Goal: Task Accomplishment & Management: Manage account settings

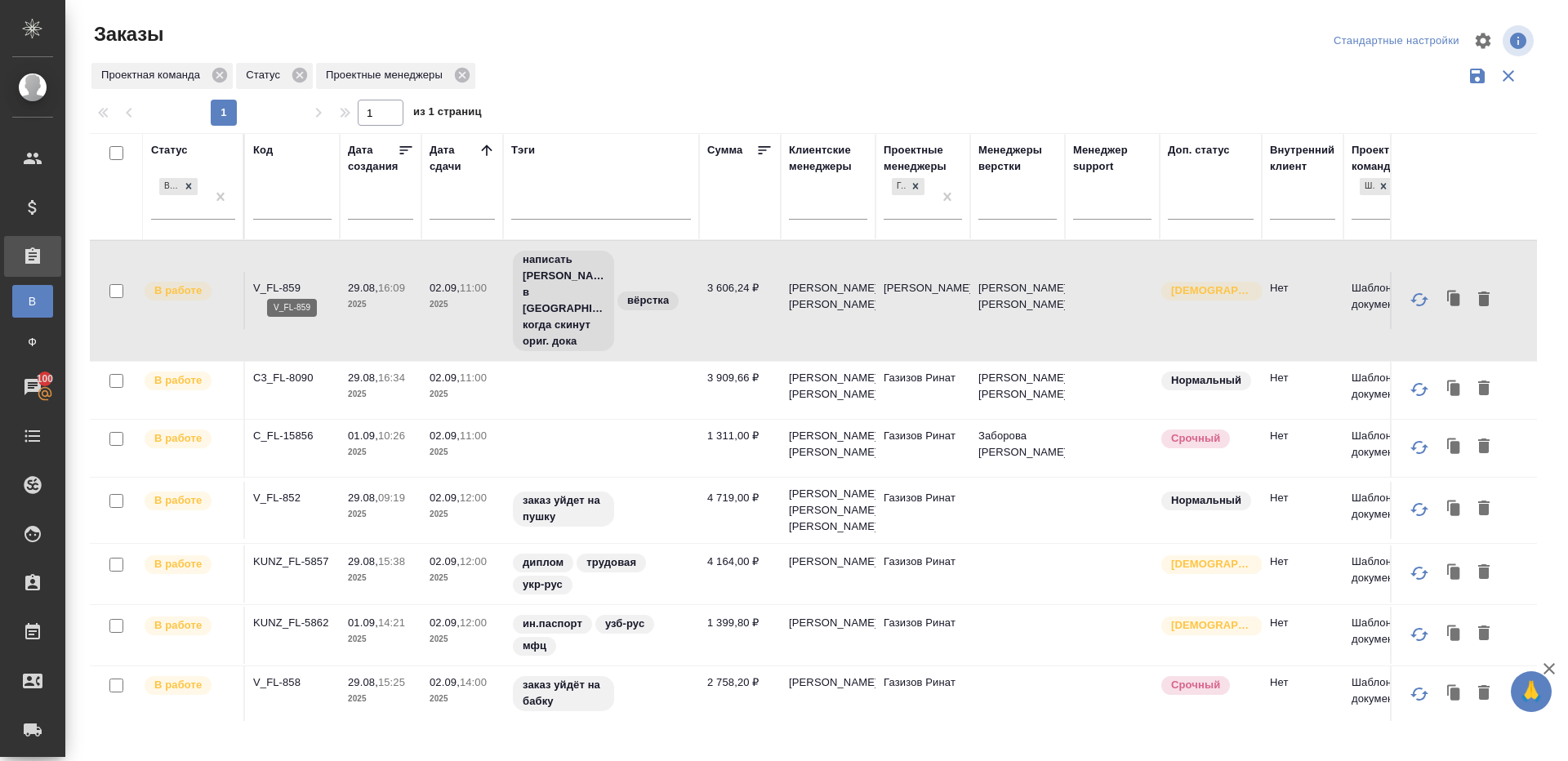
click at [282, 280] on p "V_FL-859" at bounding box center [292, 288] width 78 height 16
click at [282, 370] on p "C3_FL-8090" at bounding box center [292, 377] width 78 height 16
click at [287, 428] on p "C_FL-15856" at bounding box center [292, 436] width 78 height 16
click at [287, 489] on p "V_FL-852" at bounding box center [292, 497] width 78 height 16
click at [302, 556] on p "KUNZ_FL-5857" at bounding box center [292, 561] width 78 height 16
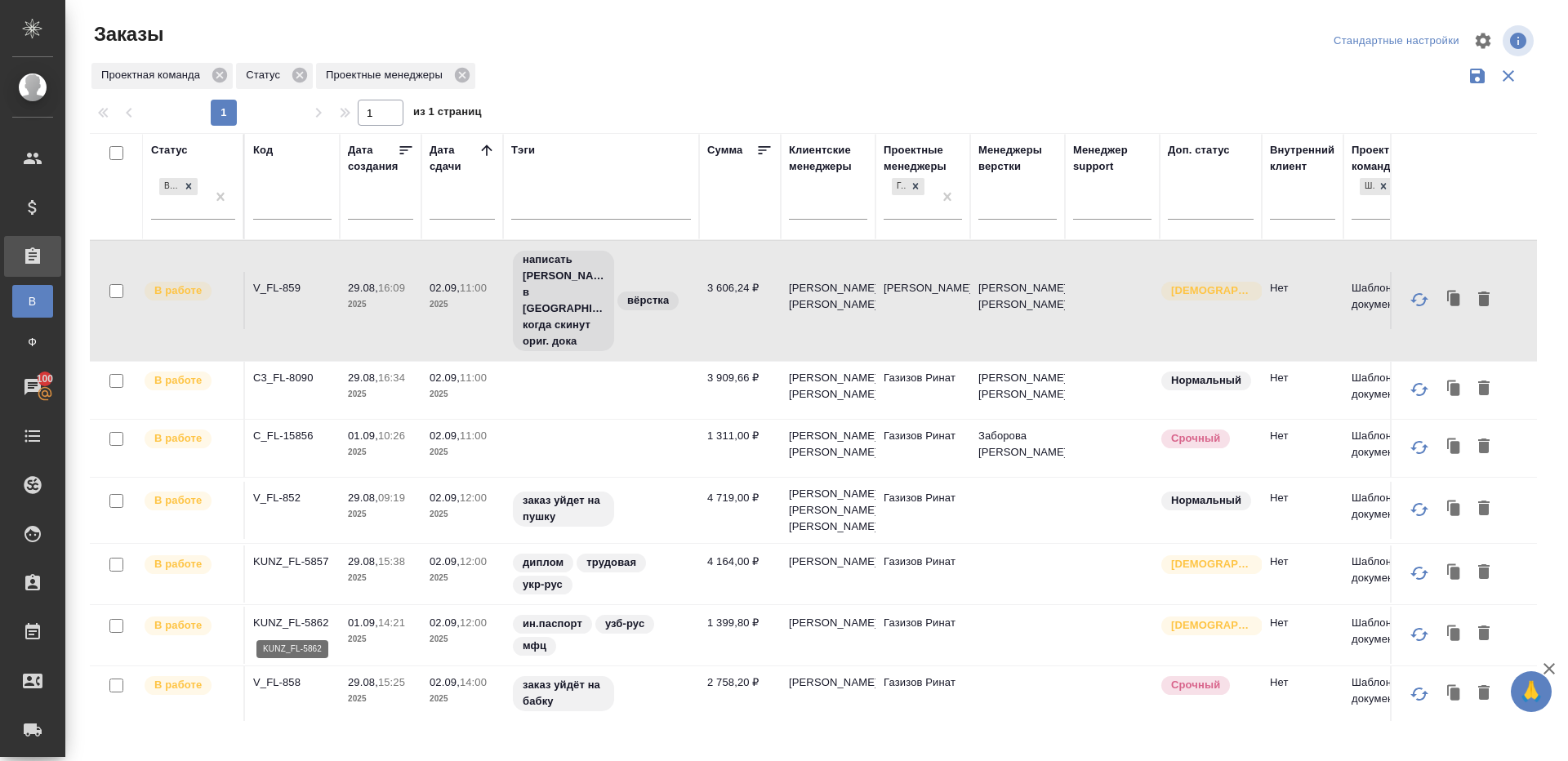
click at [302, 617] on p "KUNZ_FL-5862" at bounding box center [292, 622] width 78 height 16
click at [279, 684] on p "V_FL-858" at bounding box center [292, 682] width 78 height 16
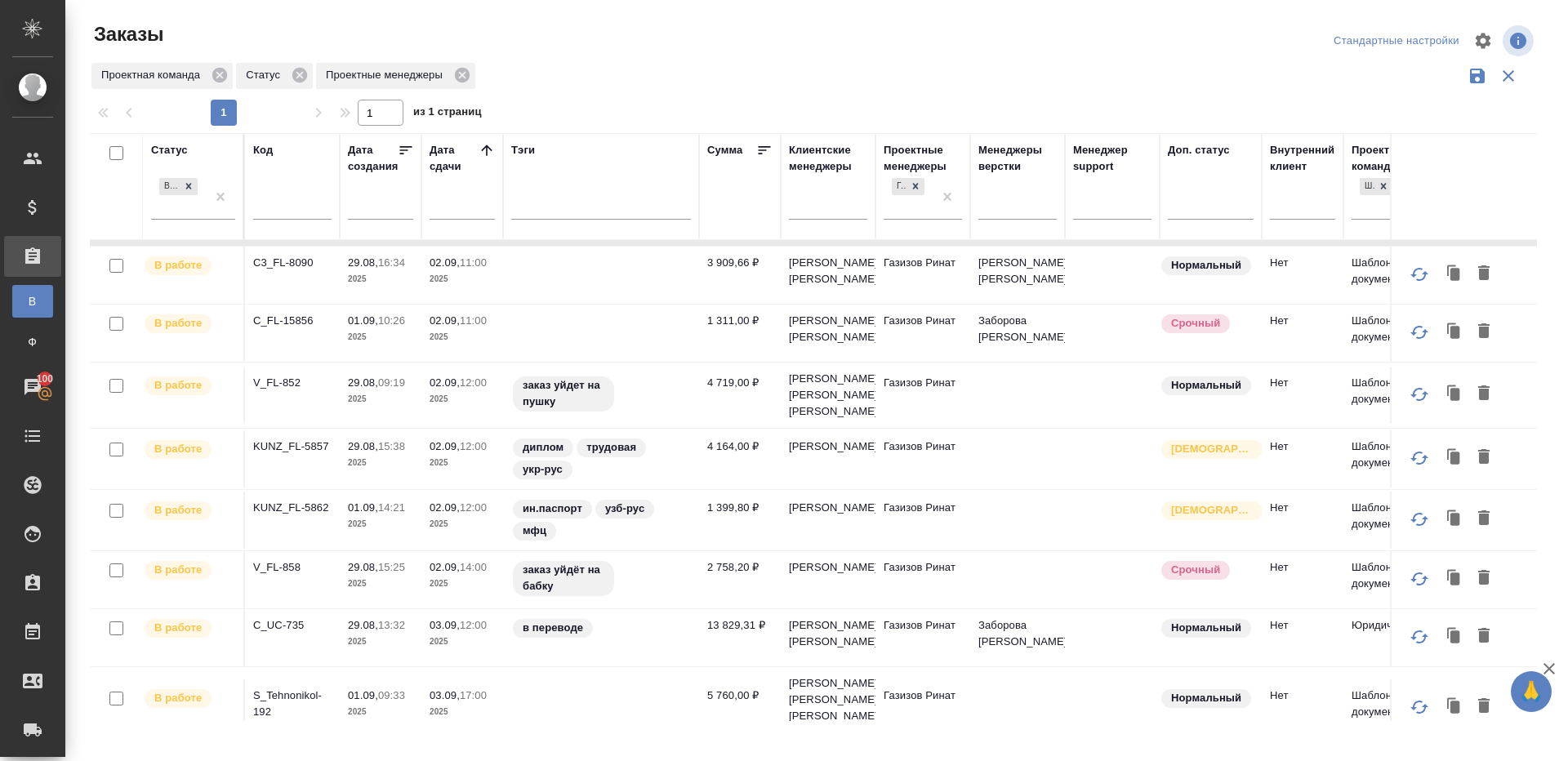
scroll to position [197, 0]
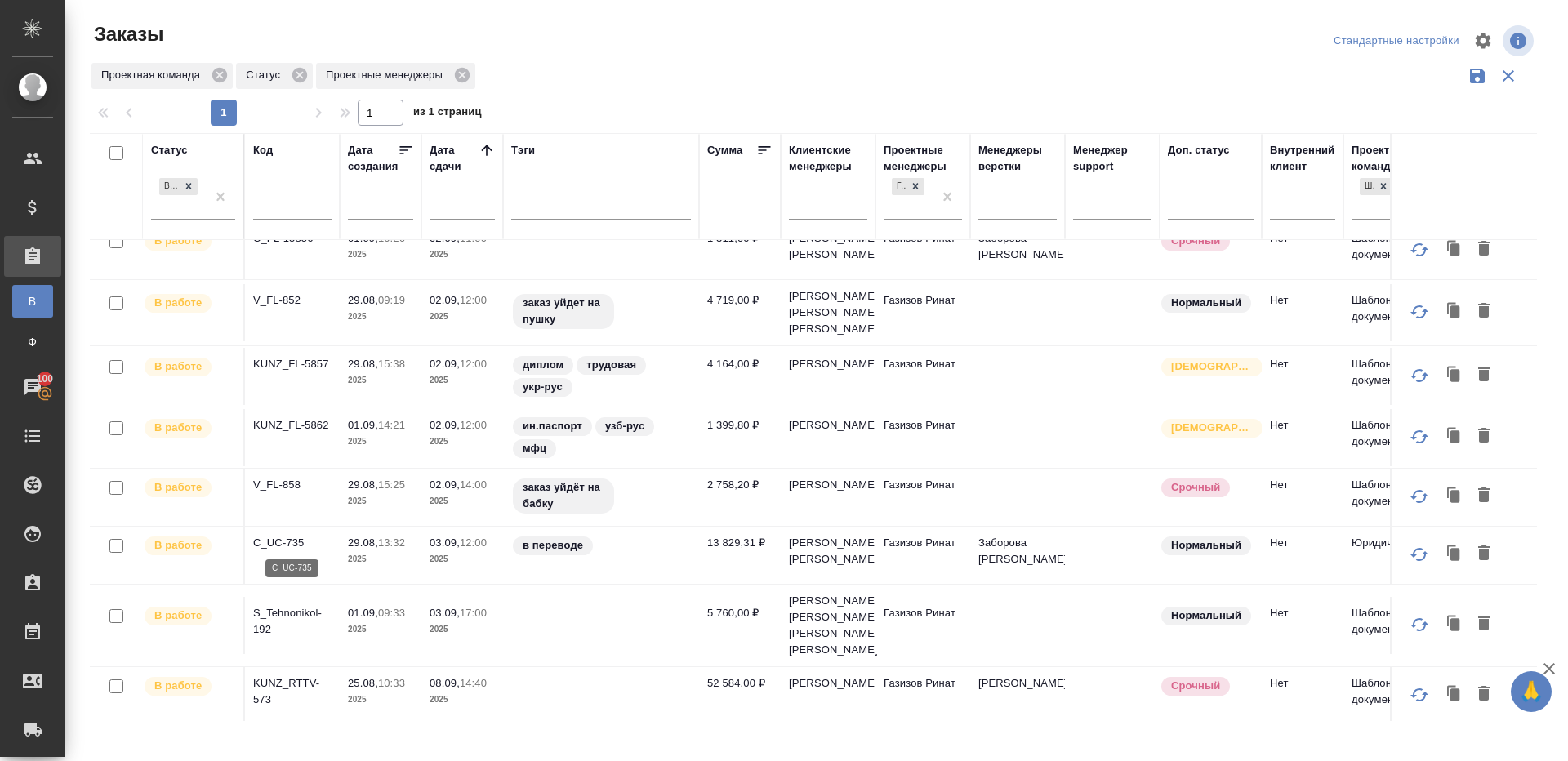
click at [292, 540] on p "C_UC-735" at bounding box center [292, 542] width 78 height 16
click at [293, 616] on p "S_Tehnonikol-192" at bounding box center [292, 620] width 78 height 33
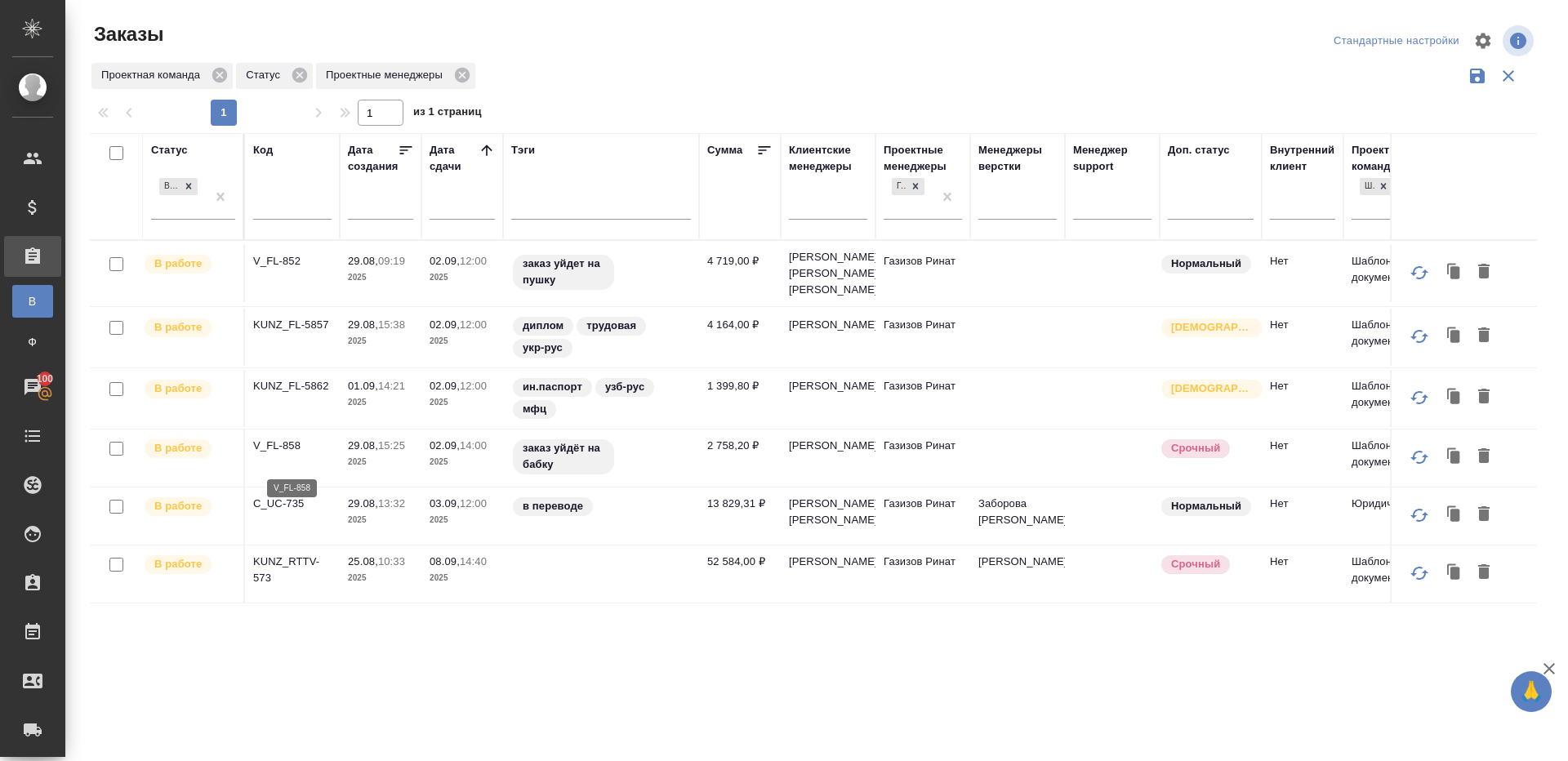
click at [286, 454] on p "V_FL-858" at bounding box center [292, 445] width 78 height 16
click at [289, 394] on p "KUNZ_FL-5862" at bounding box center [292, 386] width 78 height 16
click at [297, 333] on p "KUNZ_FL-5857" at bounding box center [292, 324] width 78 height 16
click at [281, 267] on p "V_FL-852" at bounding box center [292, 260] width 78 height 16
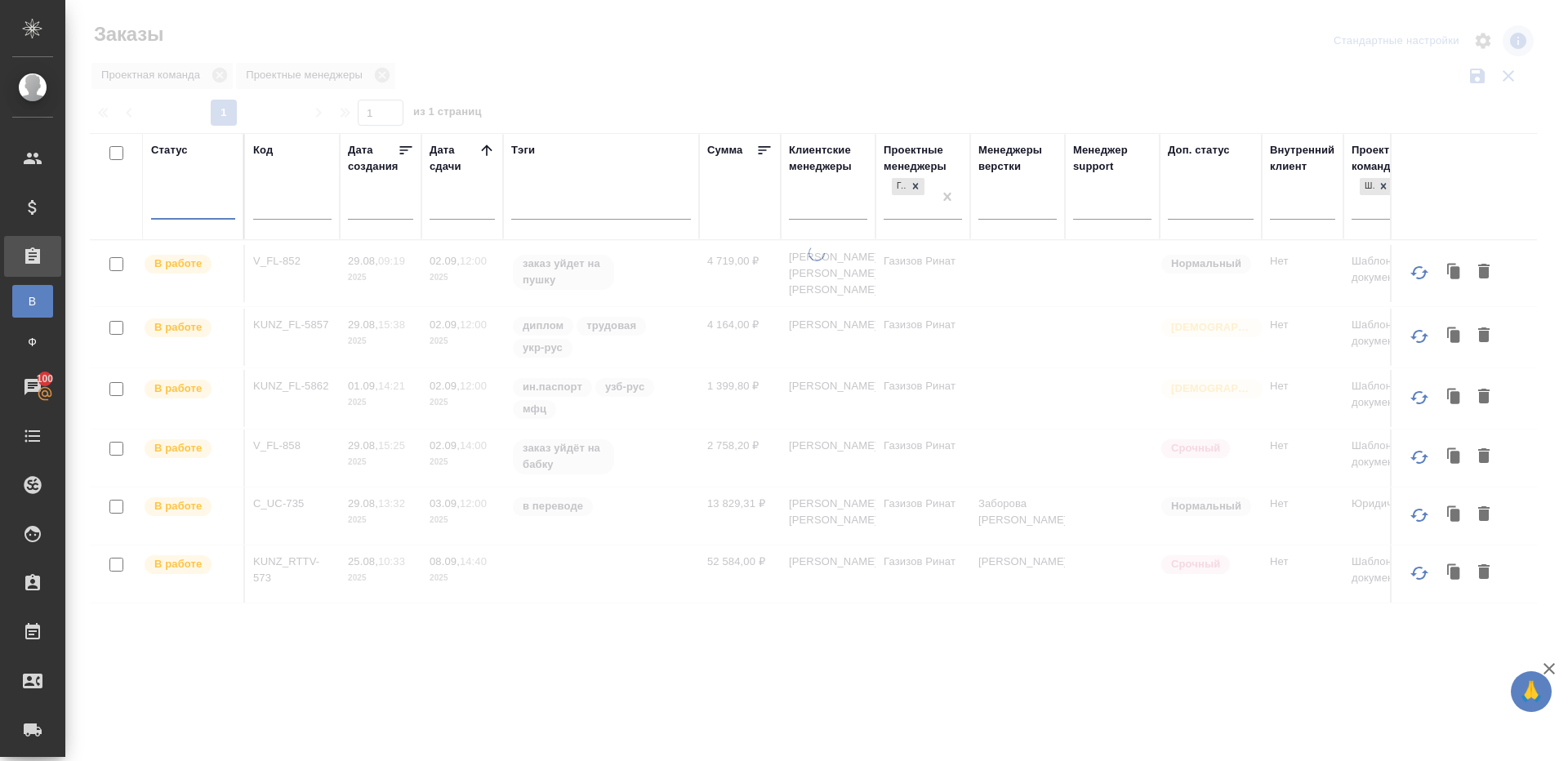
click at [490, 146] on icon at bounding box center [486, 150] width 16 height 16
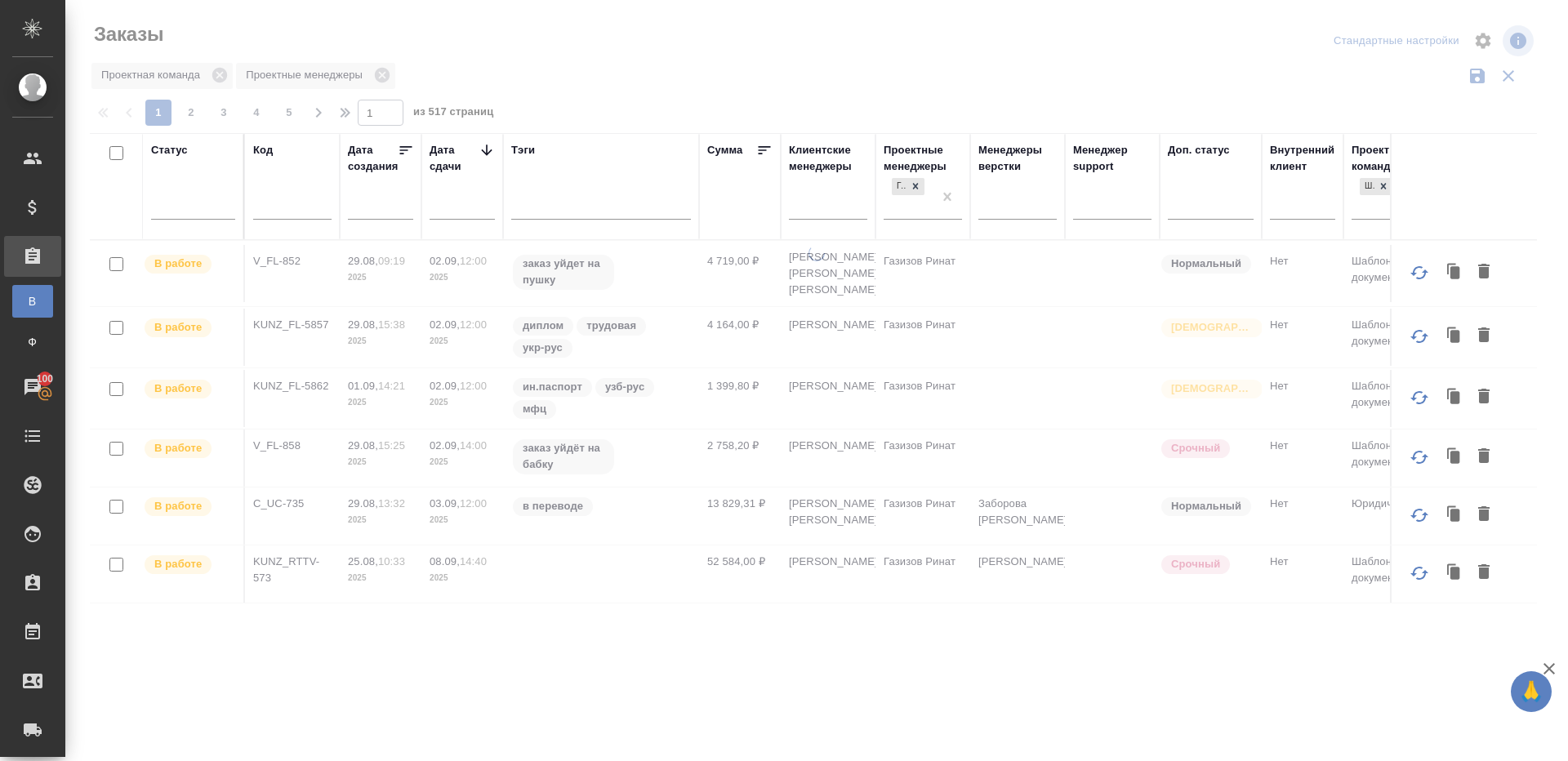
click at [490, 146] on icon at bounding box center [486, 150] width 16 height 16
click at [890, 85] on div at bounding box center [816, 365] width 1503 height 730
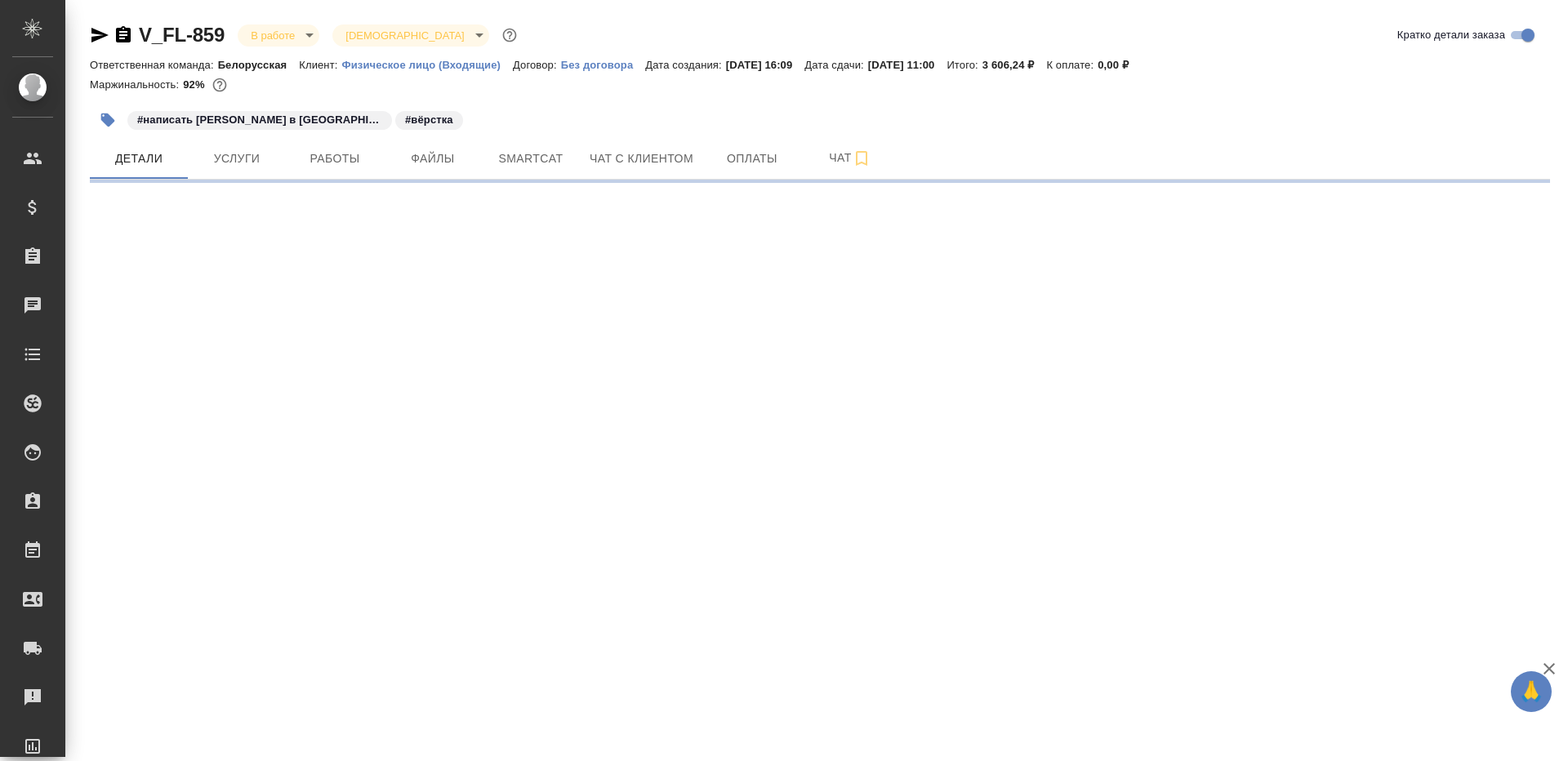
select select "RU"
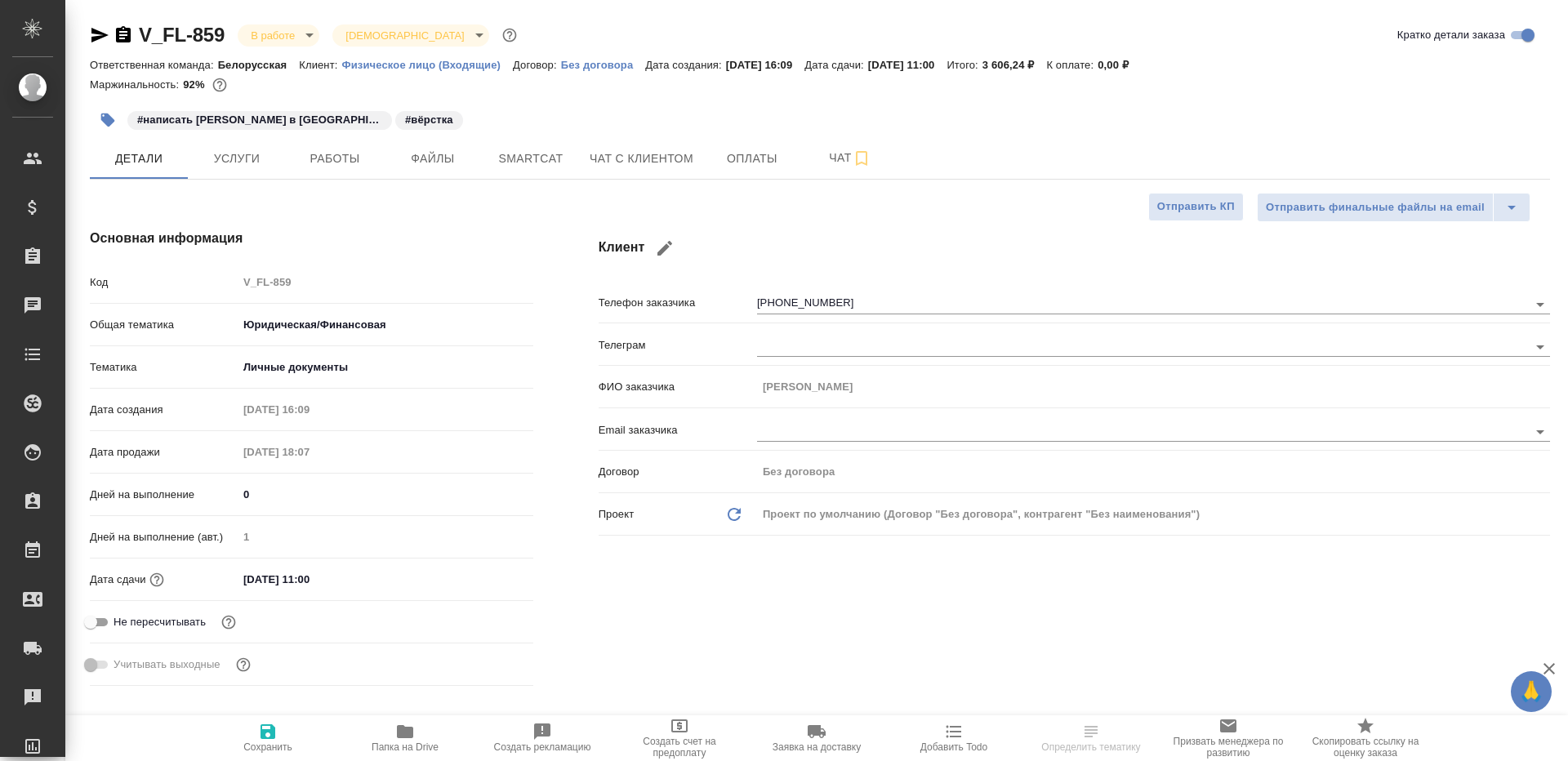
type textarea "x"
click at [318, 149] on span "Работы" at bounding box center [334, 159] width 78 height 21
type input "Баданян Артак"
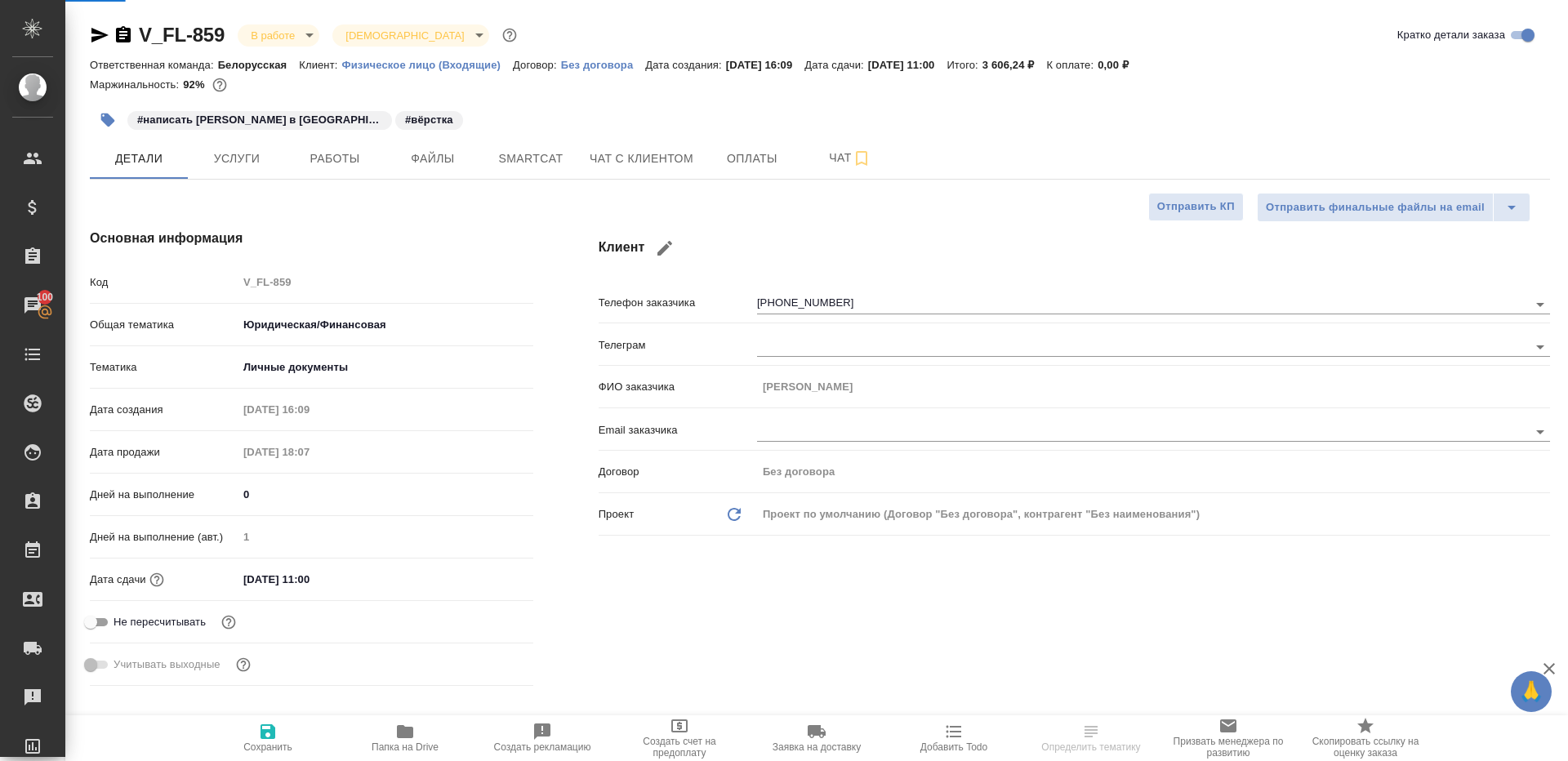
type input "Газизов Ринат"
type textarea "x"
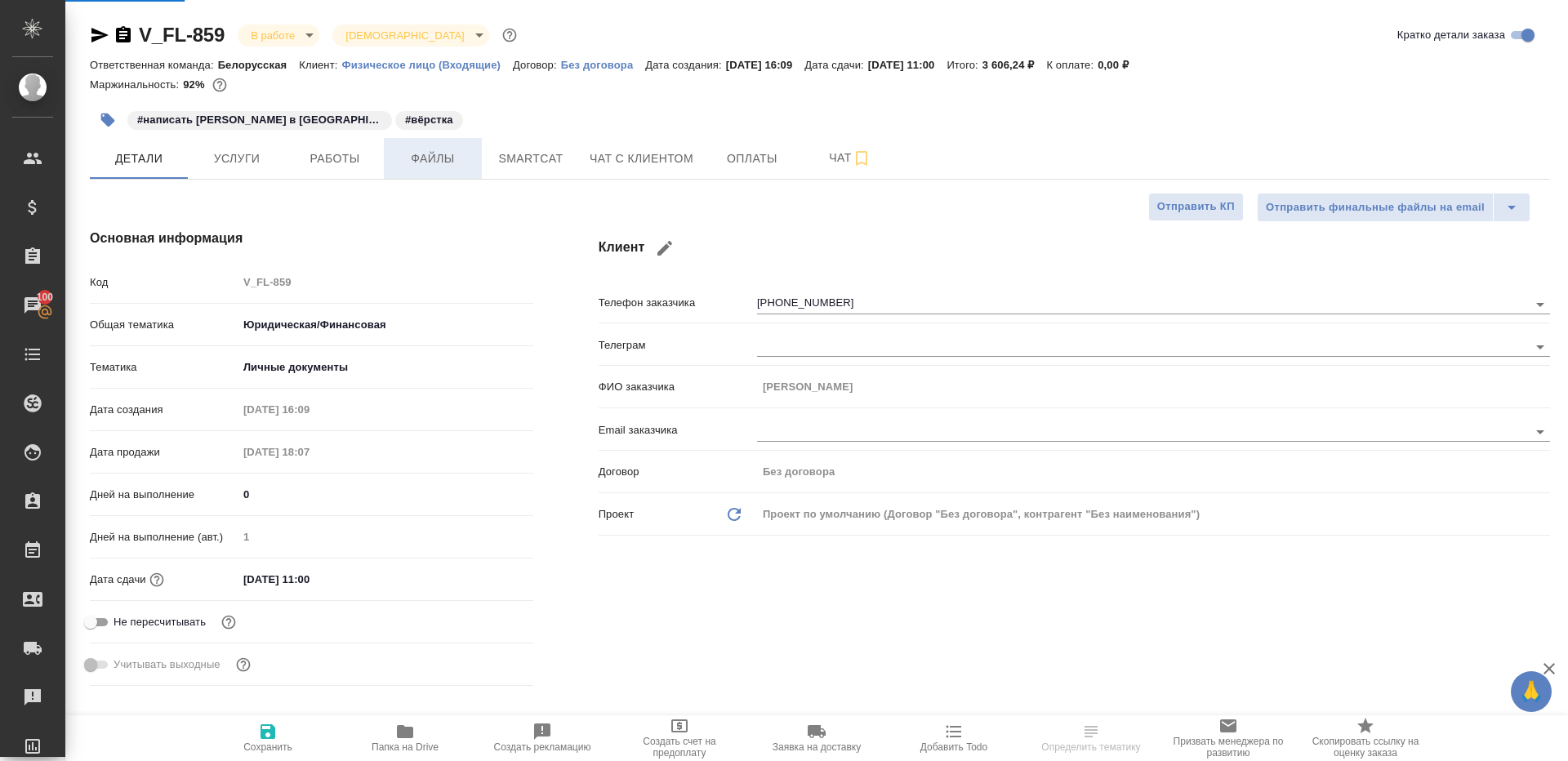
type textarea "x"
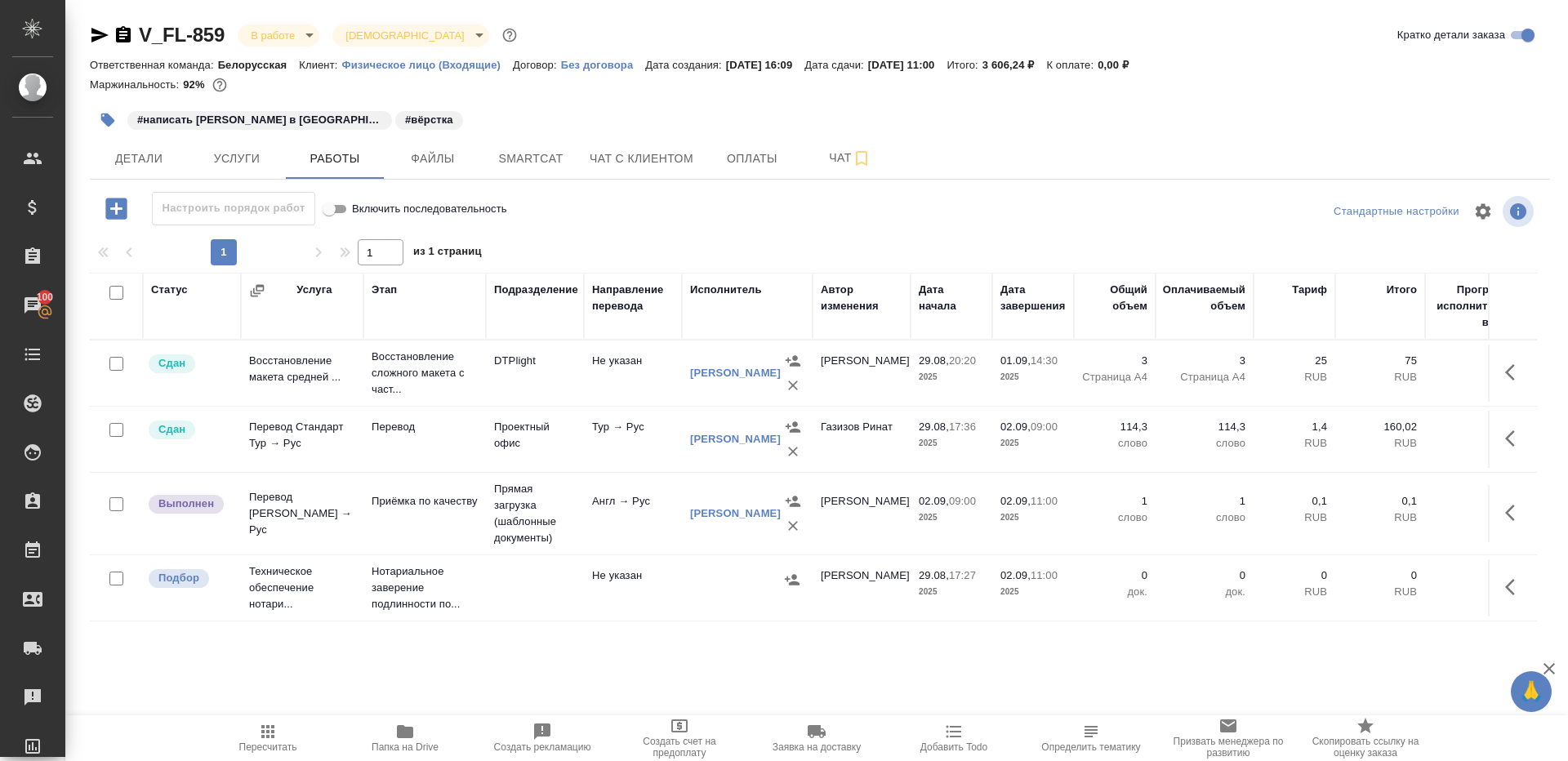
click at [1510, 508] on icon "button" at bounding box center [1510, 512] width 9 height 16
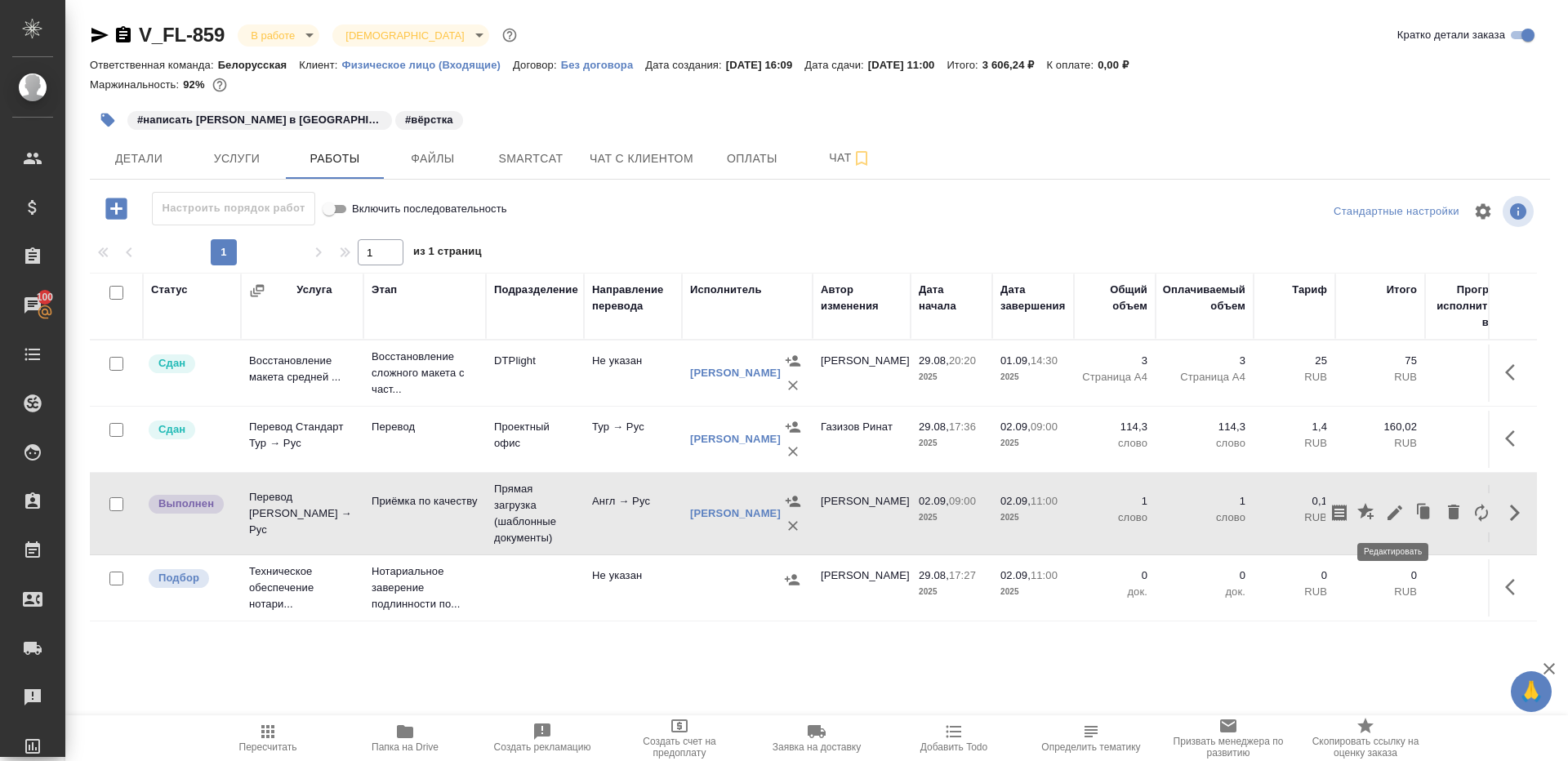
click at [1390, 509] on icon "button" at bounding box center [1394, 512] width 20 height 20
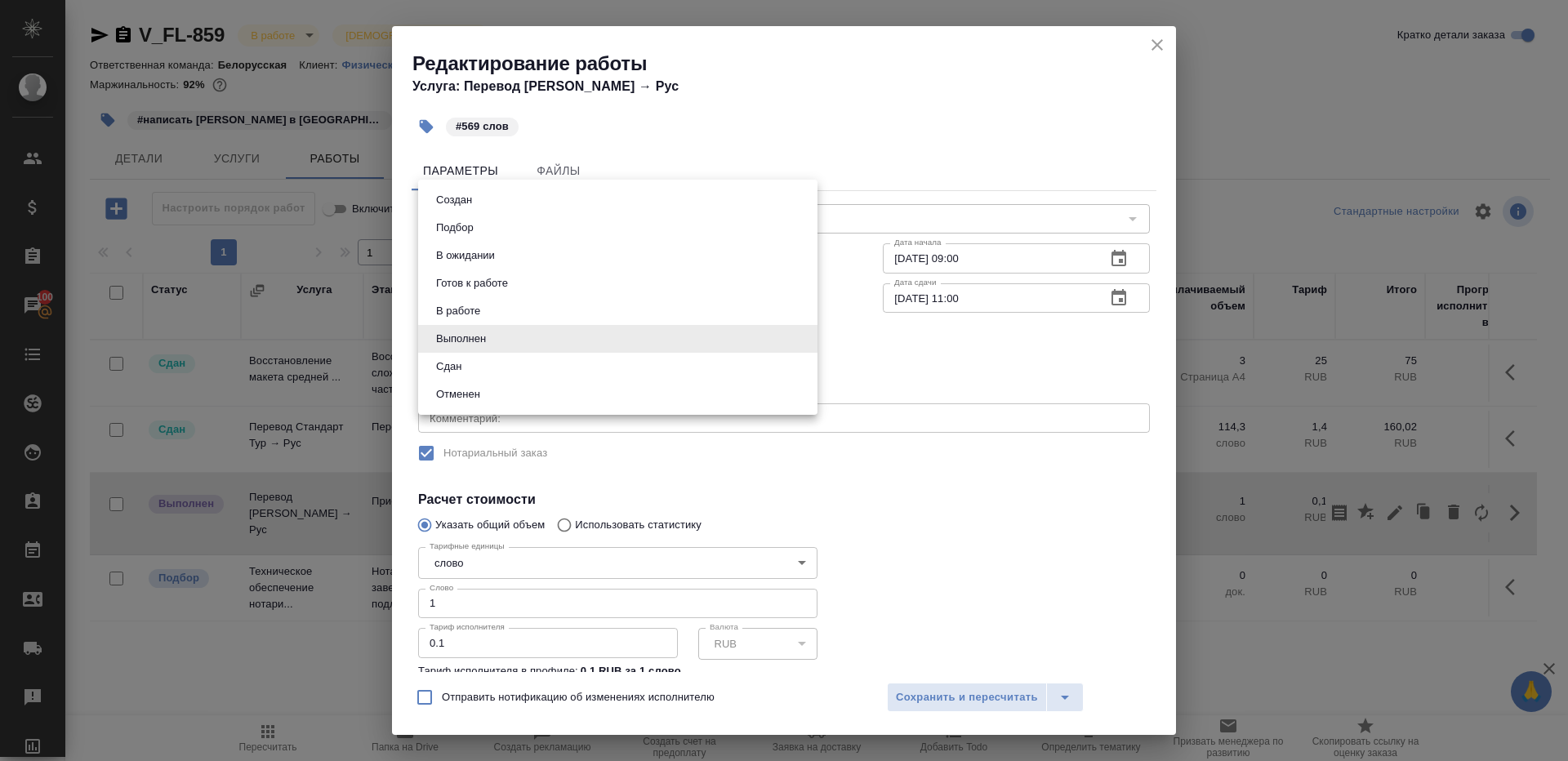
click at [477, 339] on body "🙏 .cls-1 fill:#fff; AWATERA Gazizov Rinat Клиенты Спецификации Заказы 100 Чаты …" at bounding box center [784, 380] width 1568 height 761
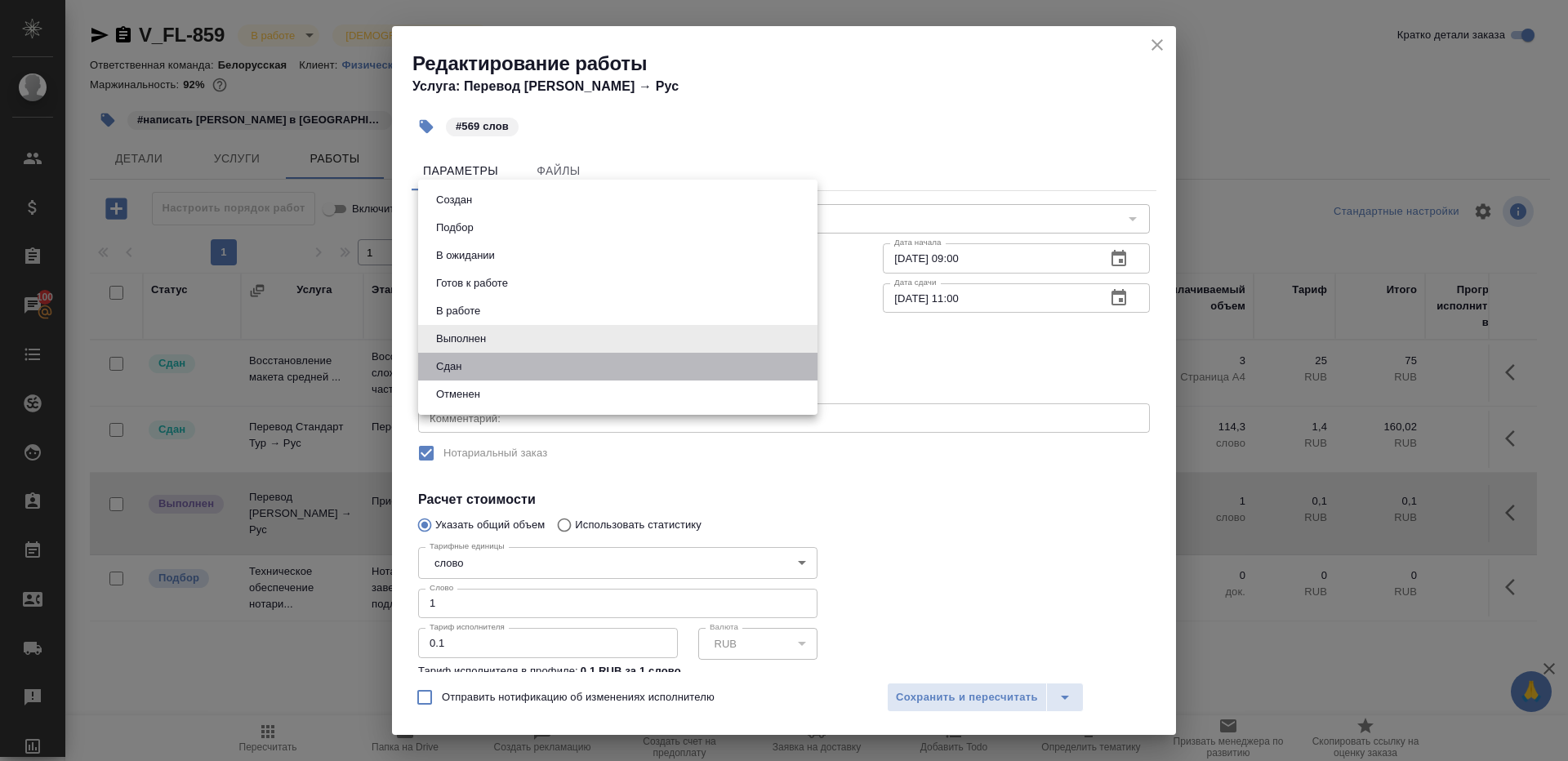
click at [477, 369] on li "Сдан" at bounding box center [617, 366] width 399 height 27
type input "closed"
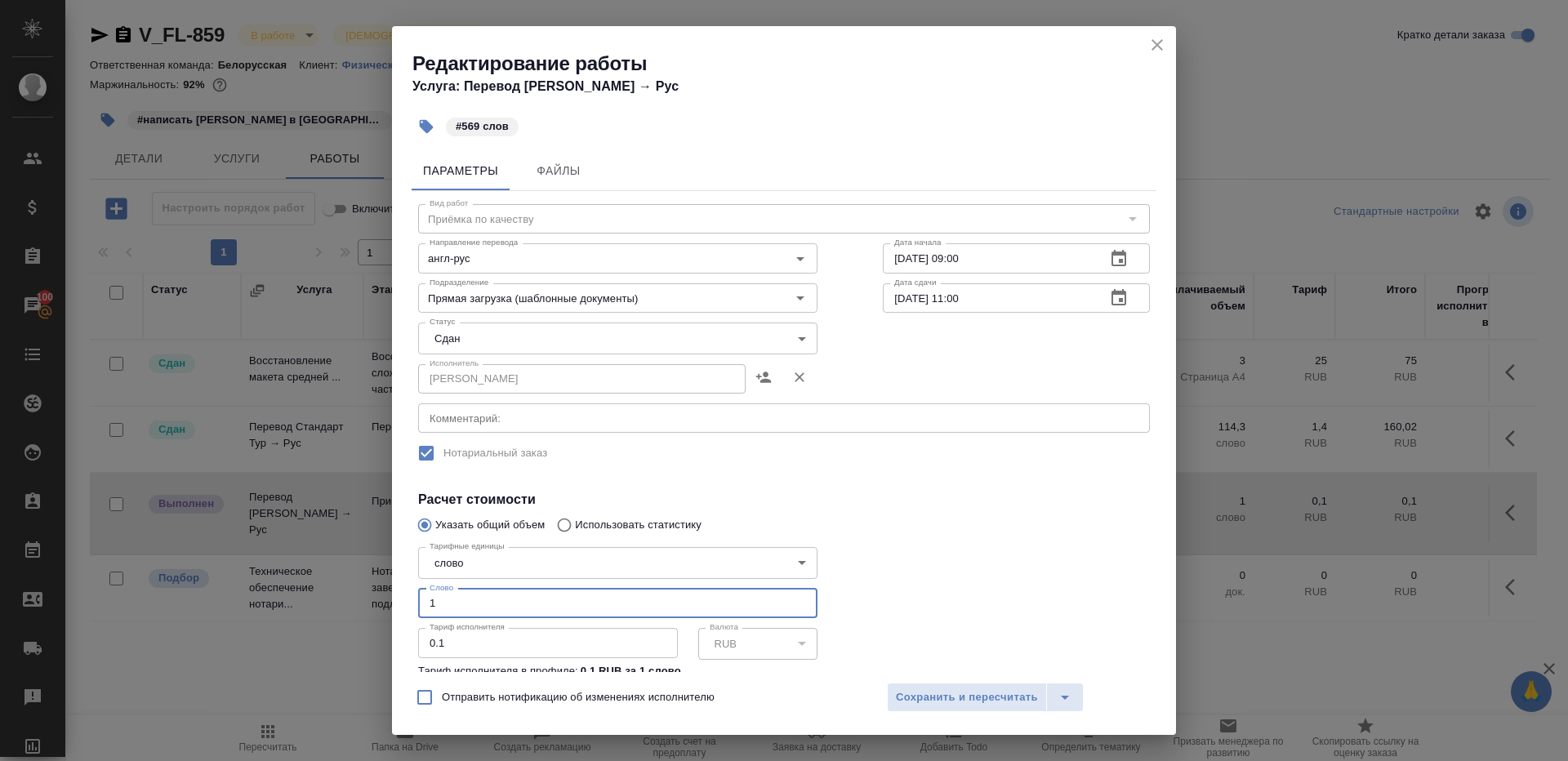
drag, startPoint x: 482, startPoint y: 602, endPoint x: 167, endPoint y: 581, distance: 315.7
click at [167, 581] on div "Редактирование работы Услуга: Перевод Стандарт Англ → Рус #569 слов Параметры Ф…" at bounding box center [784, 380] width 1568 height 761
type input "569"
click at [932, 695] on span "Сохранить и пересчитать" at bounding box center [967, 698] width 142 height 19
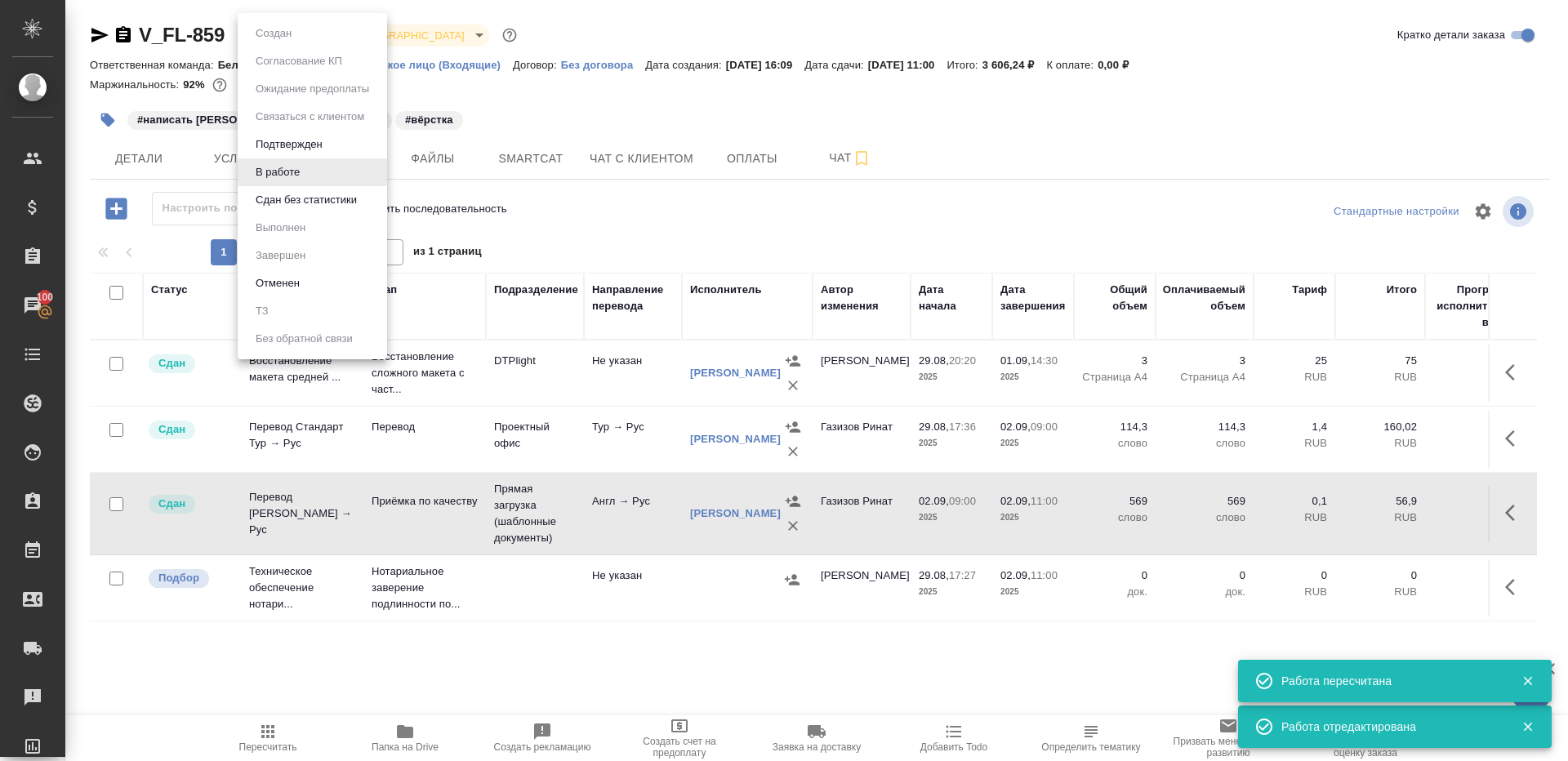
click at [280, 43] on body "🙏 .cls-1 fill:#fff; AWATERA Gazizov Rinat Клиенты Спецификации Заказы 100 Чаты …" at bounding box center [784, 380] width 1568 height 761
click at [305, 199] on button "Сдан без статистики" at bounding box center [307, 200] width 111 height 18
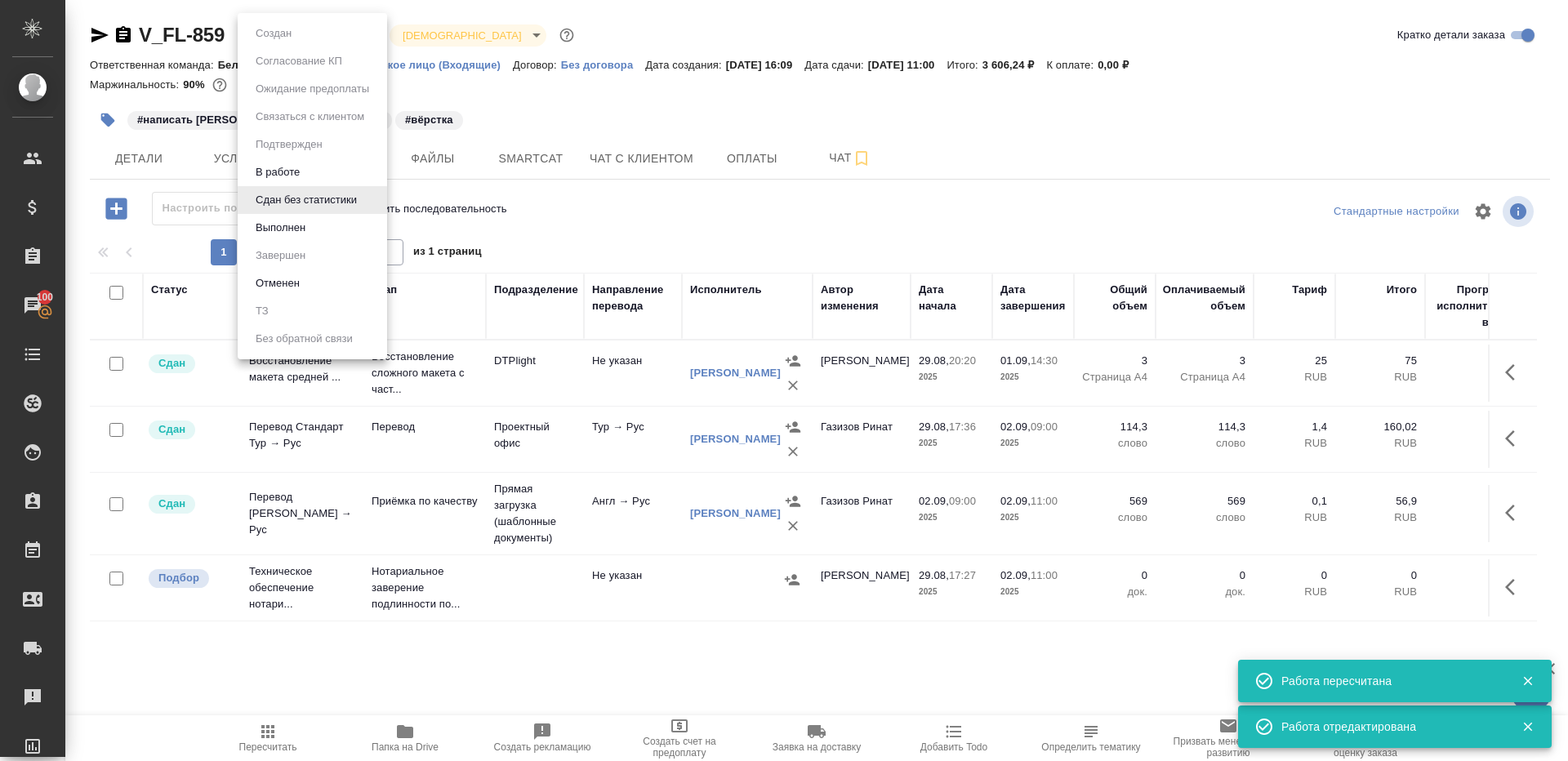
click at [318, 28] on body "🙏 .cls-1 fill:#fff; AWATERA Gazizov Rinat Клиенты Спецификации Заказы 100 Чаты …" at bounding box center [784, 380] width 1568 height 761
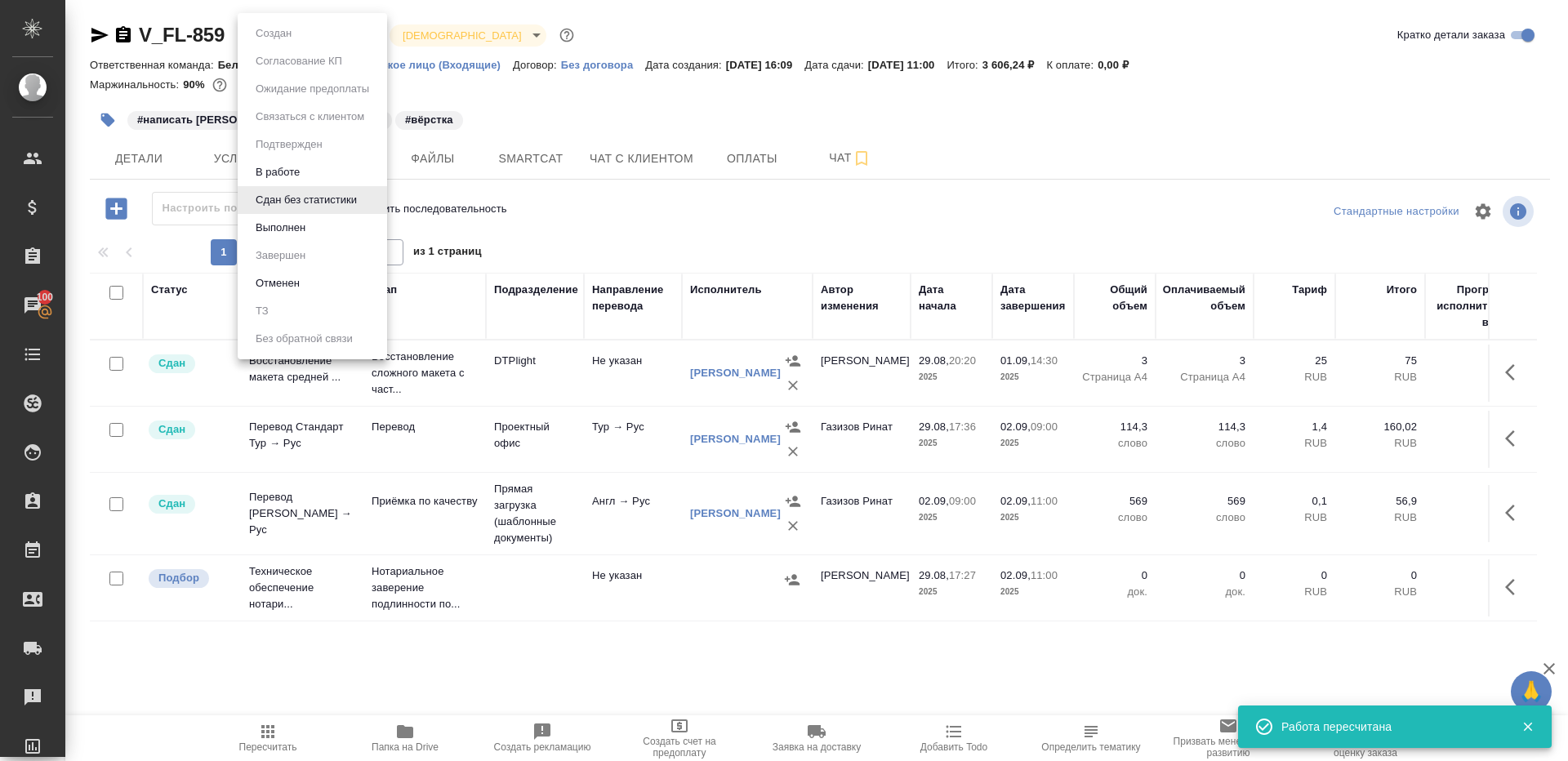
click at [324, 234] on li "Выполнен" at bounding box center [312, 227] width 149 height 27
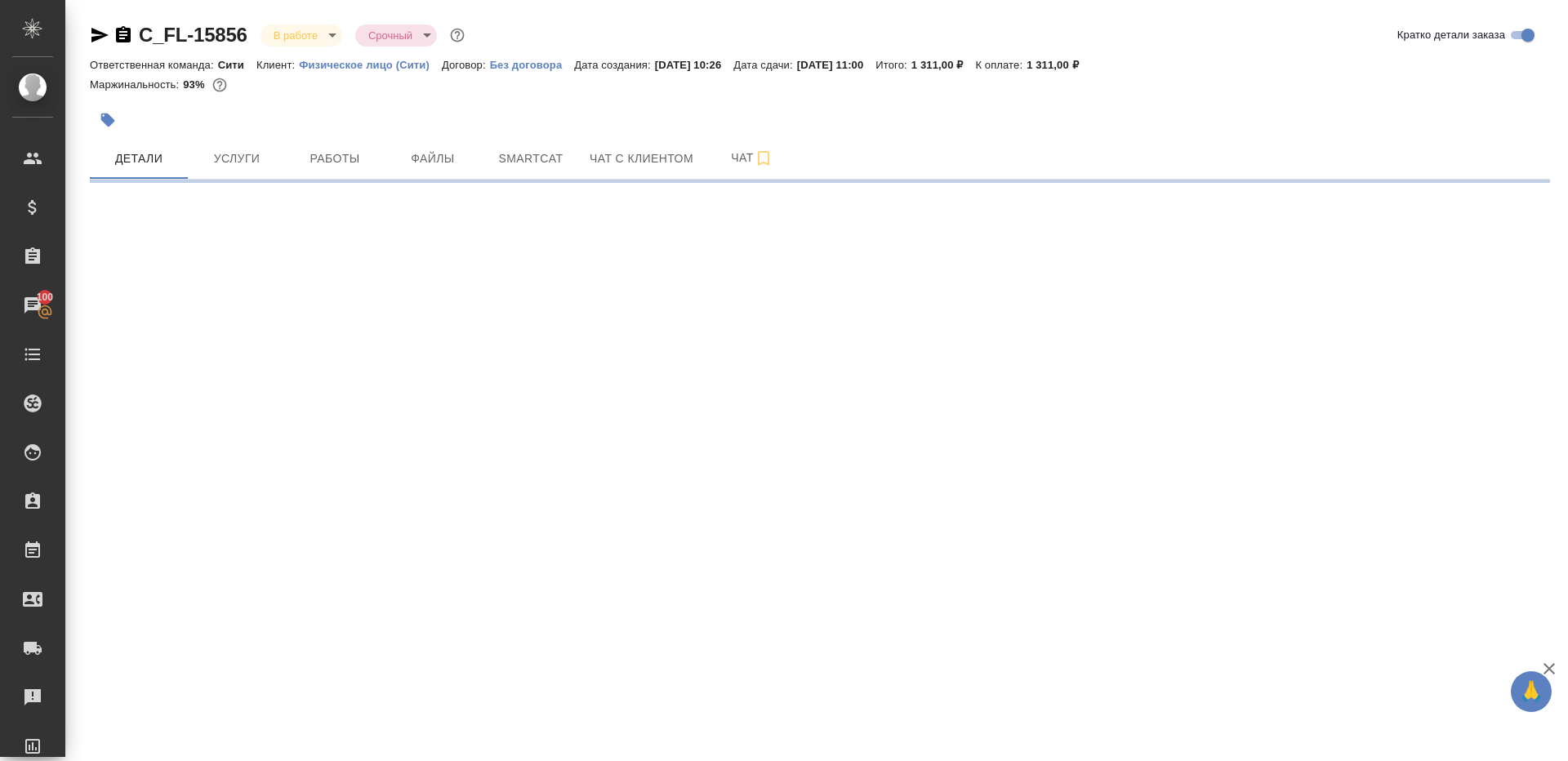
select select "RU"
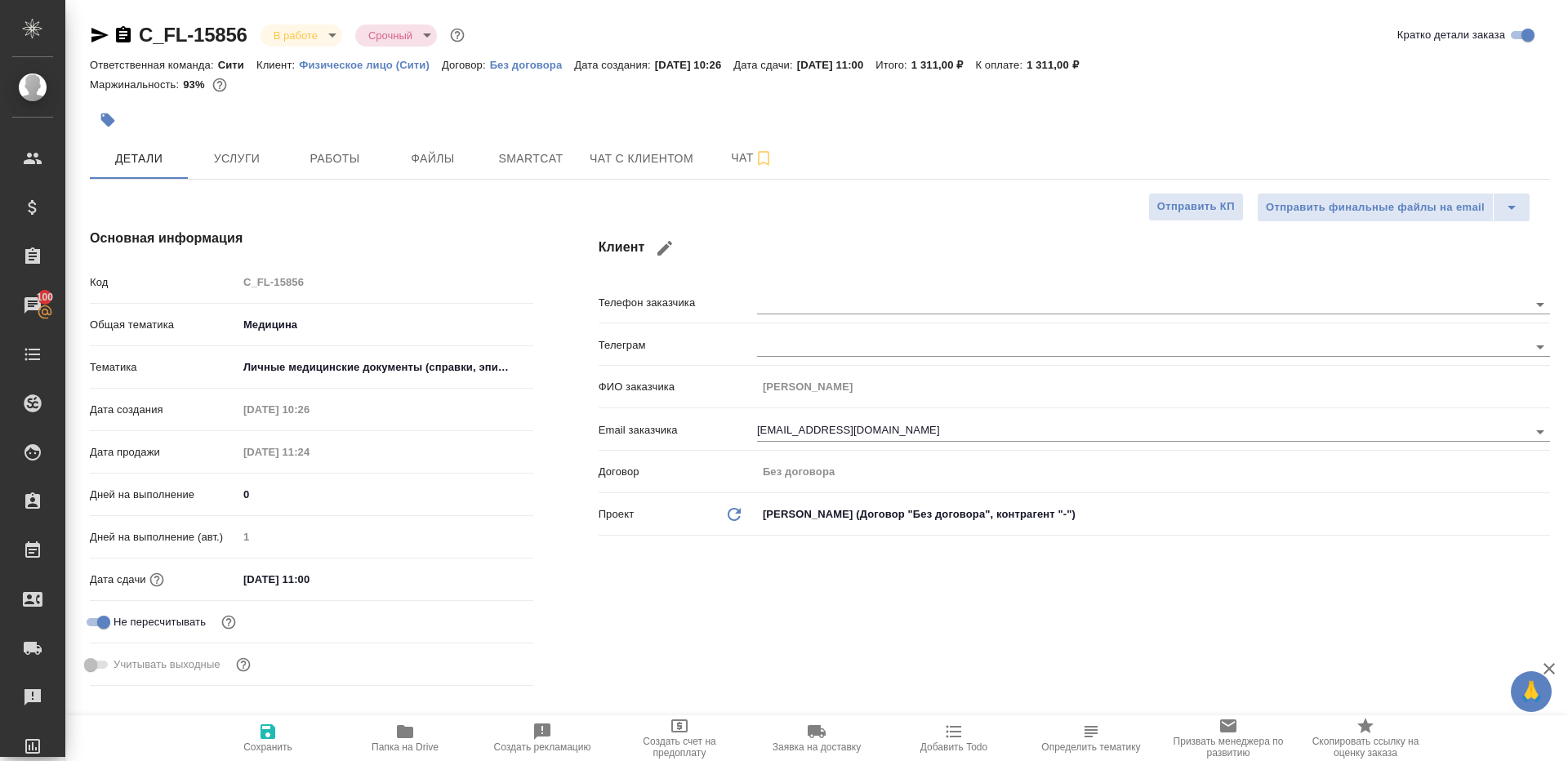
type textarea "x"
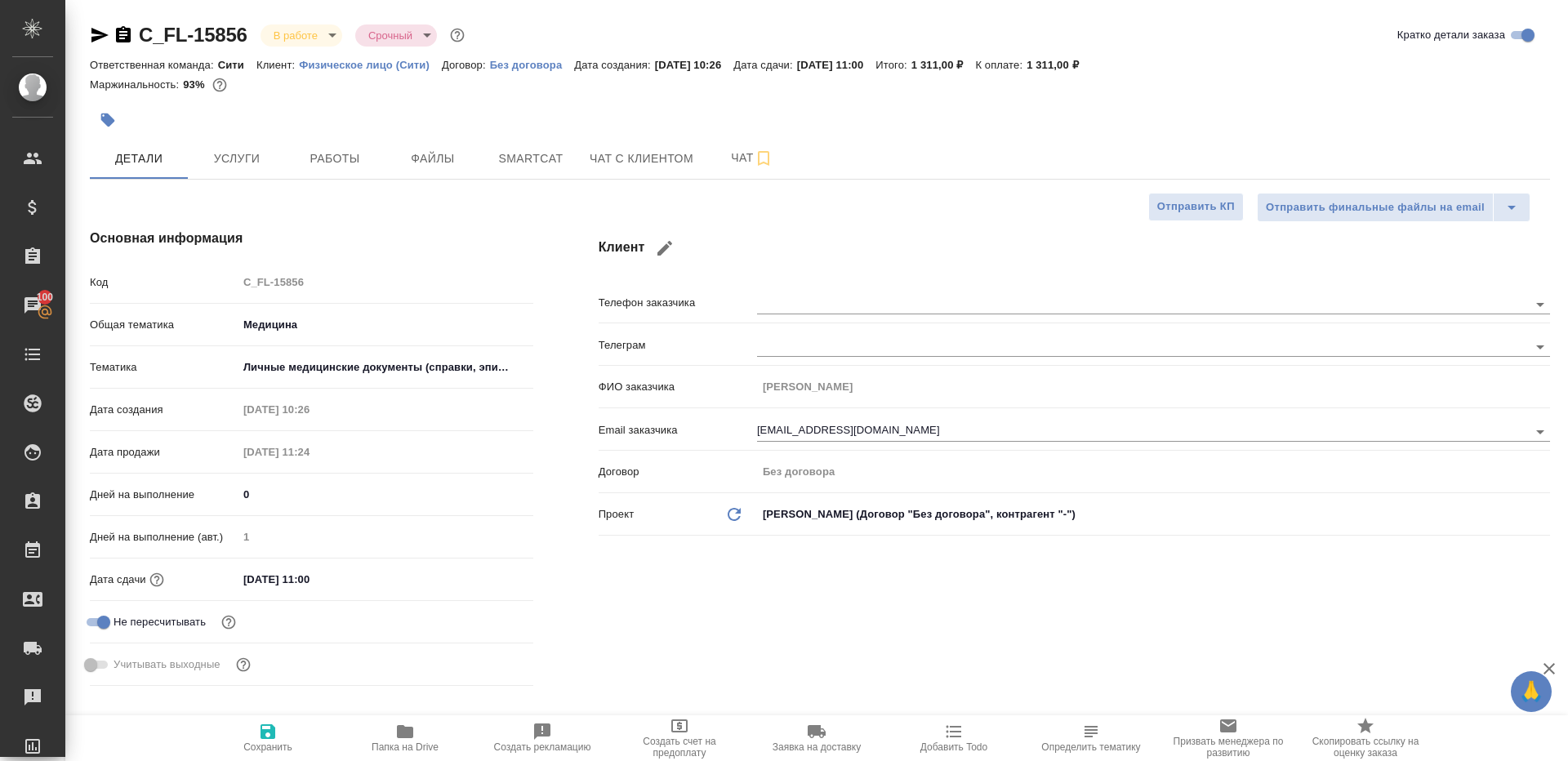
type textarea "x"
click at [327, 158] on span "Работы" at bounding box center [334, 159] width 78 height 21
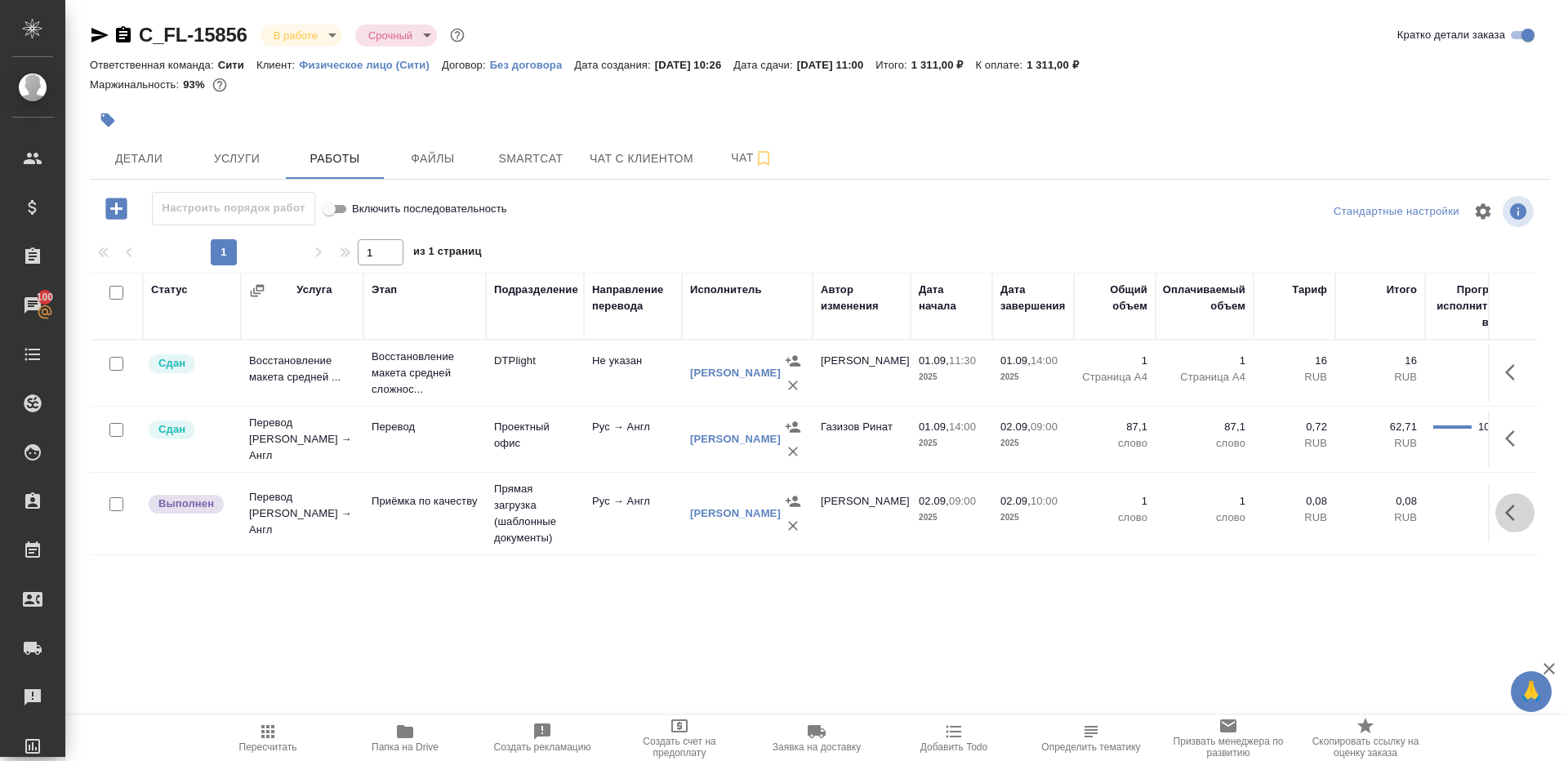
click at [1505, 519] on button "button" at bounding box center [1515, 513] width 40 height 40
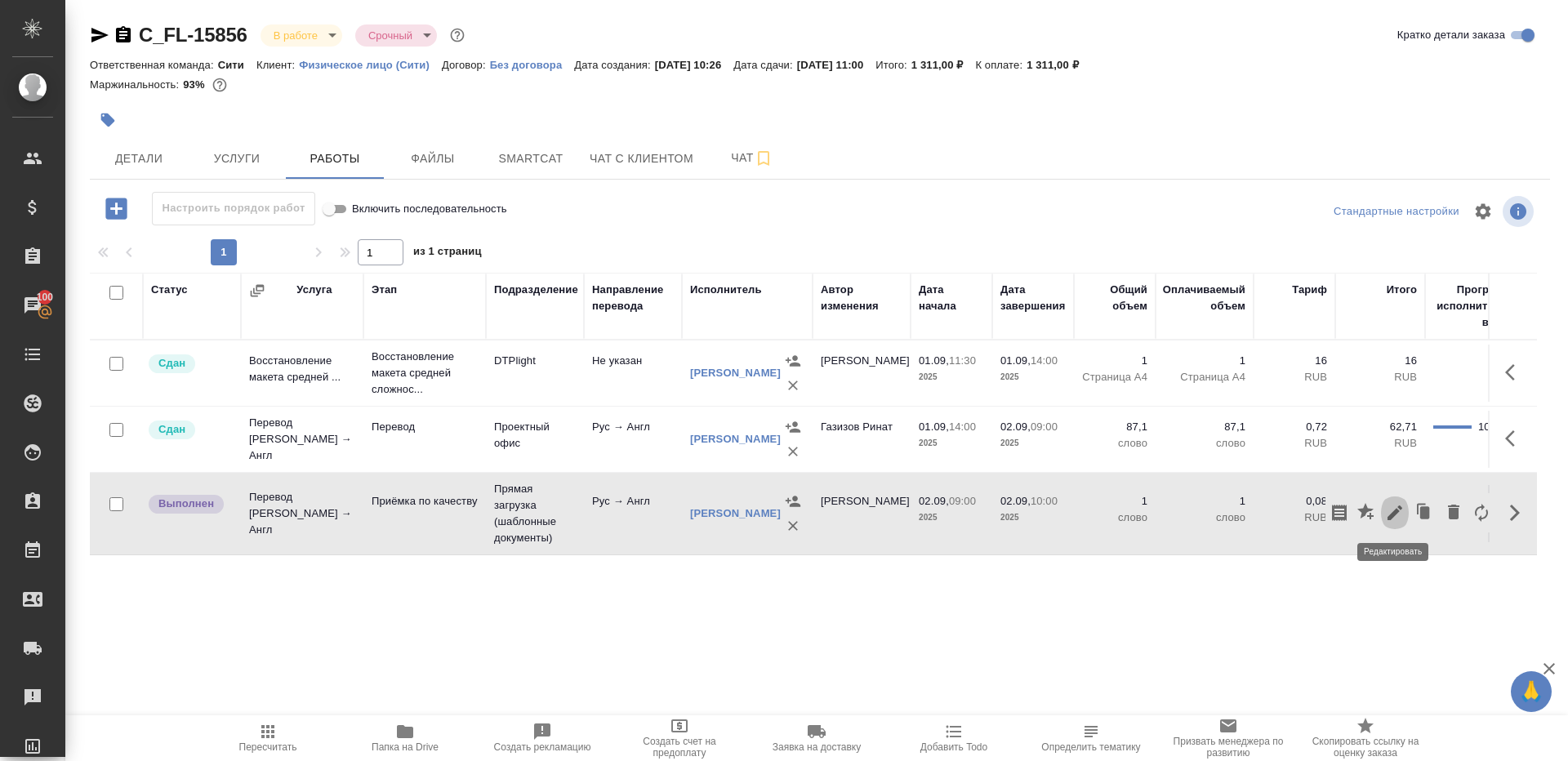
click at [1396, 517] on icon "button" at bounding box center [1394, 512] width 20 height 20
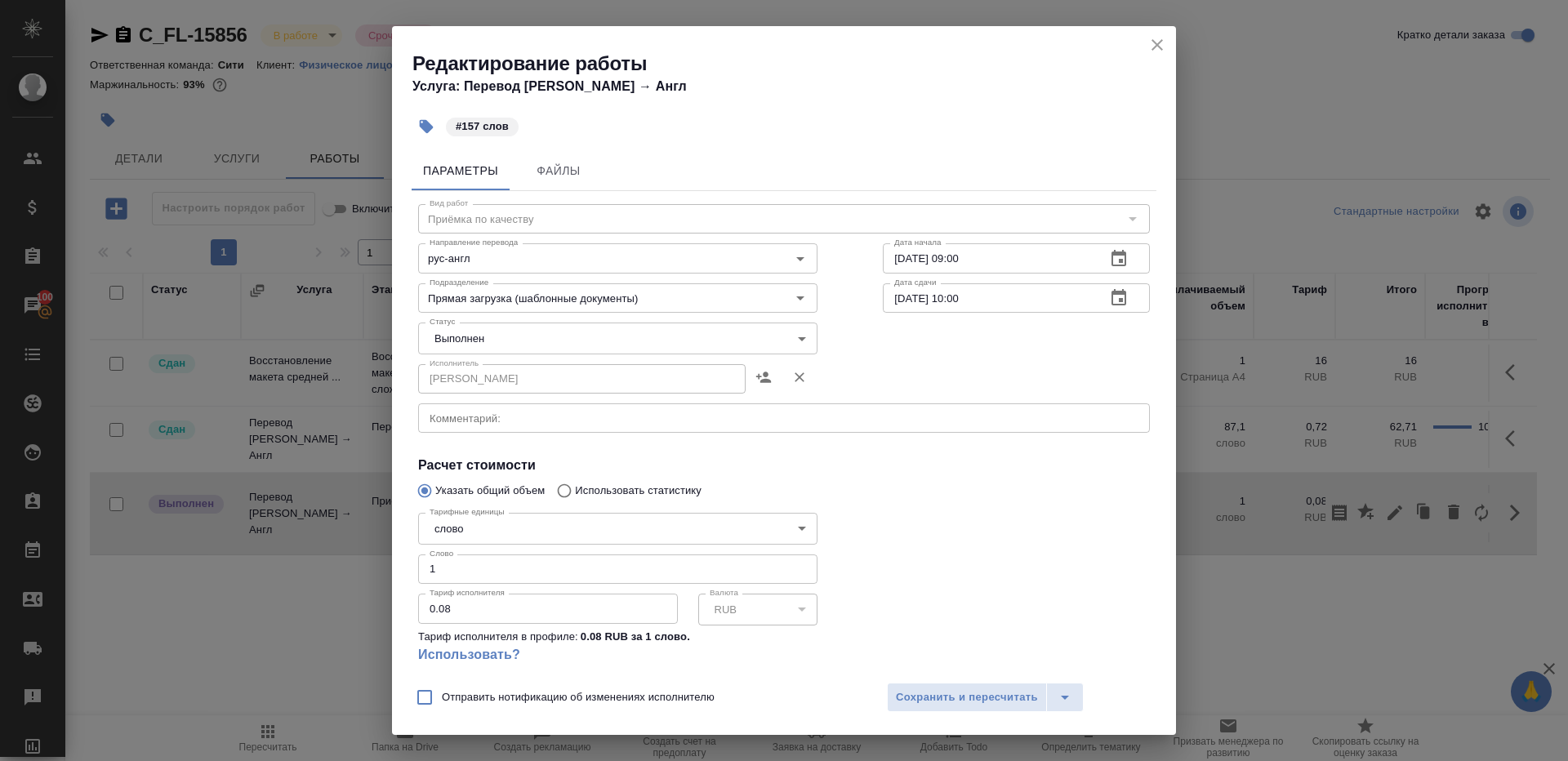
click at [482, 342] on body "🙏 .cls-1 fill:#fff; AWATERA Gazizov Rinat Клиенты Спецификации Заказы 100 Чаты …" at bounding box center [784, 380] width 1568 height 761
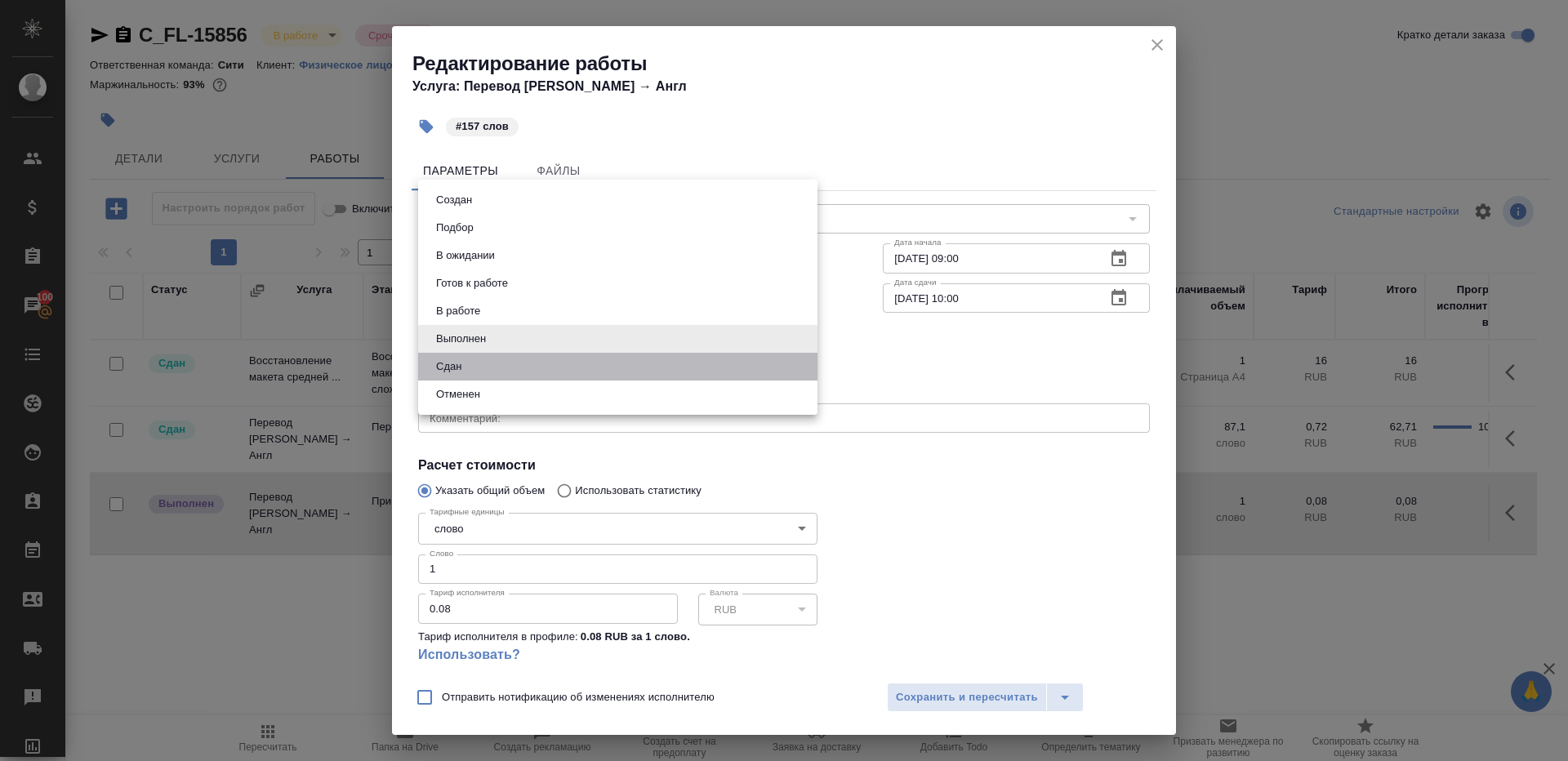
click at [482, 375] on li "Сдан" at bounding box center [617, 366] width 399 height 27
type input "closed"
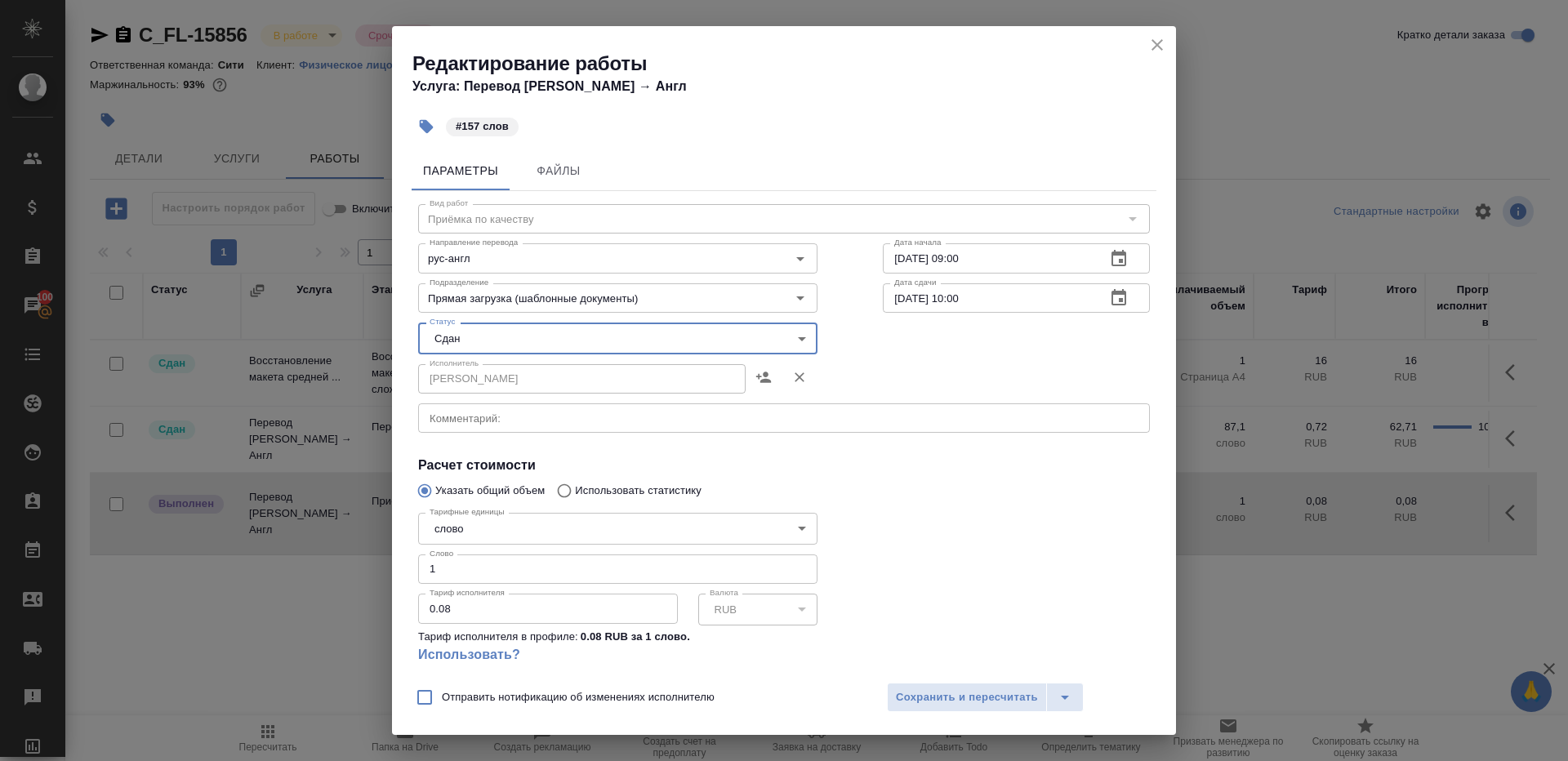
click at [466, 576] on input "1" at bounding box center [617, 569] width 399 height 29
type input "157"
click at [920, 702] on span "Сохранить и пересчитать" at bounding box center [967, 698] width 142 height 19
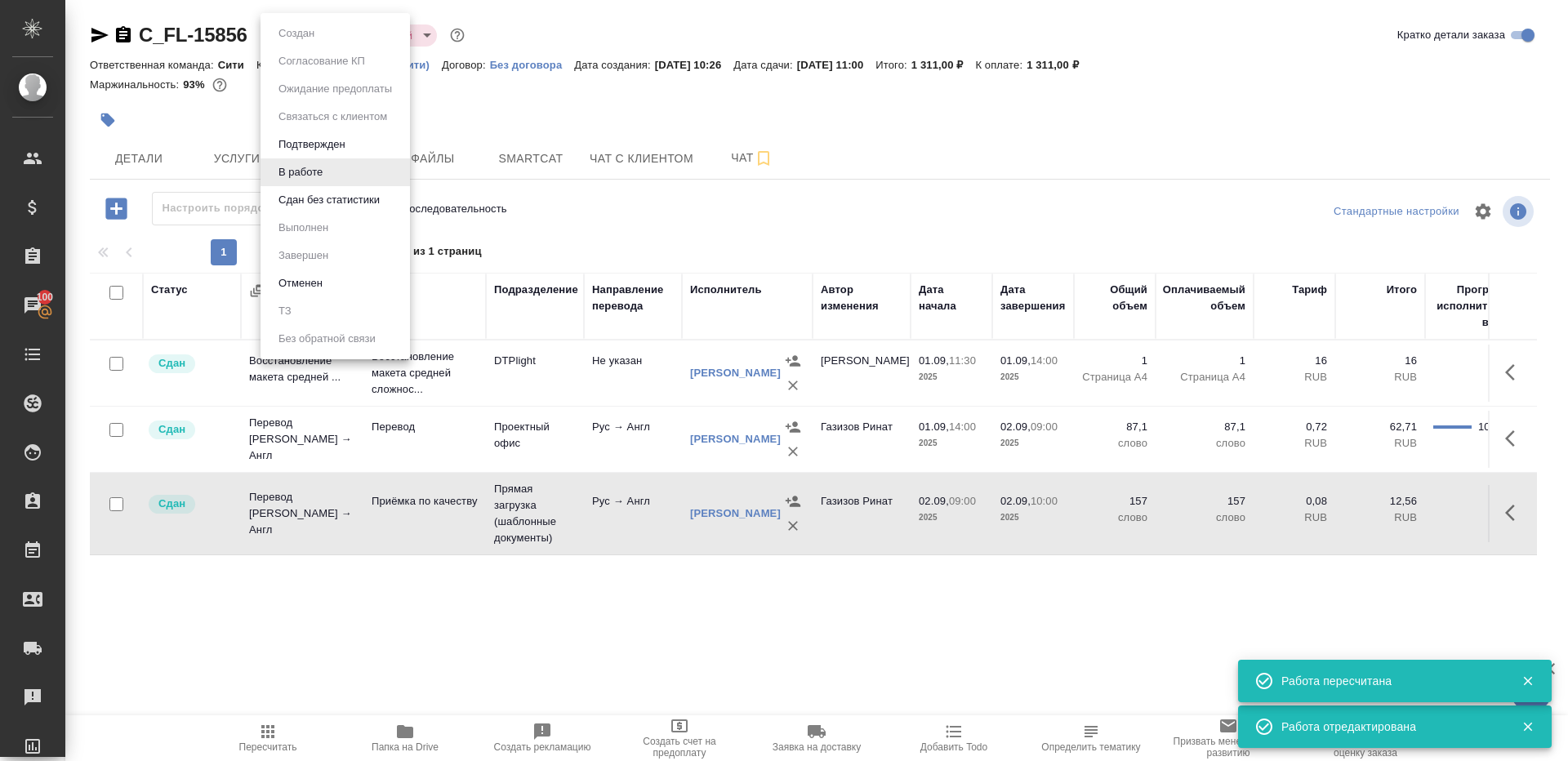
click at [296, 36] on body "🙏 .cls-1 fill:#fff; AWATERA Gazizov Rinat Клиенты Спецификации Заказы 100 Чаты …" at bounding box center [784, 380] width 1568 height 761
click at [319, 202] on button "Сдан без статистики" at bounding box center [329, 200] width 111 height 18
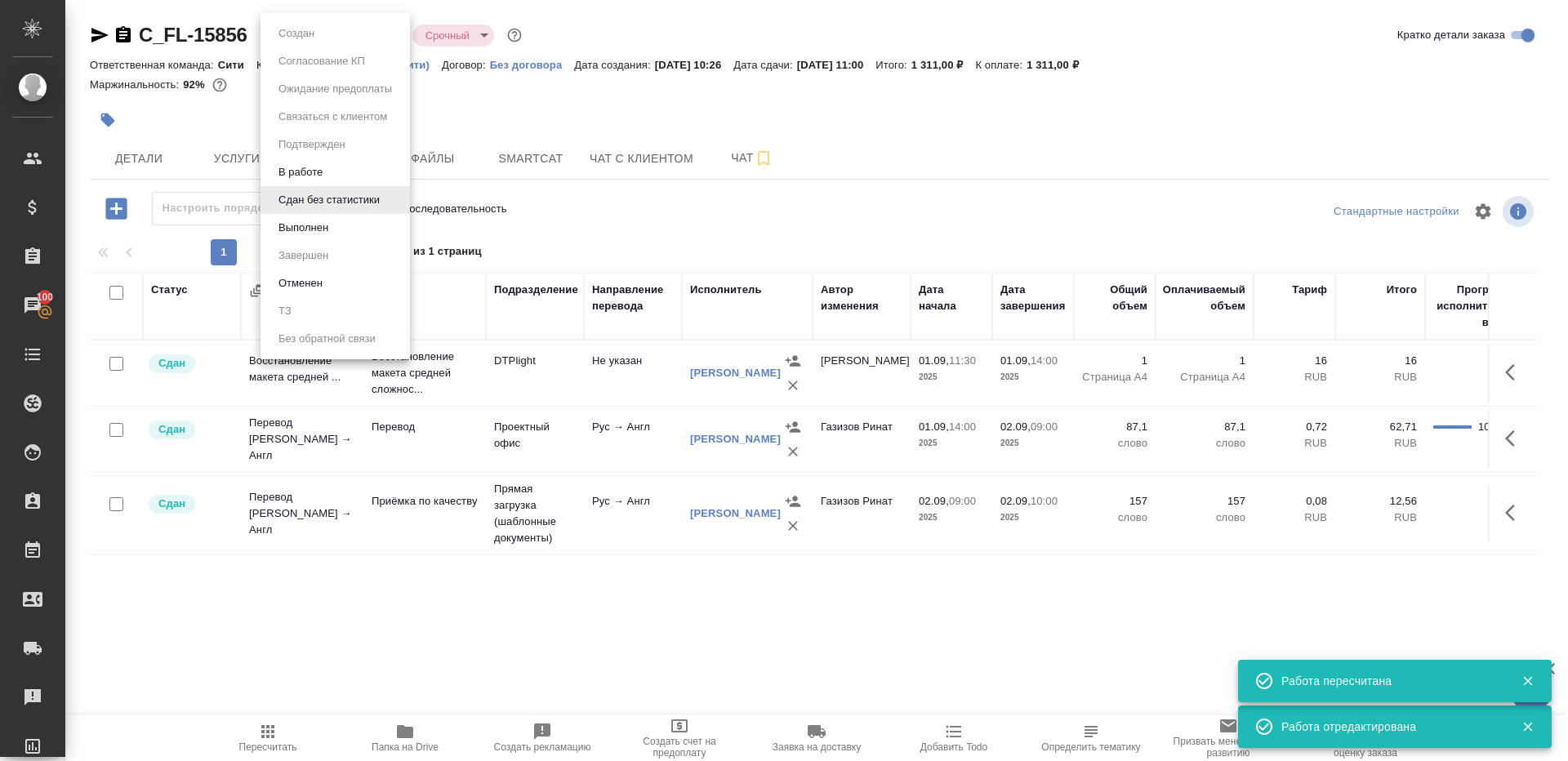
click at [348, 36] on body "🙏 .cls-1 fill:#fff; AWATERA Gazizov Rinat Клиенты Спецификации Заказы 100 Чаты …" at bounding box center [784, 380] width 1568 height 761
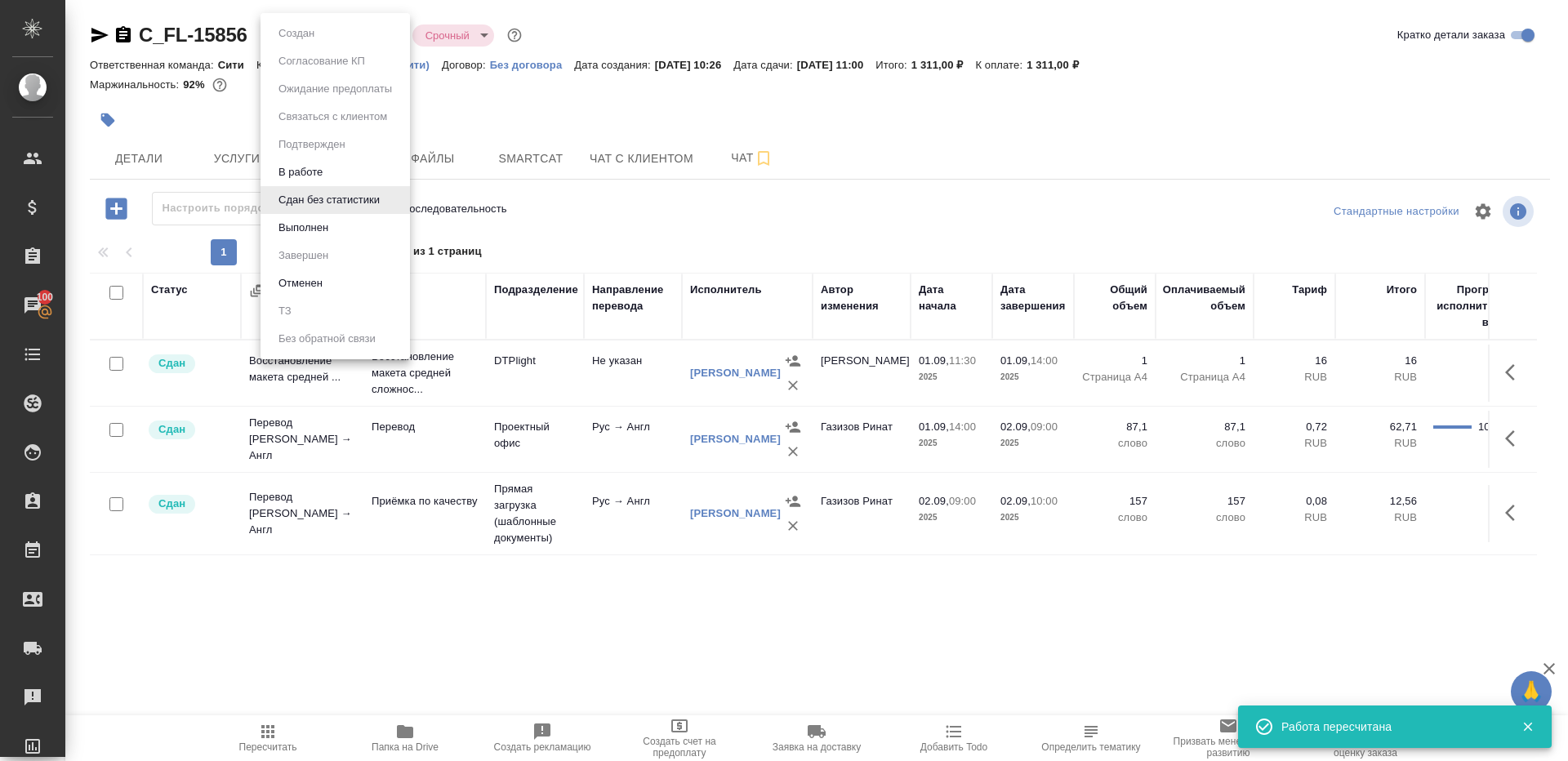
click at [349, 227] on li "Выполнен" at bounding box center [335, 227] width 149 height 27
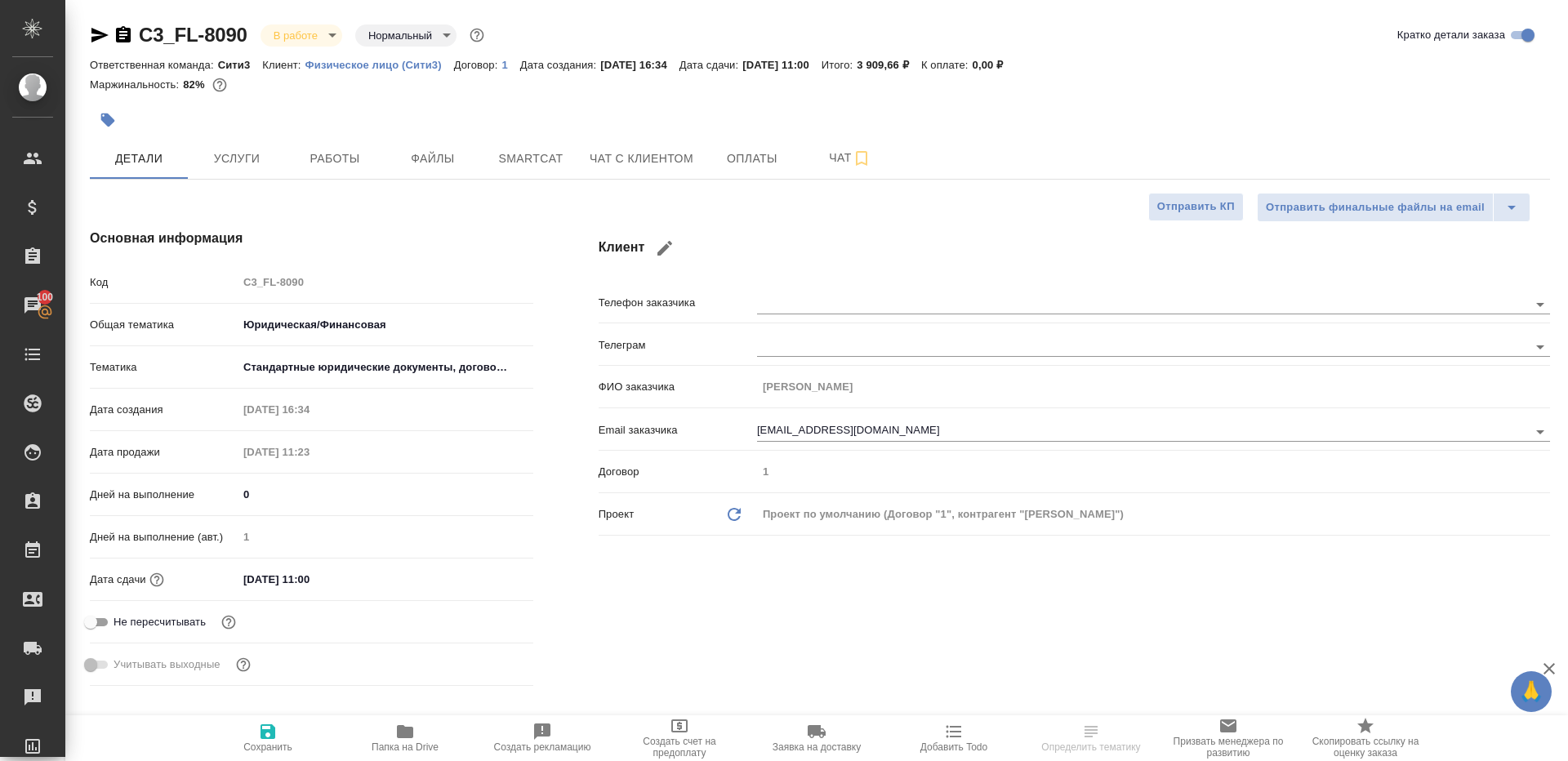
select select "RU"
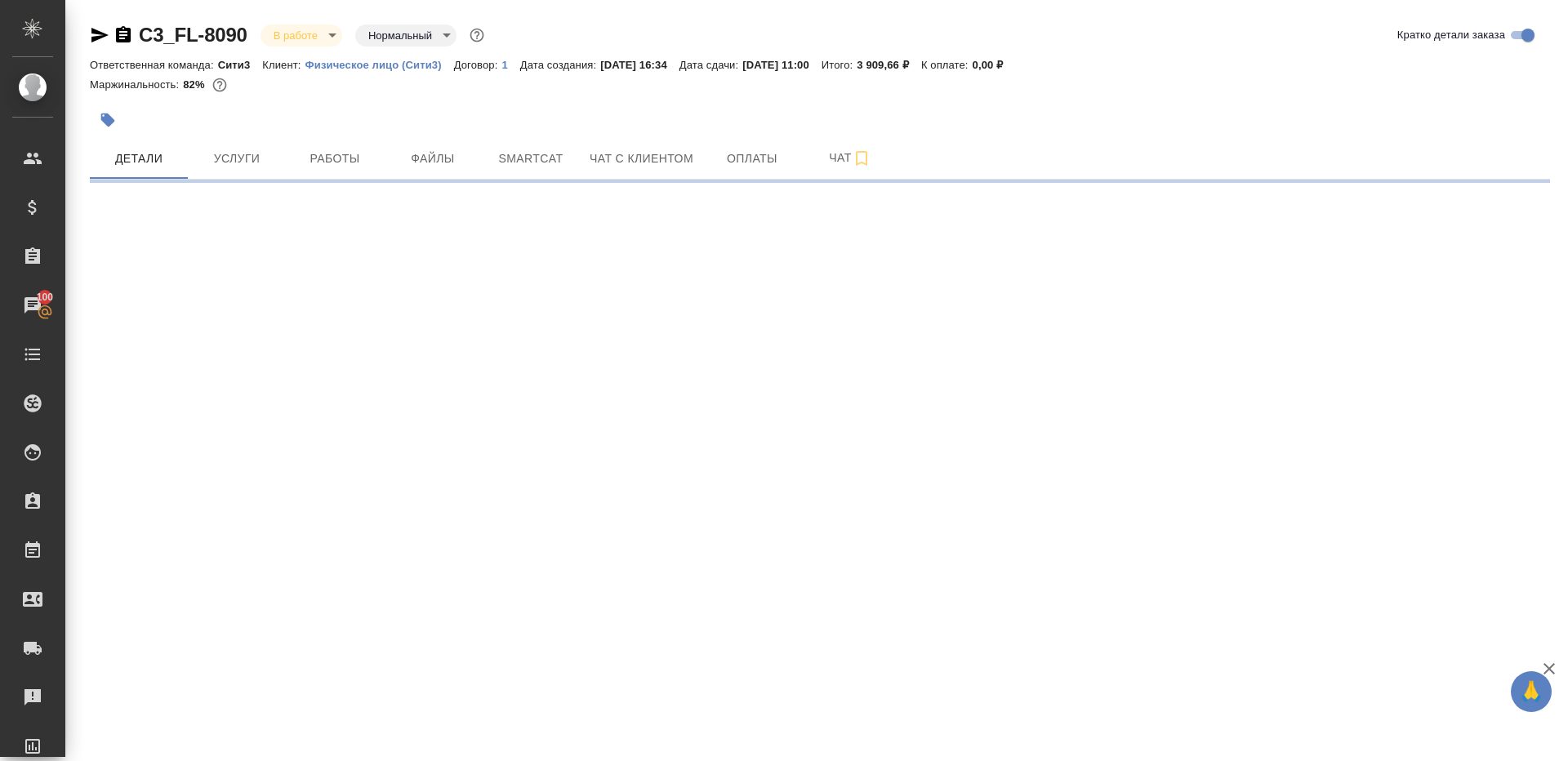
select select "RU"
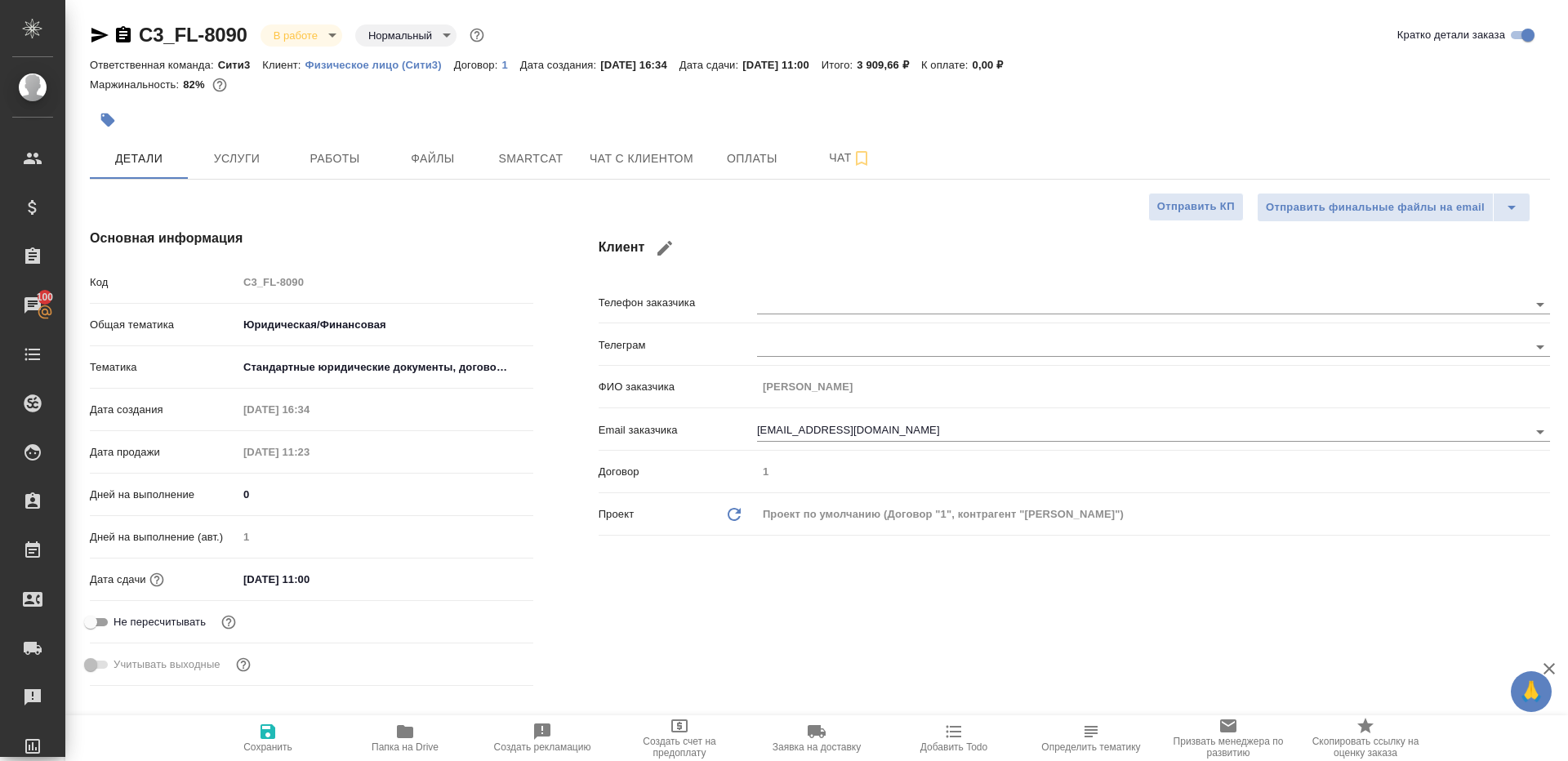
type textarea "x"
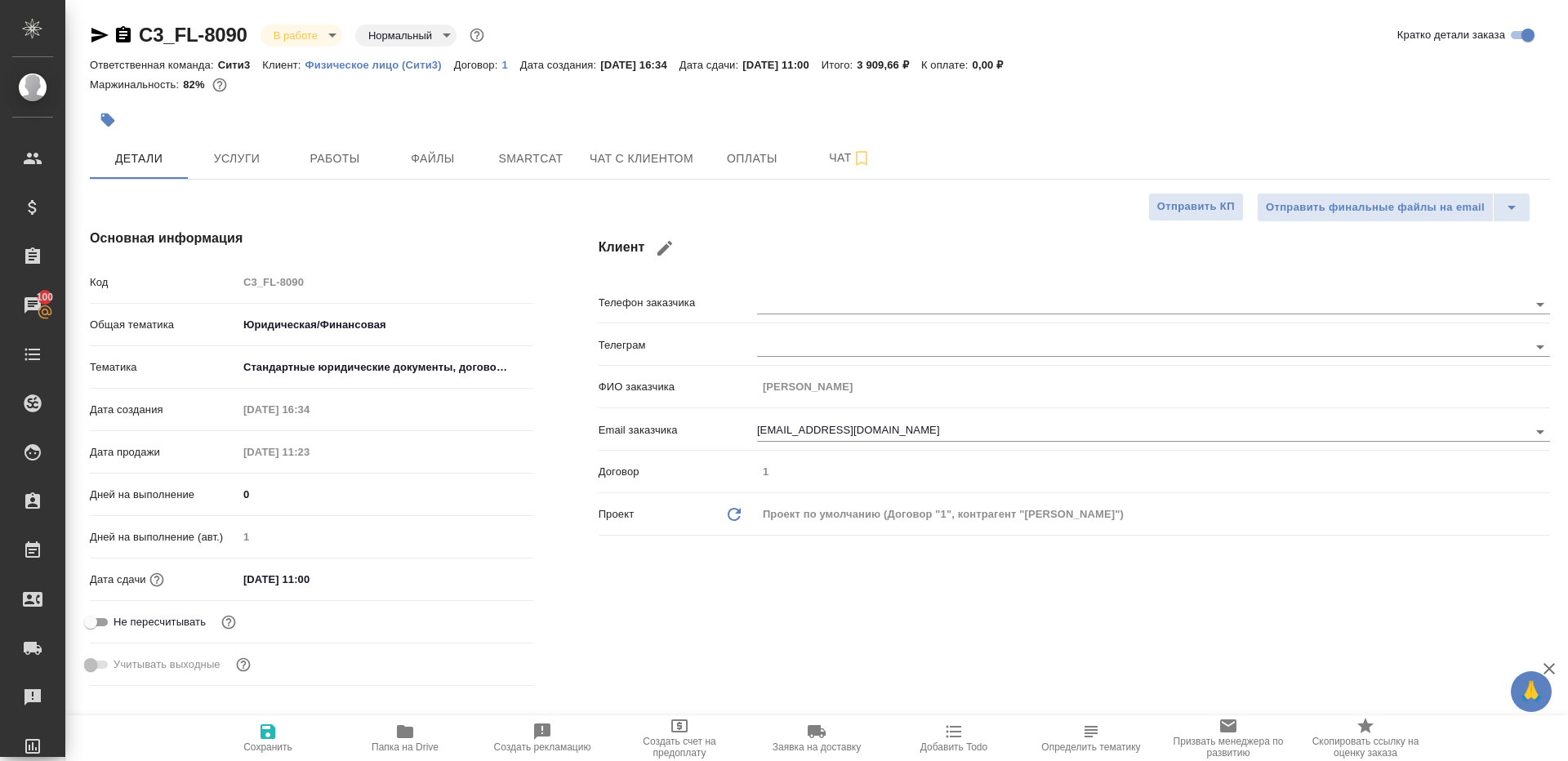
type textarea "x"
click at [342, 156] on span "Работы" at bounding box center [334, 159] width 78 height 21
type textarea "x"
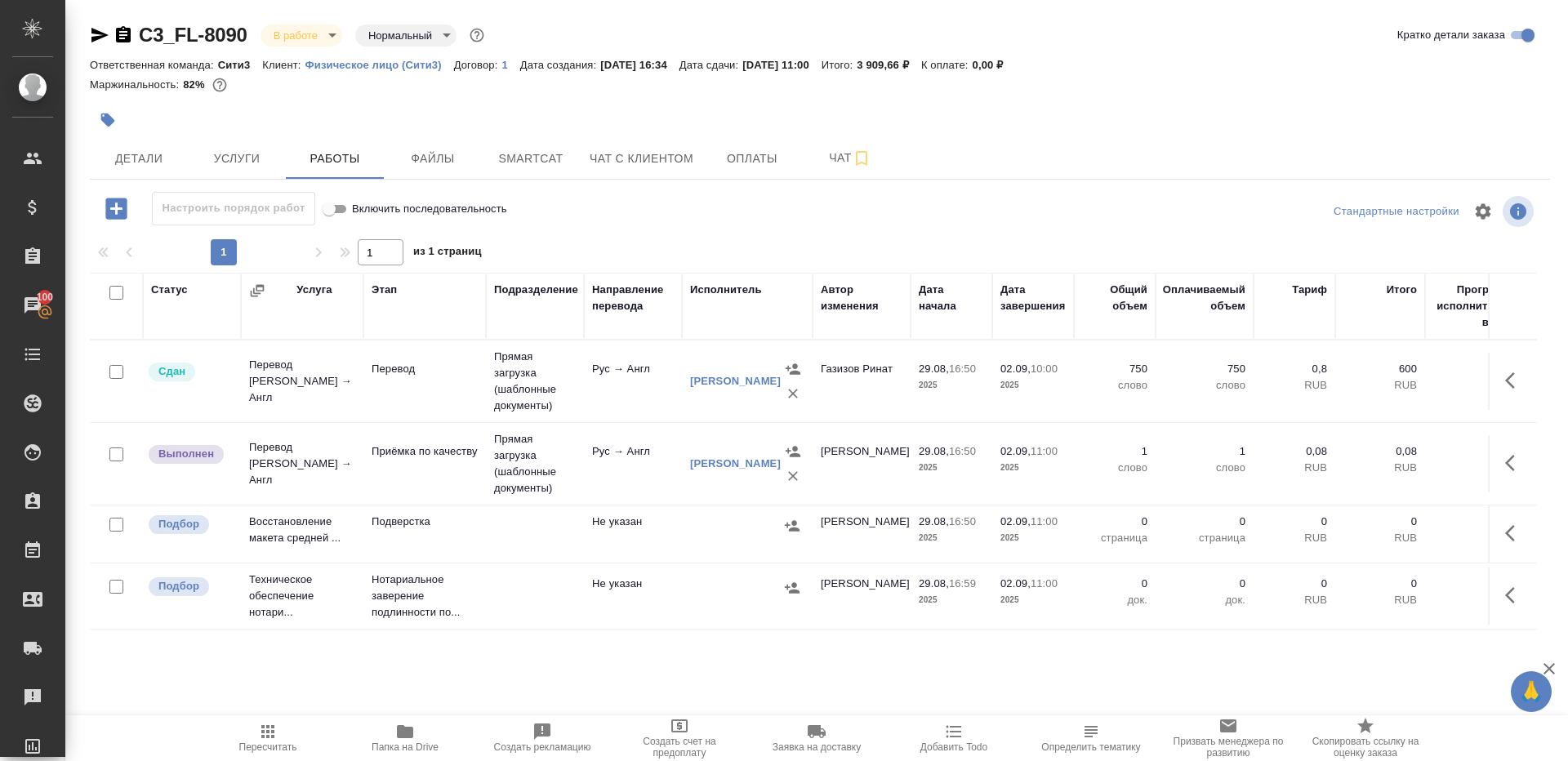
click at [1500, 460] on button "button" at bounding box center [1515, 463] width 40 height 40
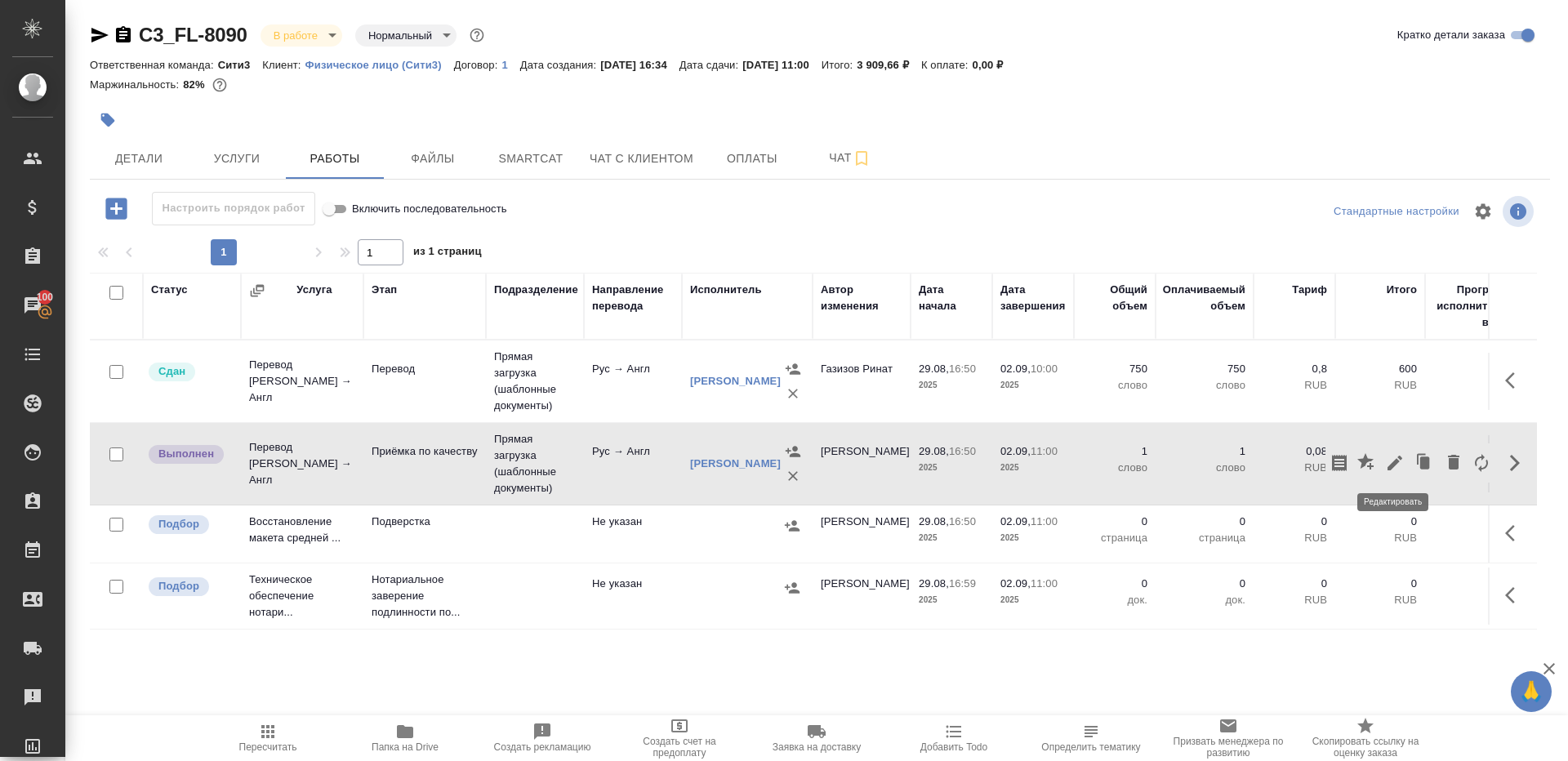
click at [1386, 460] on icon "button" at bounding box center [1394, 462] width 20 height 20
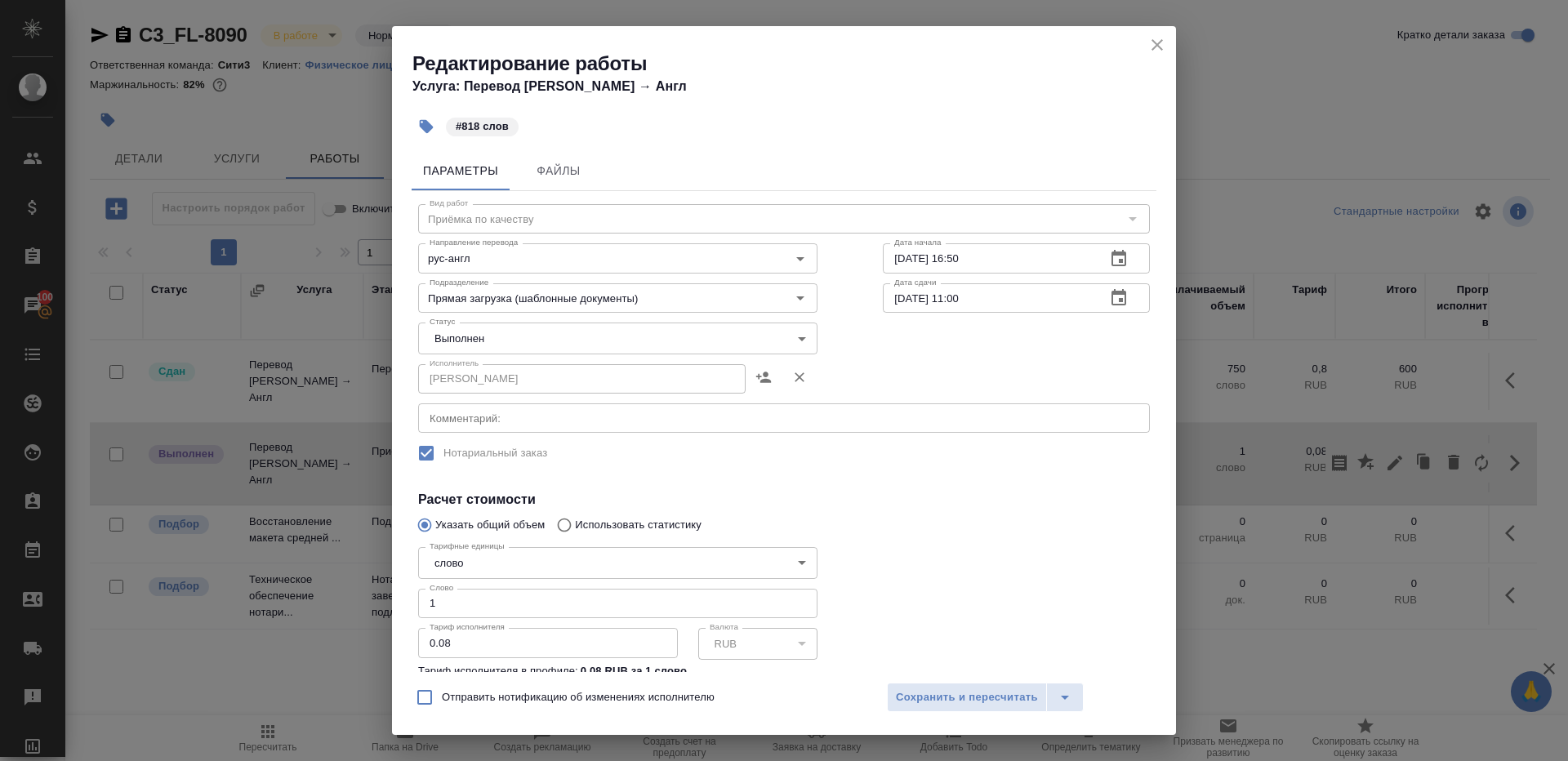
click at [479, 339] on body "🙏 .cls-1 fill:#fff; AWATERA Gazizov Rinat Клиенты Спецификации Заказы 100 Чаты …" at bounding box center [784, 380] width 1568 height 761
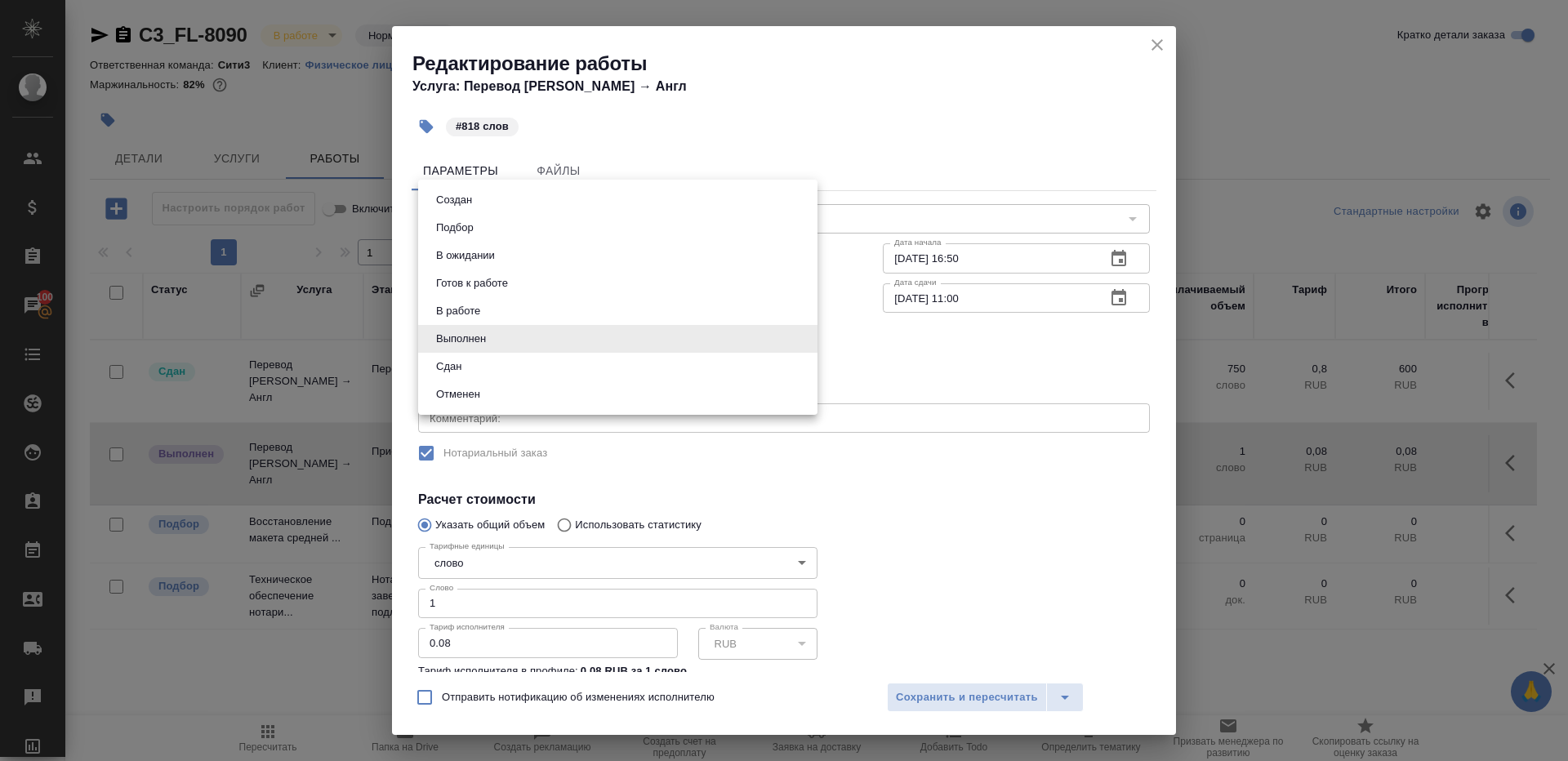
click at [478, 372] on li "Сдан" at bounding box center [617, 366] width 399 height 27
type input "closed"
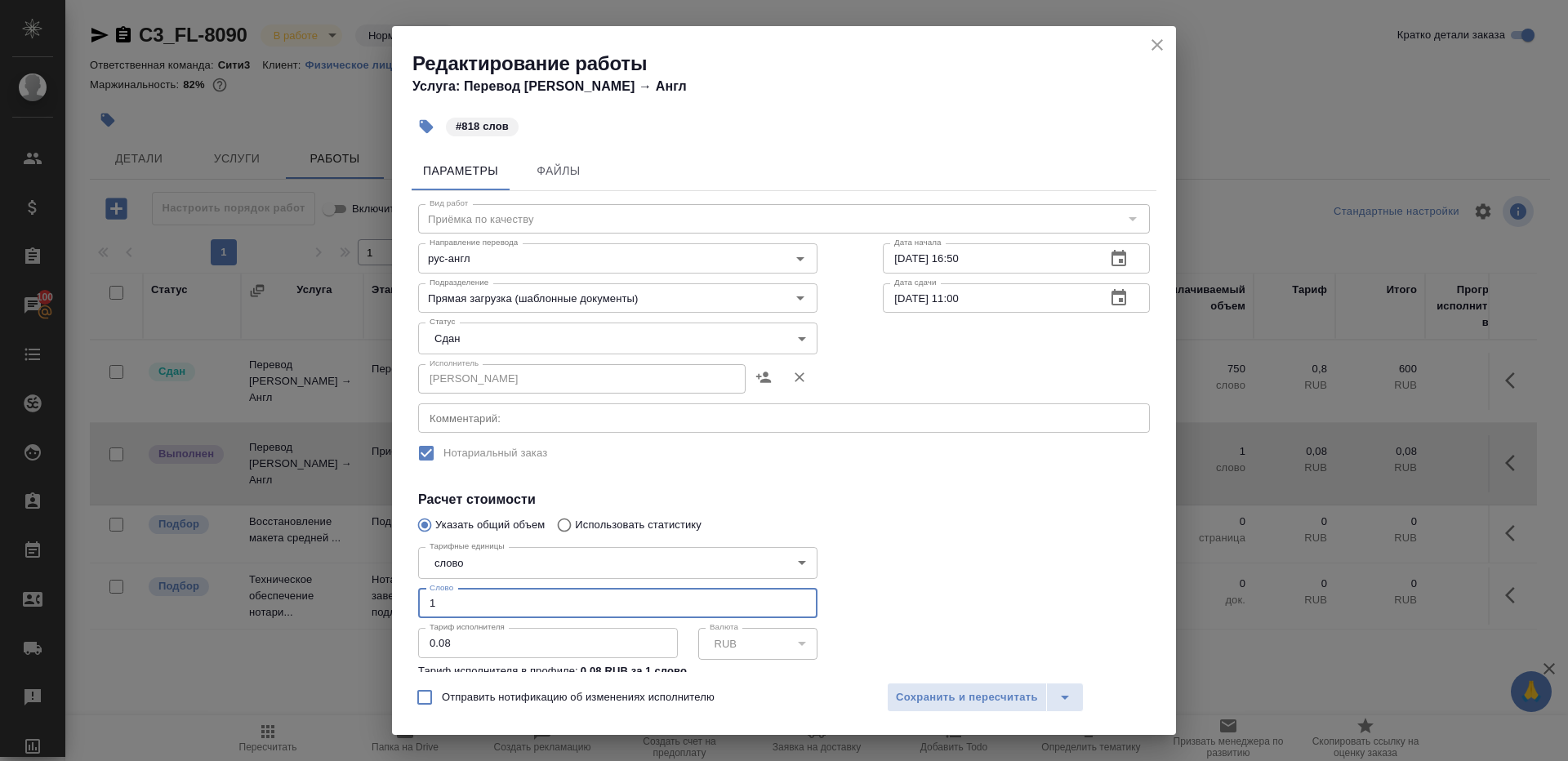
drag, startPoint x: 459, startPoint y: 603, endPoint x: 330, endPoint y: 603, distance: 129.0
click at [332, 603] on div "Редактирование работы Услуга: Перевод Стандарт Рус → Англ #818 слов Параметры Ф…" at bounding box center [784, 380] width 1568 height 761
type input "818"
click at [994, 704] on span "Сохранить и пересчитать" at bounding box center [967, 698] width 142 height 19
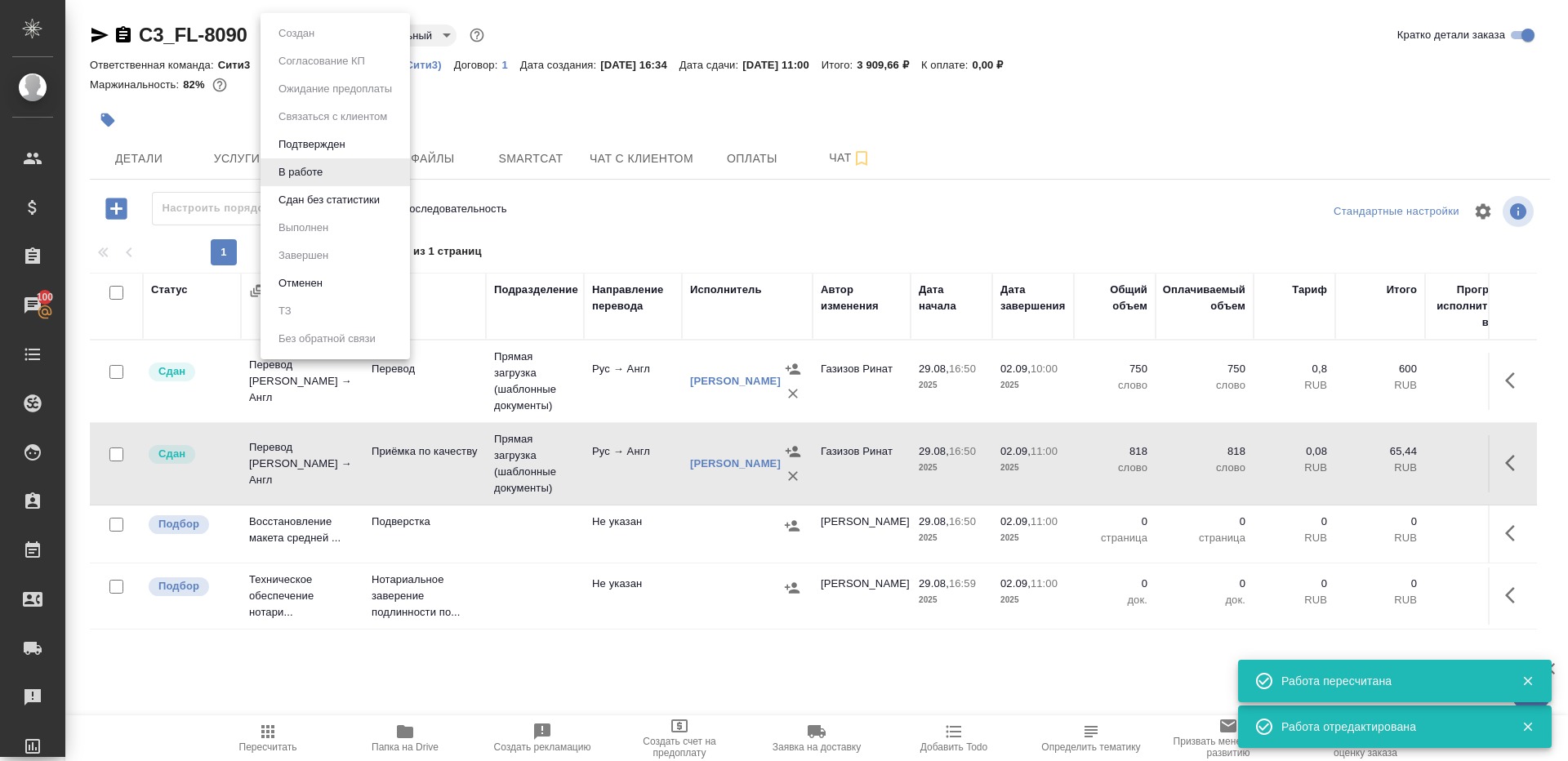
click at [295, 37] on body "🙏 .cls-1 fill:#fff; AWATERA Gazizov Rinat Клиенты Спецификации Заказы 100 Чаты …" at bounding box center [784, 380] width 1568 height 761
click at [337, 209] on li "Сдан без статистики" at bounding box center [335, 199] width 149 height 27
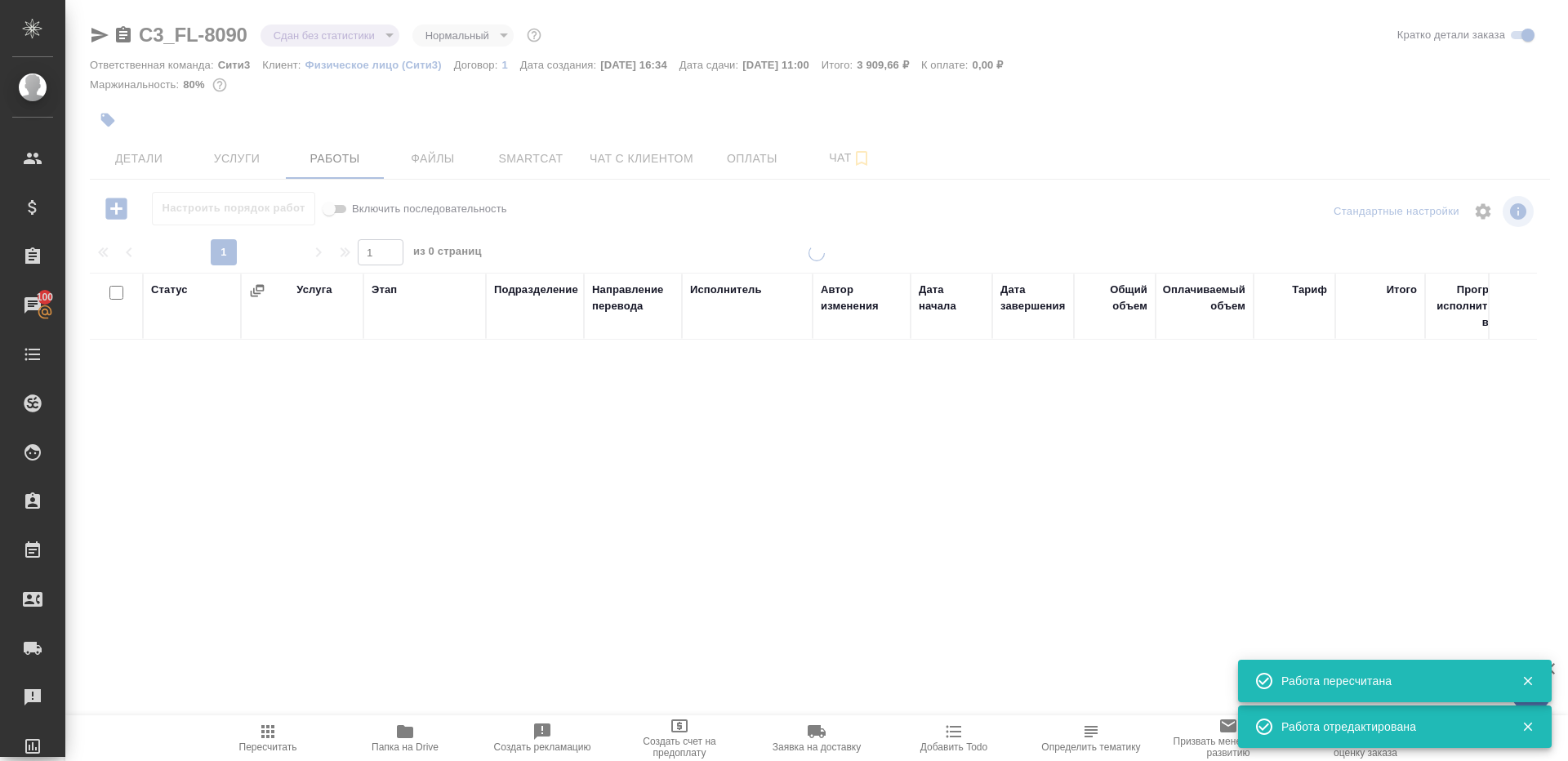
click at [334, 38] on div at bounding box center [816, 340] width 1503 height 682
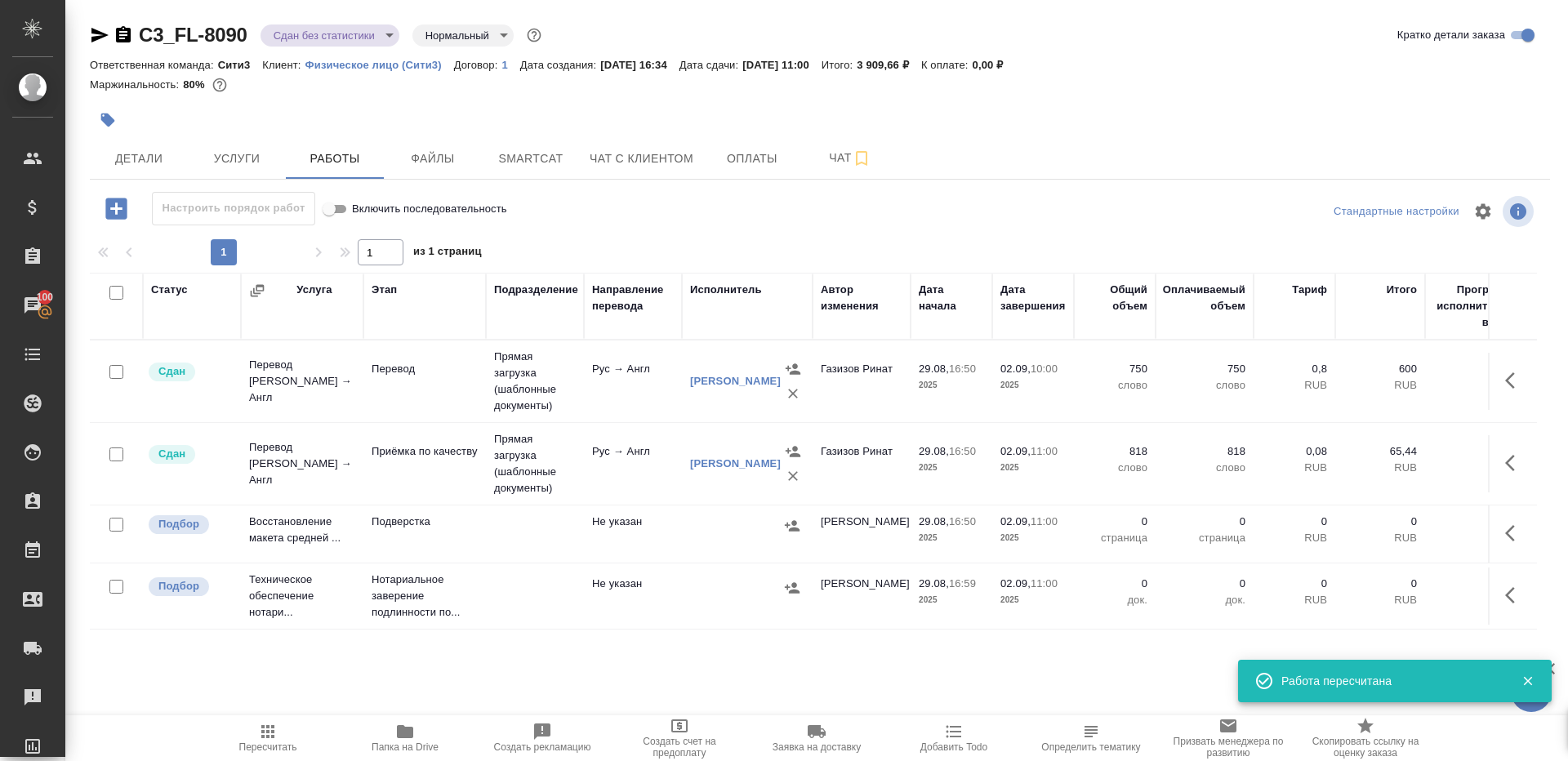
click at [324, 21] on div "C3_FL-8090 Сдан без статистики distributed Нормальный normal Кратко детали зака…" at bounding box center [820, 340] width 1478 height 682
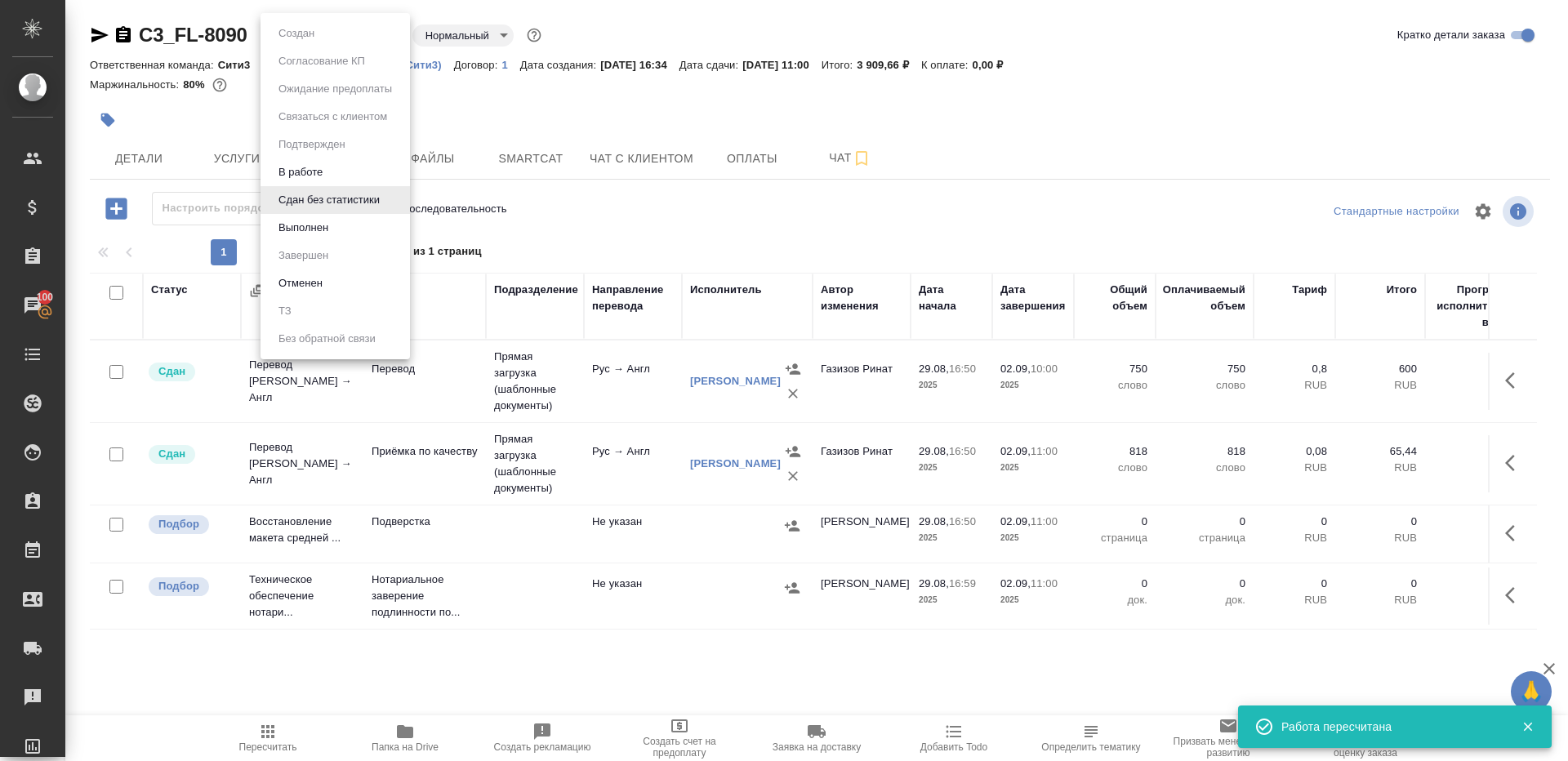
click at [324, 41] on body "🙏 .cls-1 fill:#fff; AWATERA Gazizov Rinat Клиенты Спецификации Заказы 100 Чаты …" at bounding box center [784, 380] width 1568 height 761
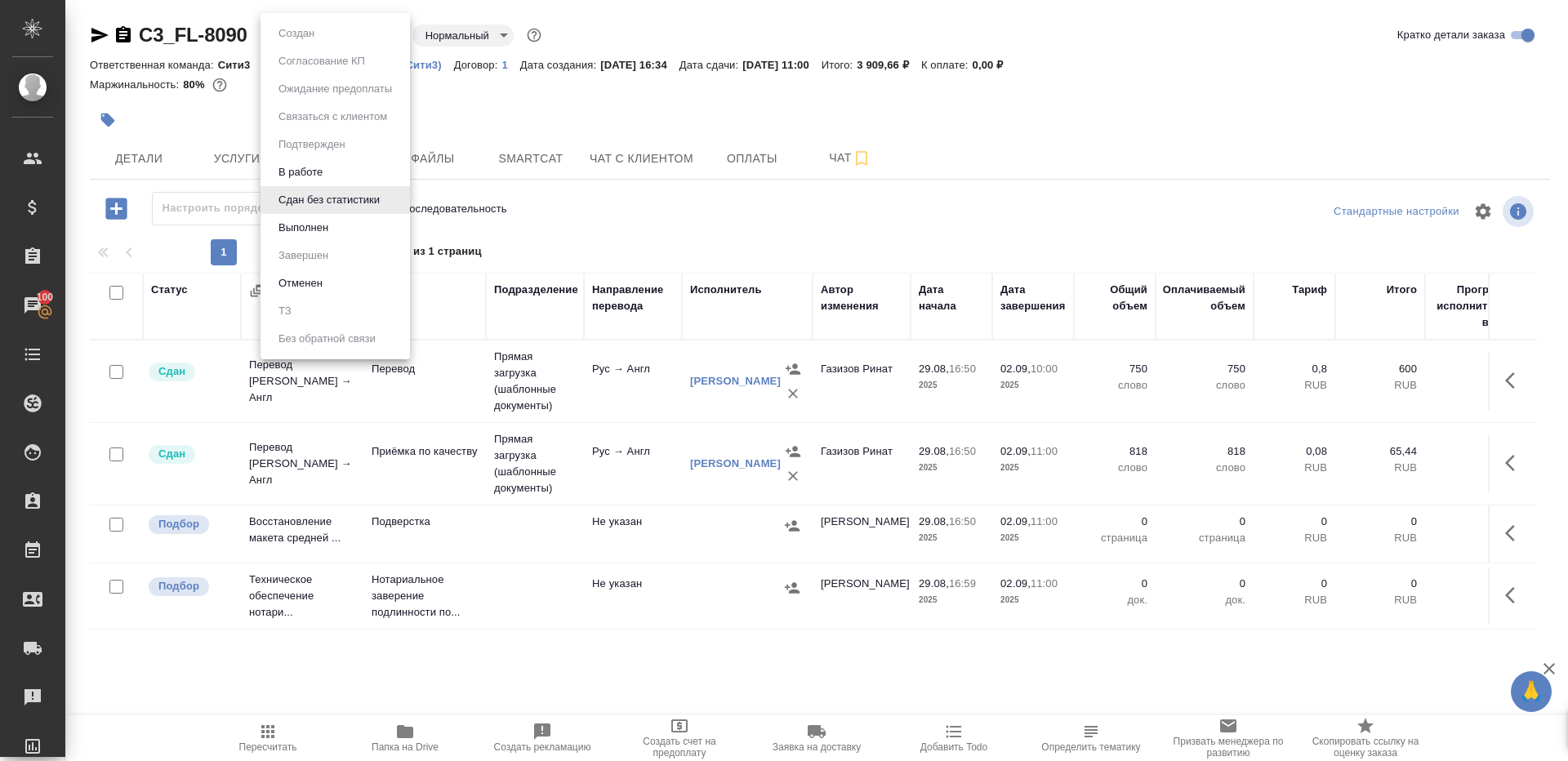
click at [324, 209] on li "Сдан без статистики" at bounding box center [335, 199] width 149 height 27
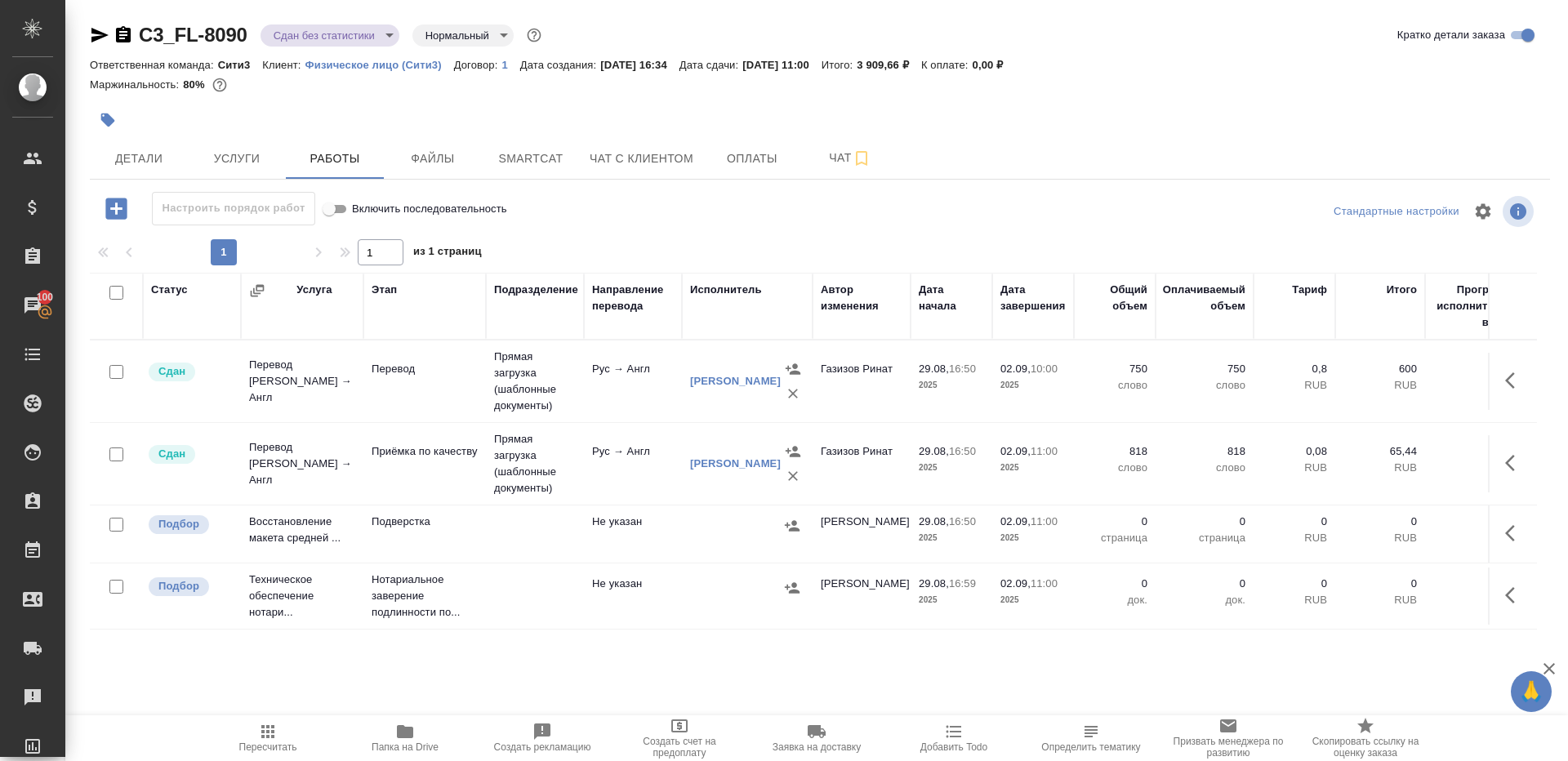
click at [317, 19] on div "C3_FL-8090 Сдан без статистики distributed Нормальный normal Кратко детали зака…" at bounding box center [820, 340] width 1478 height 682
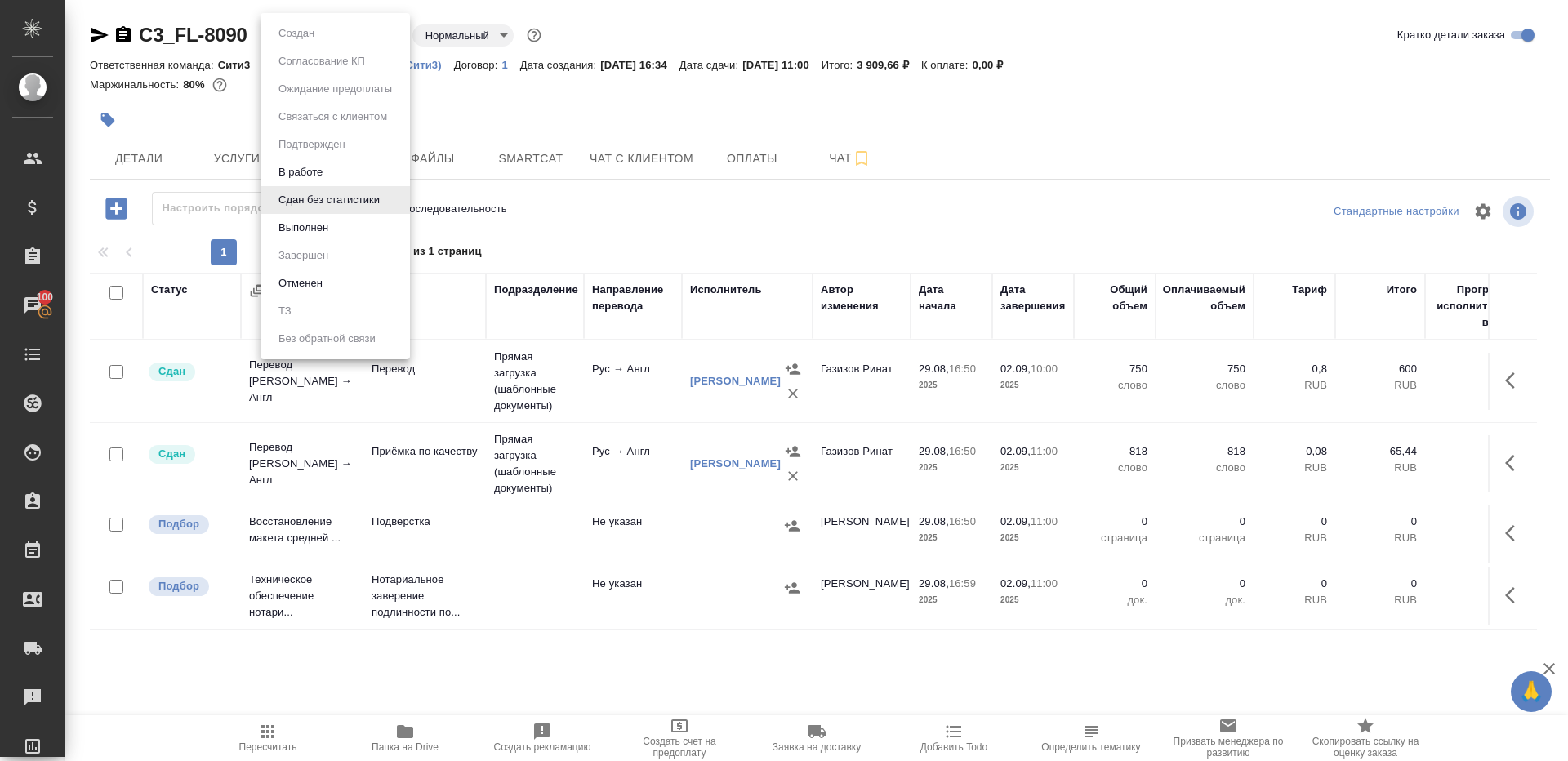
click at [317, 31] on body "🙏 .cls-1 fill:#fff; AWATERA Gazizov Rinat Клиенты Спецификации Заказы 100 Чаты …" at bounding box center [784, 380] width 1568 height 761
click at [323, 233] on button "Выполнен" at bounding box center [303, 227] width 59 height 18
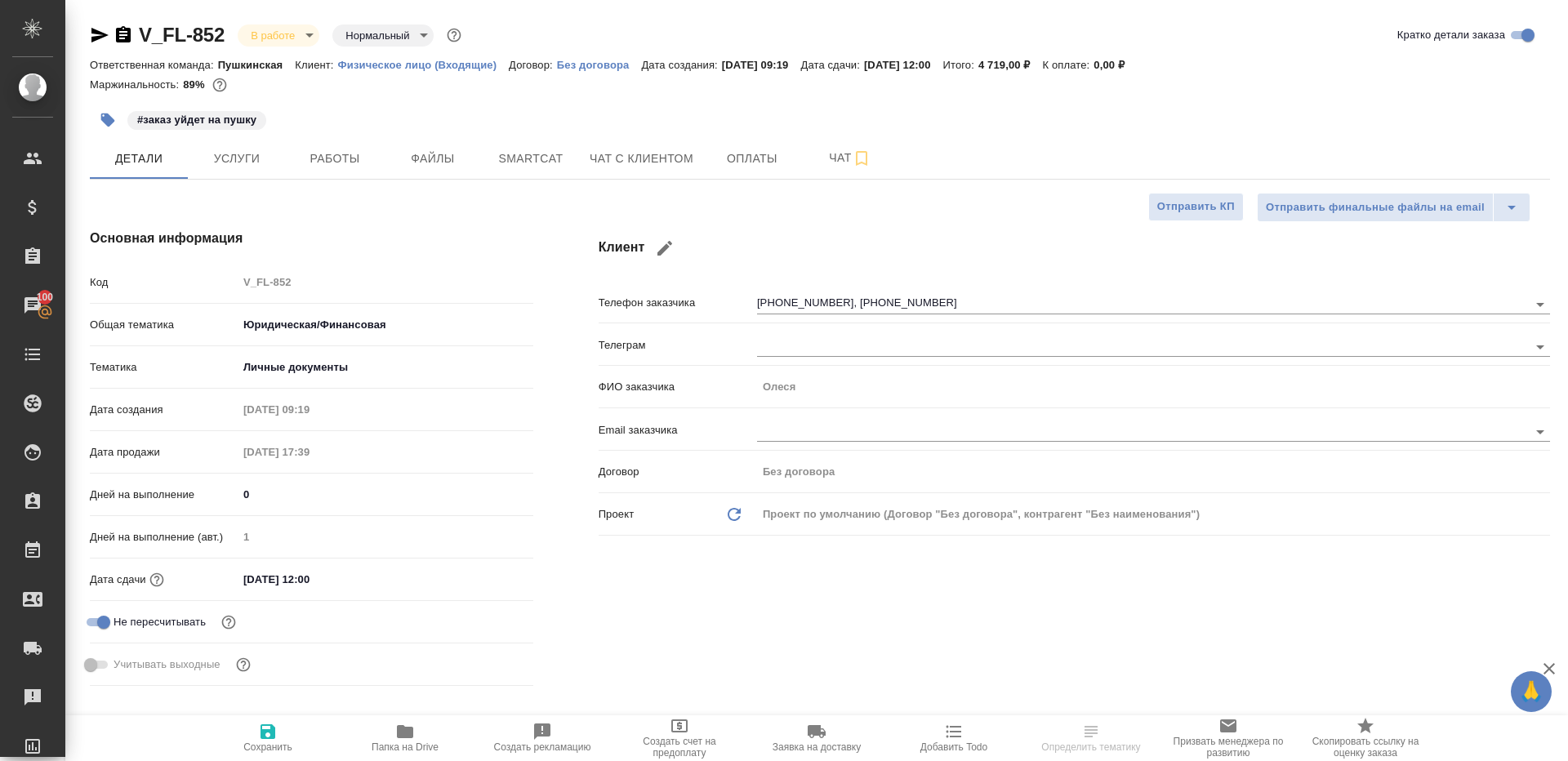
select select "RU"
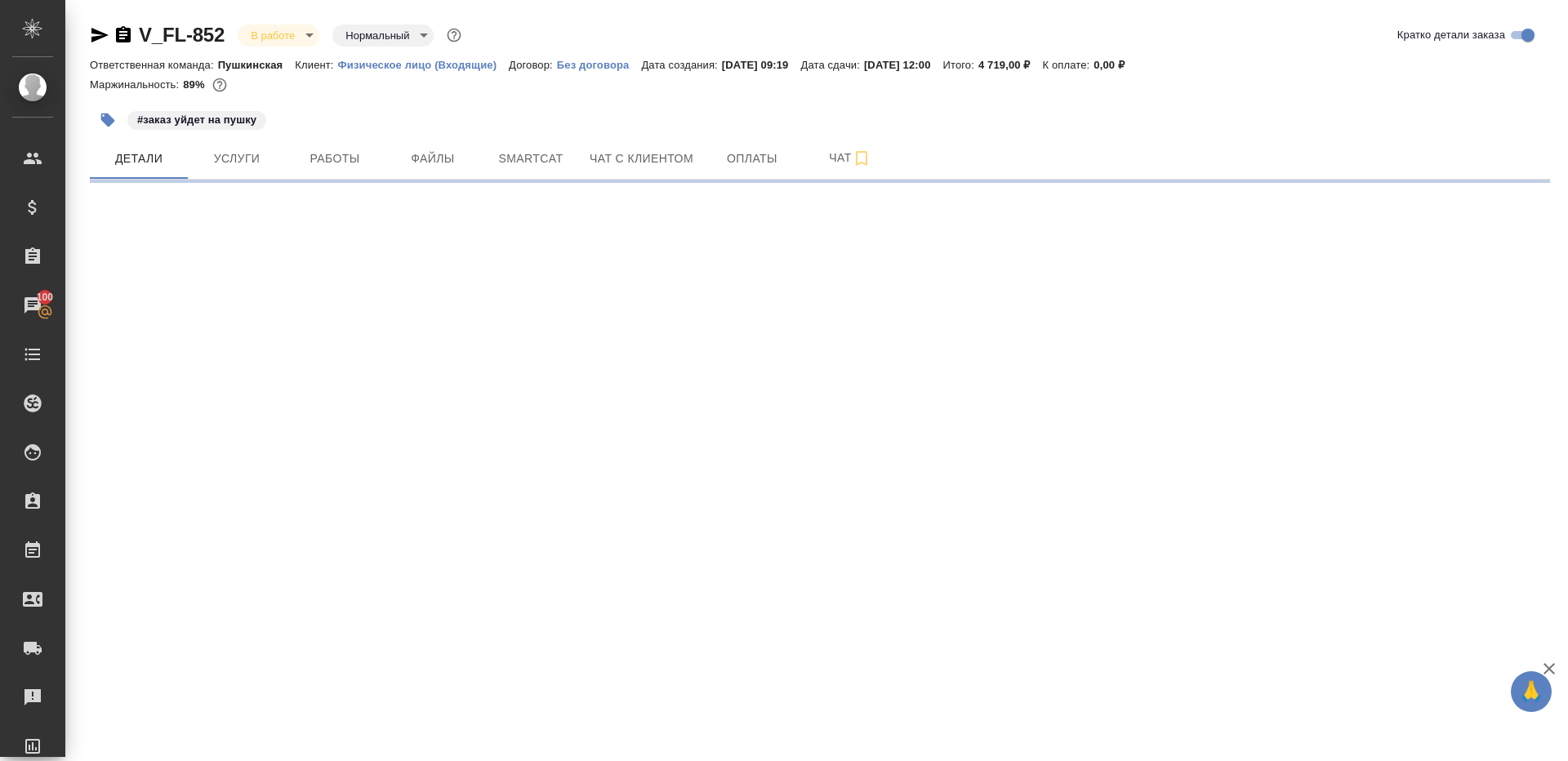
select select "RU"
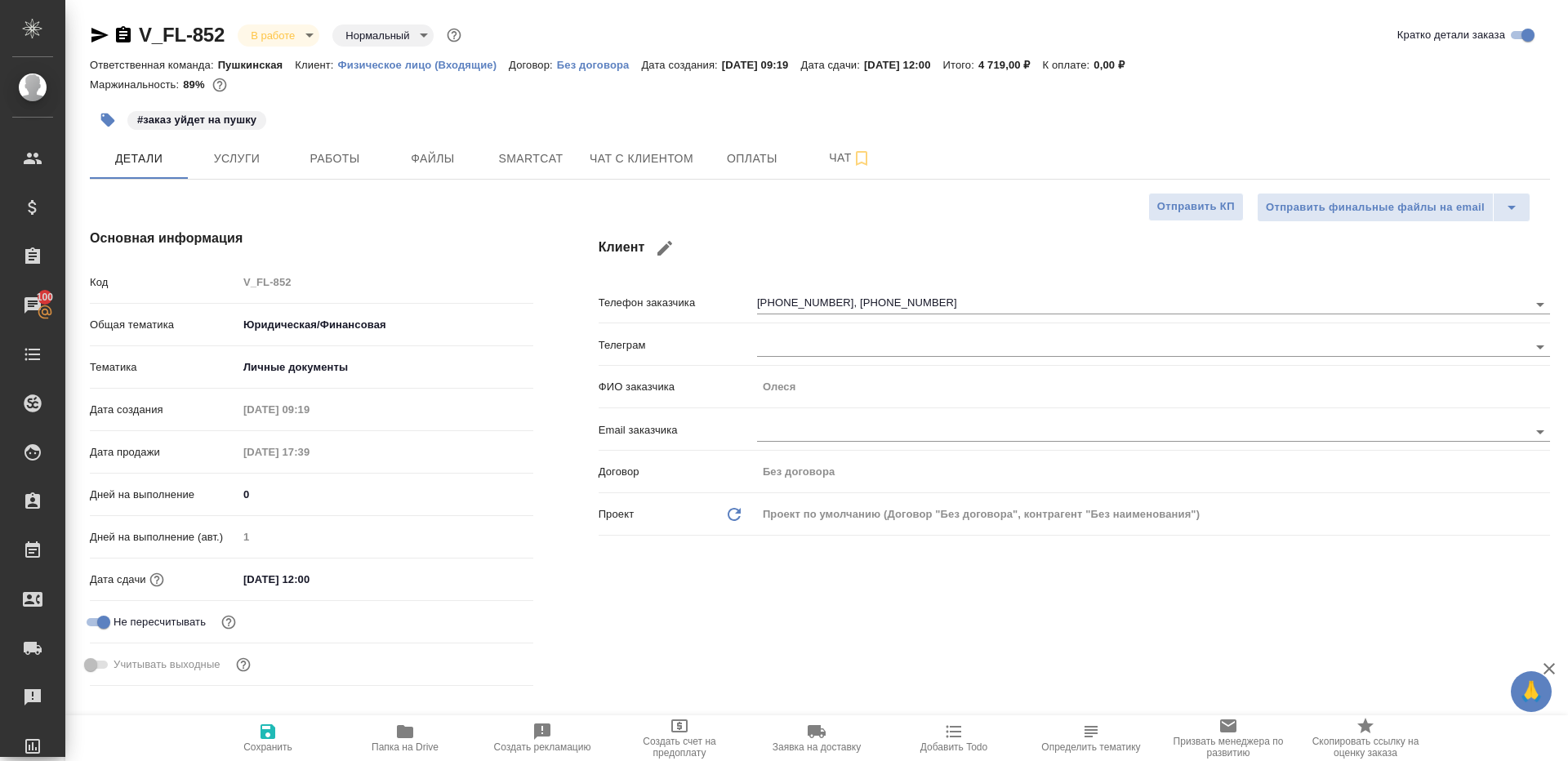
type textarea "x"
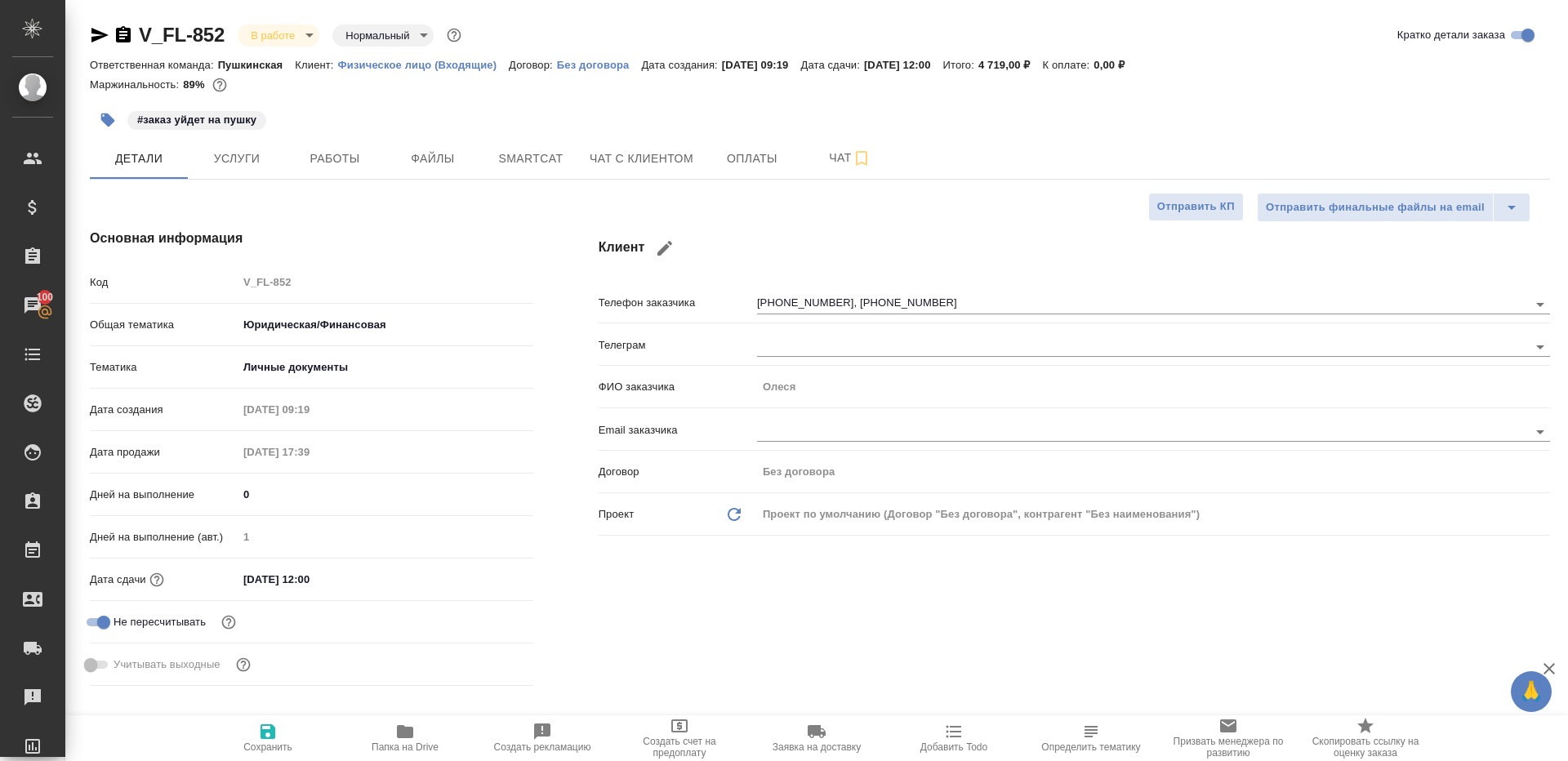
type textarea "x"
click at [313, 161] on span "Работы" at bounding box center [334, 159] width 78 height 21
type textarea "x"
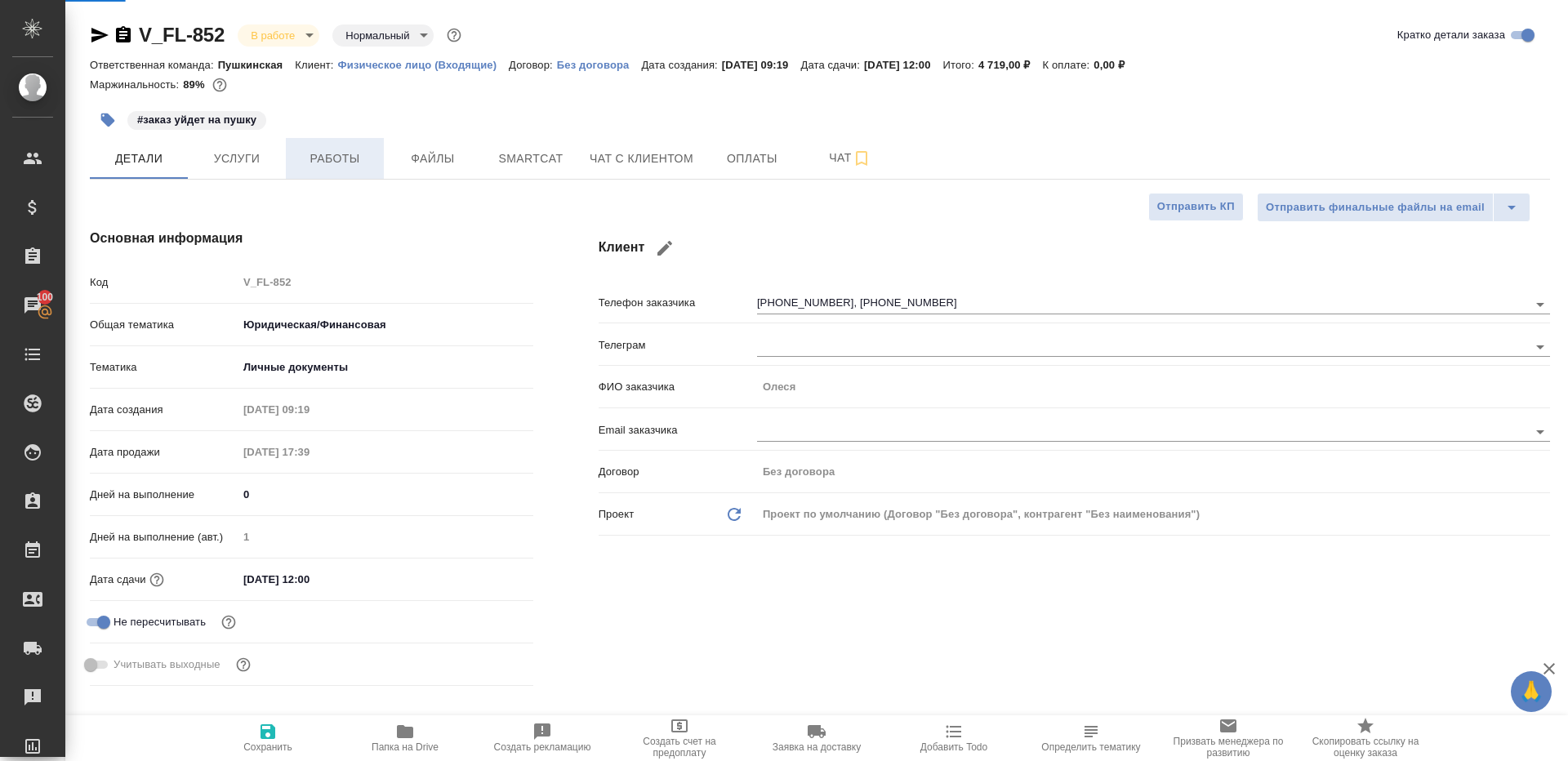
type textarea "x"
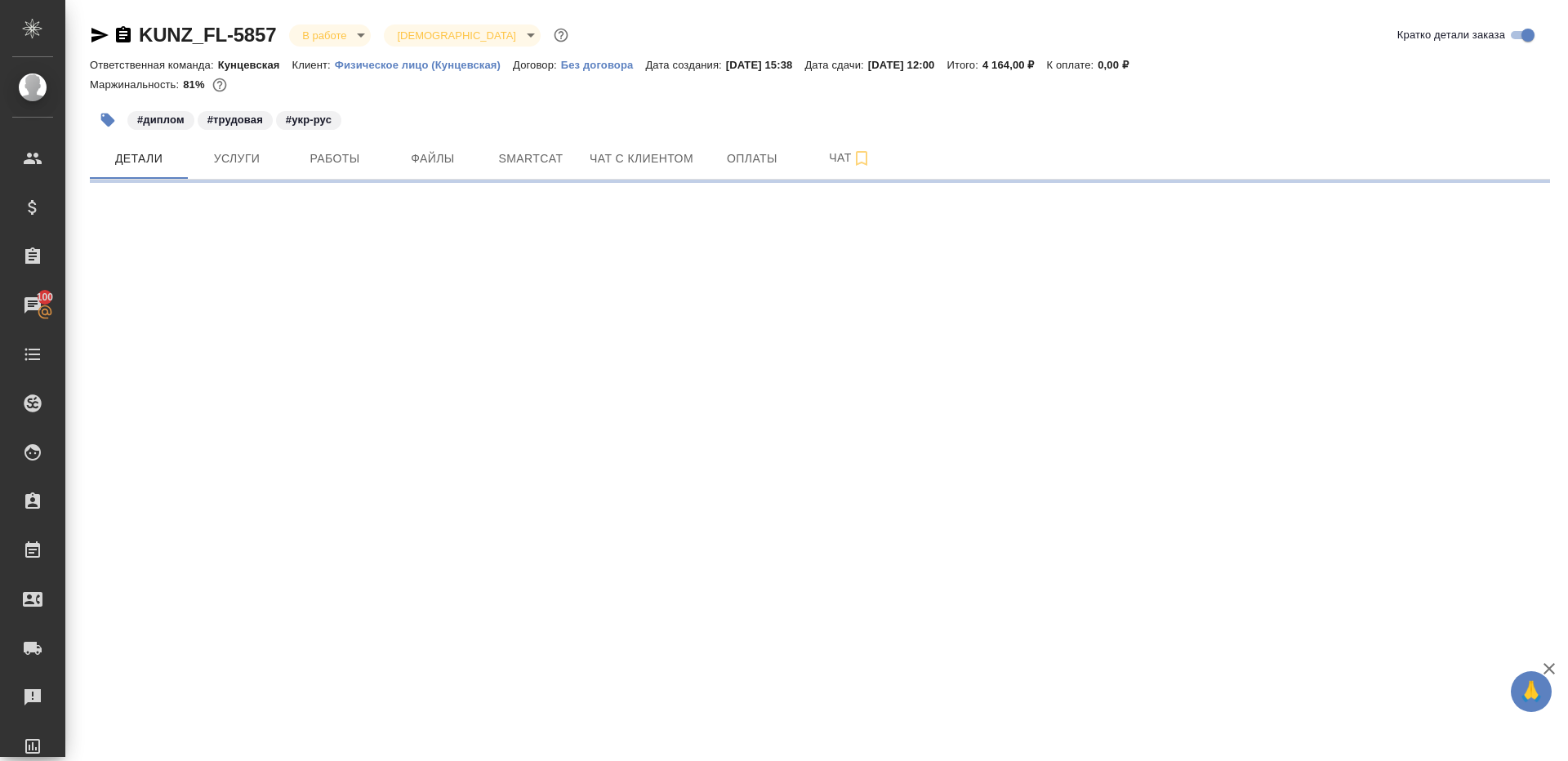
select select "RU"
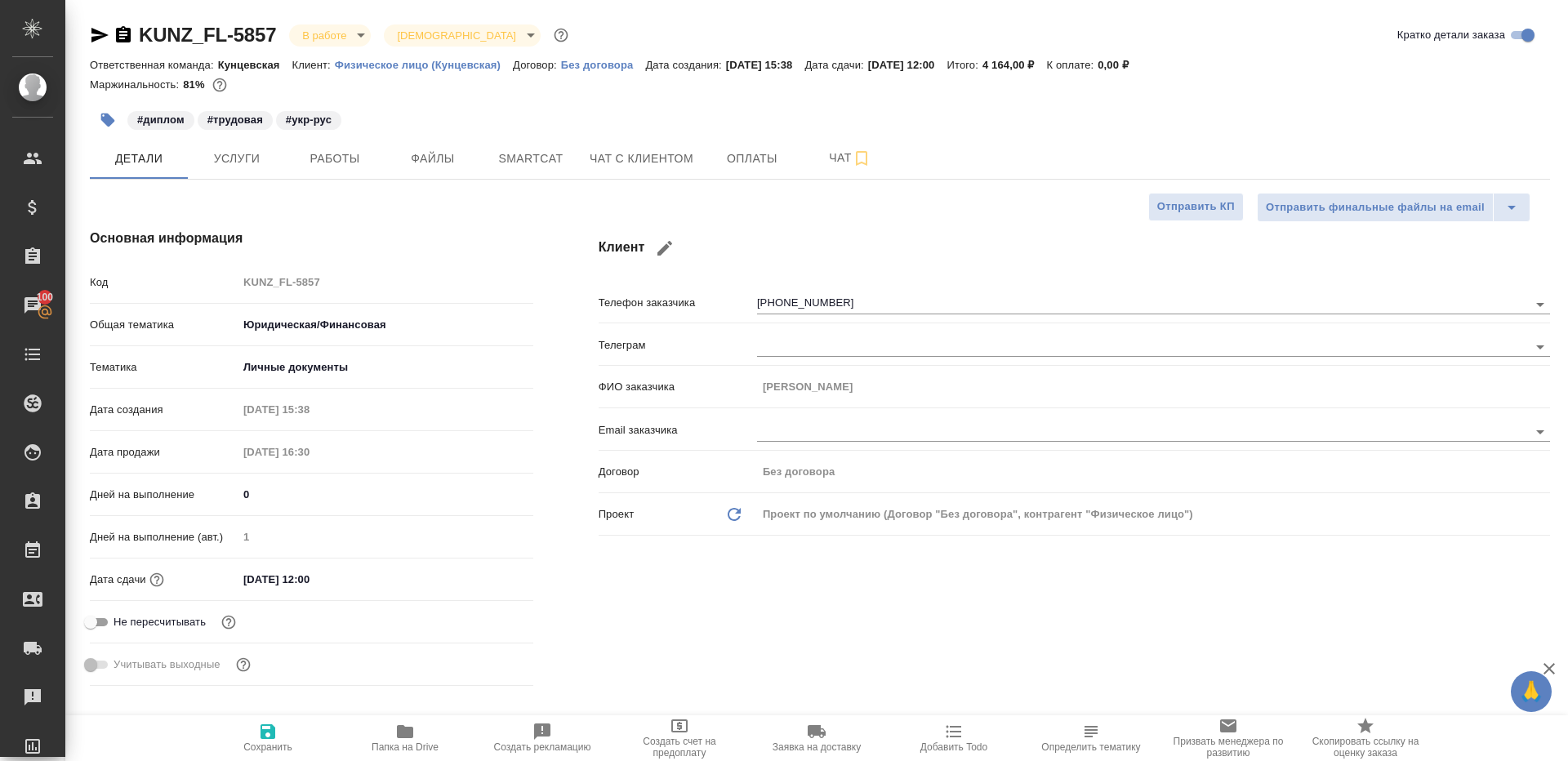
type textarea "x"
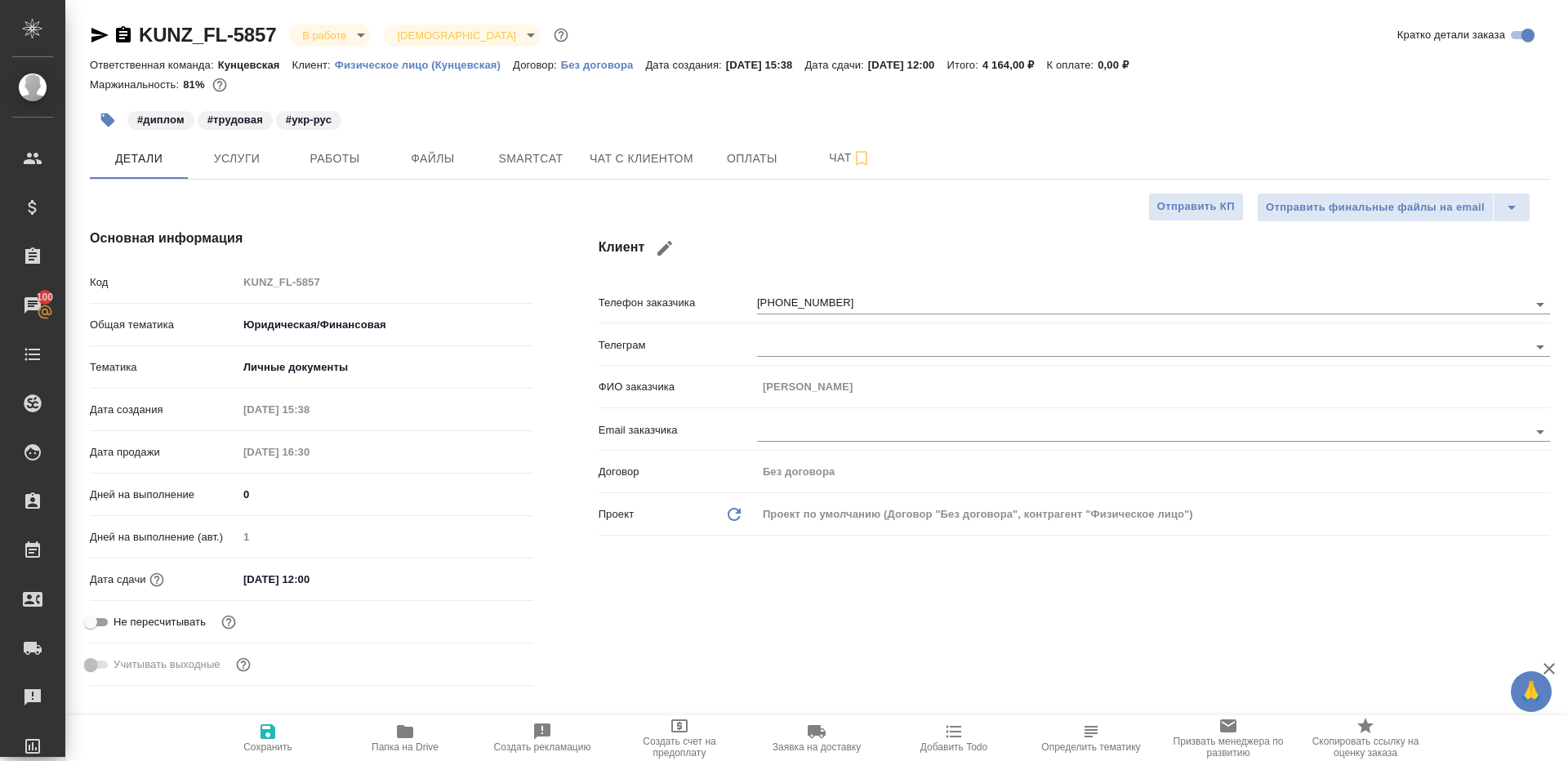
type textarea "x"
click at [313, 161] on span "Работы" at bounding box center [334, 159] width 78 height 21
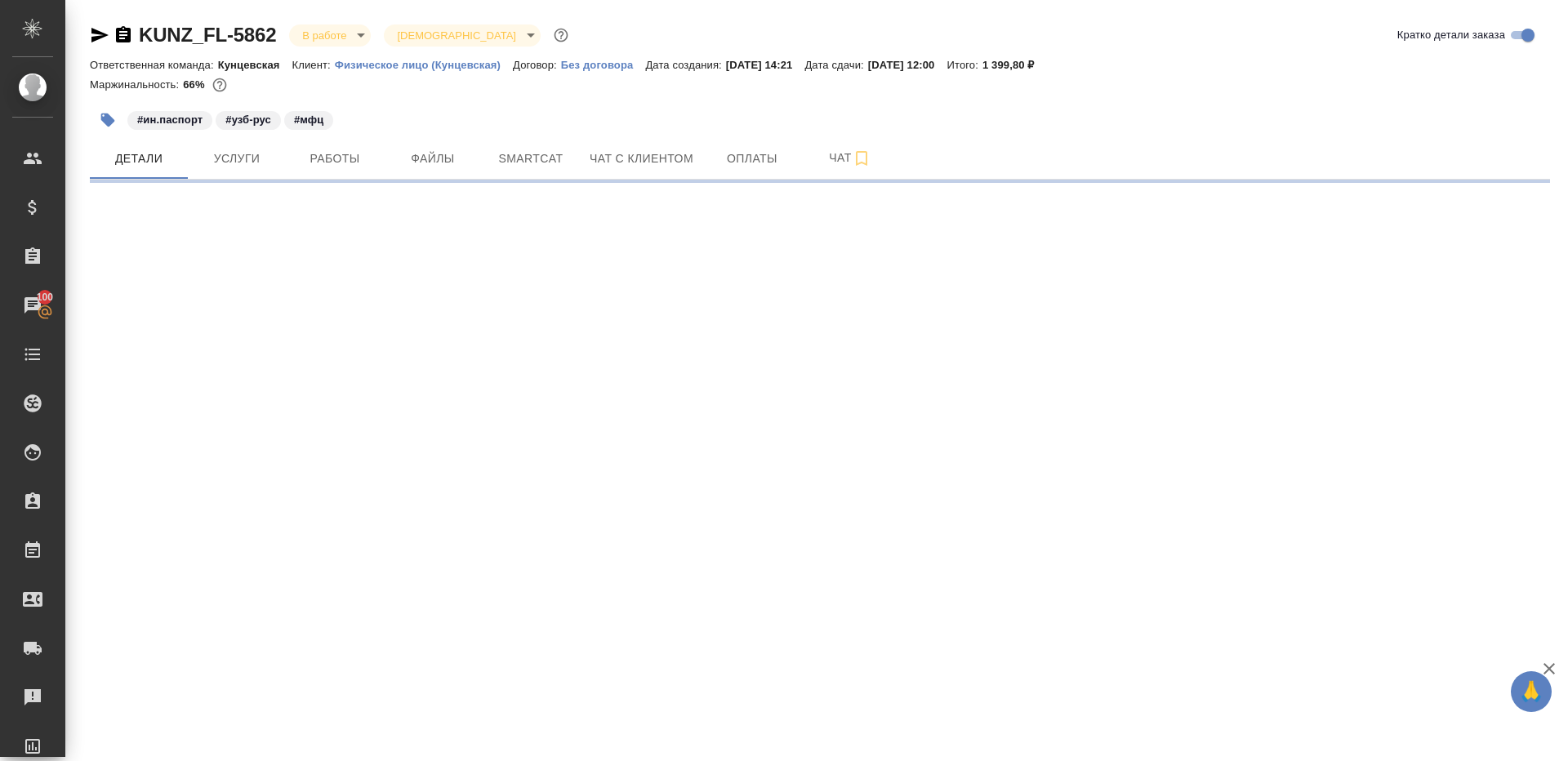
select select "RU"
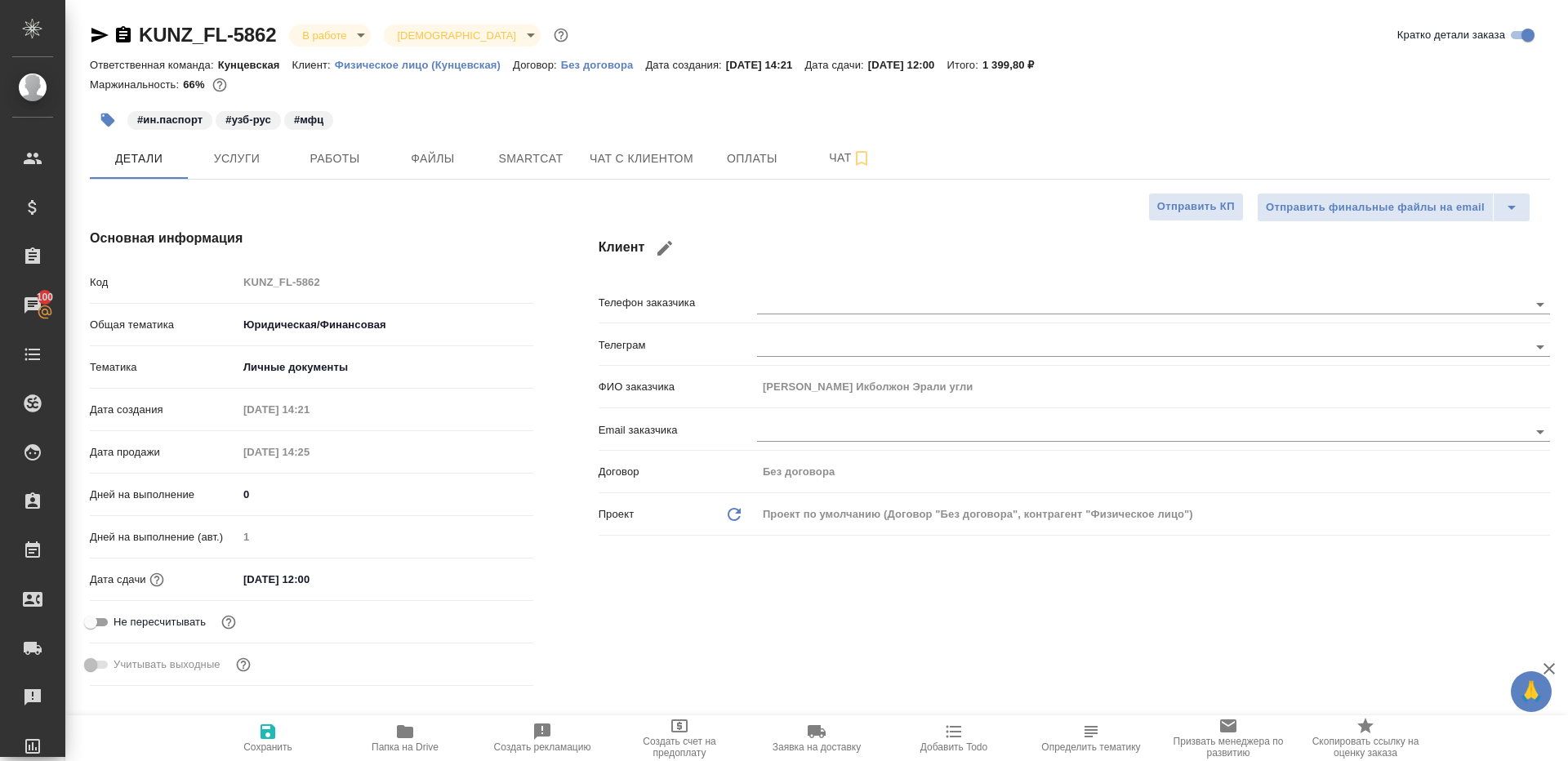
type textarea "x"
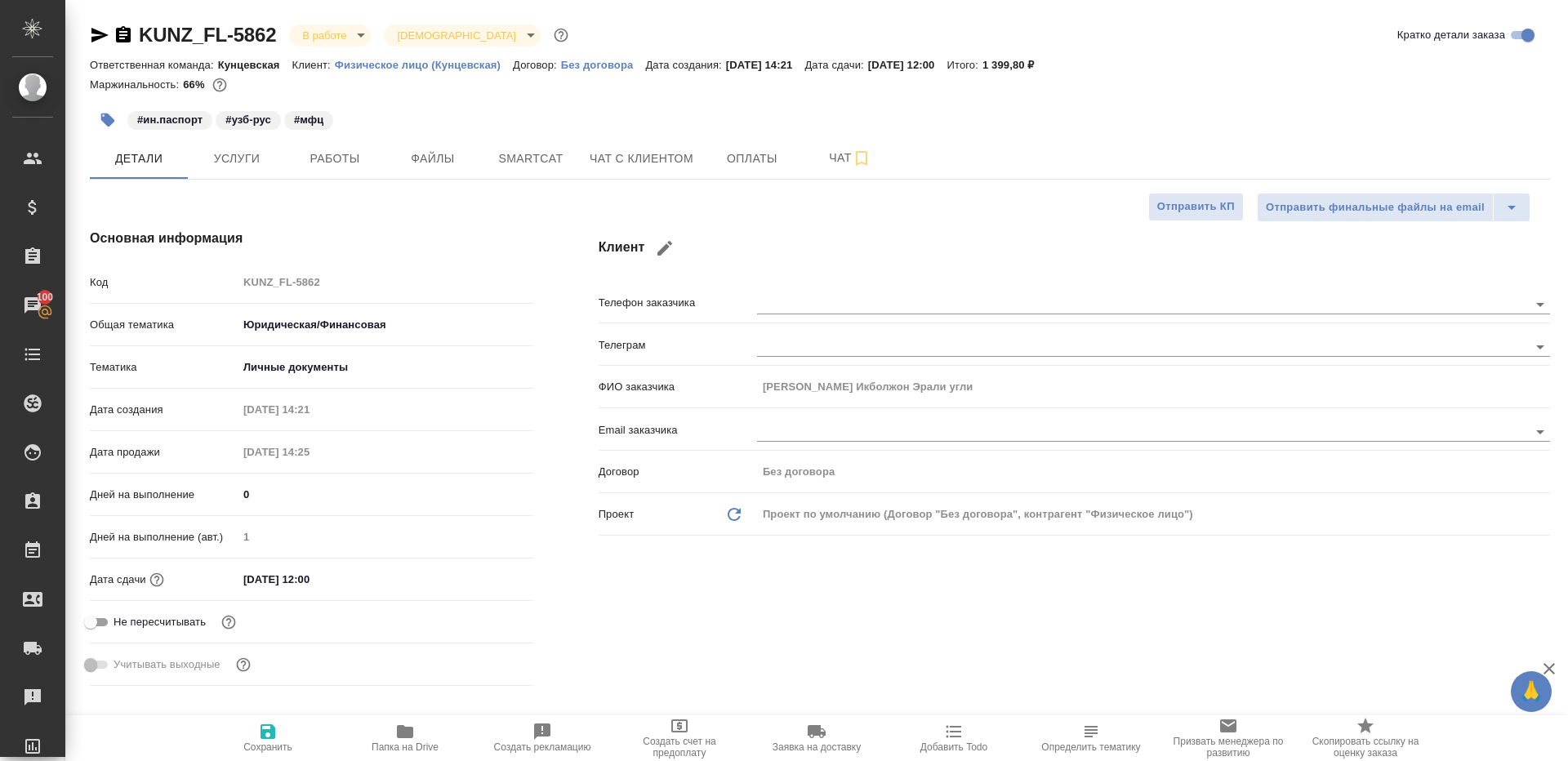
type textarea "x"
click at [334, 167] on span "Работы" at bounding box center [334, 159] width 78 height 21
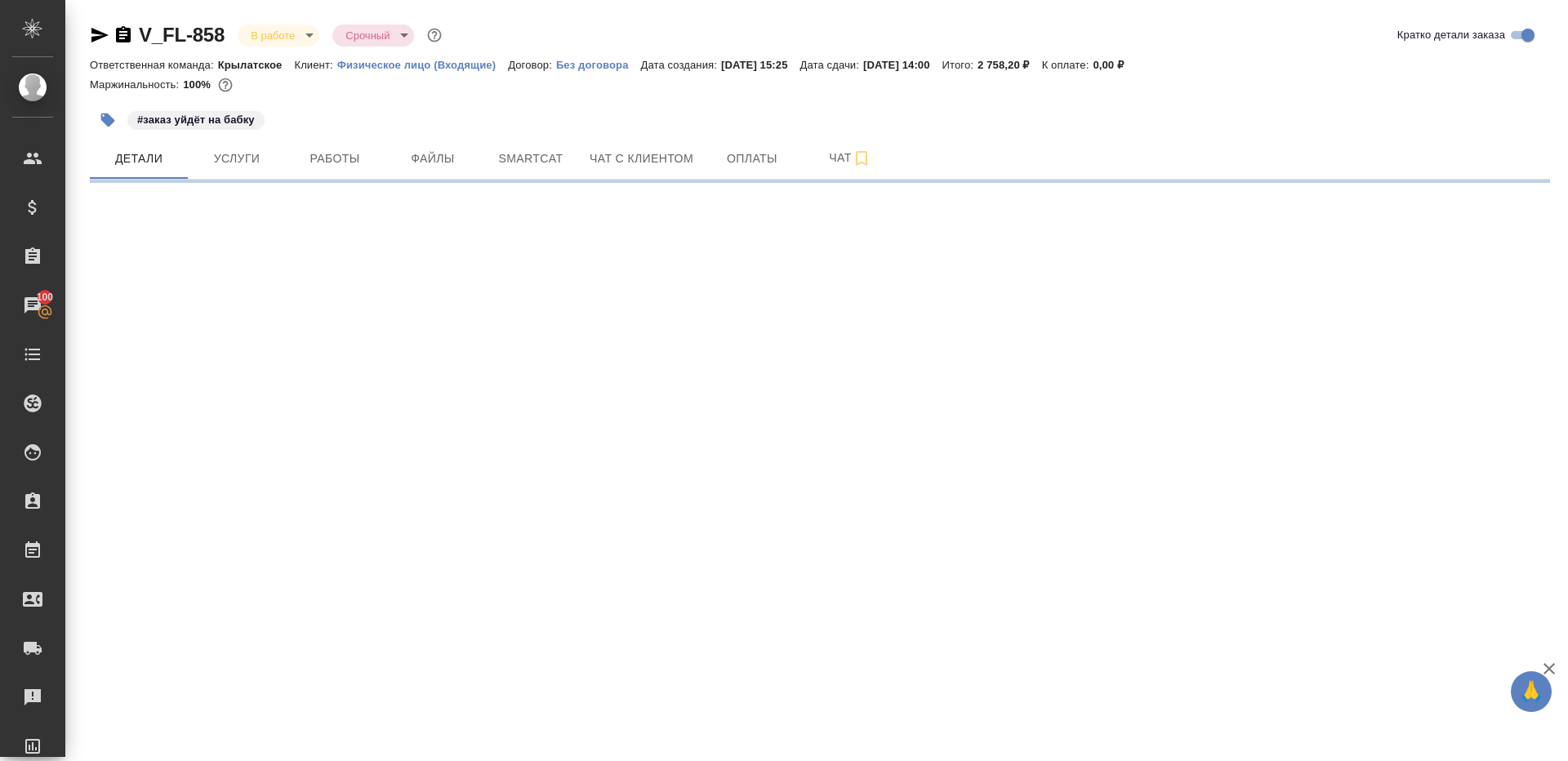
select select "RU"
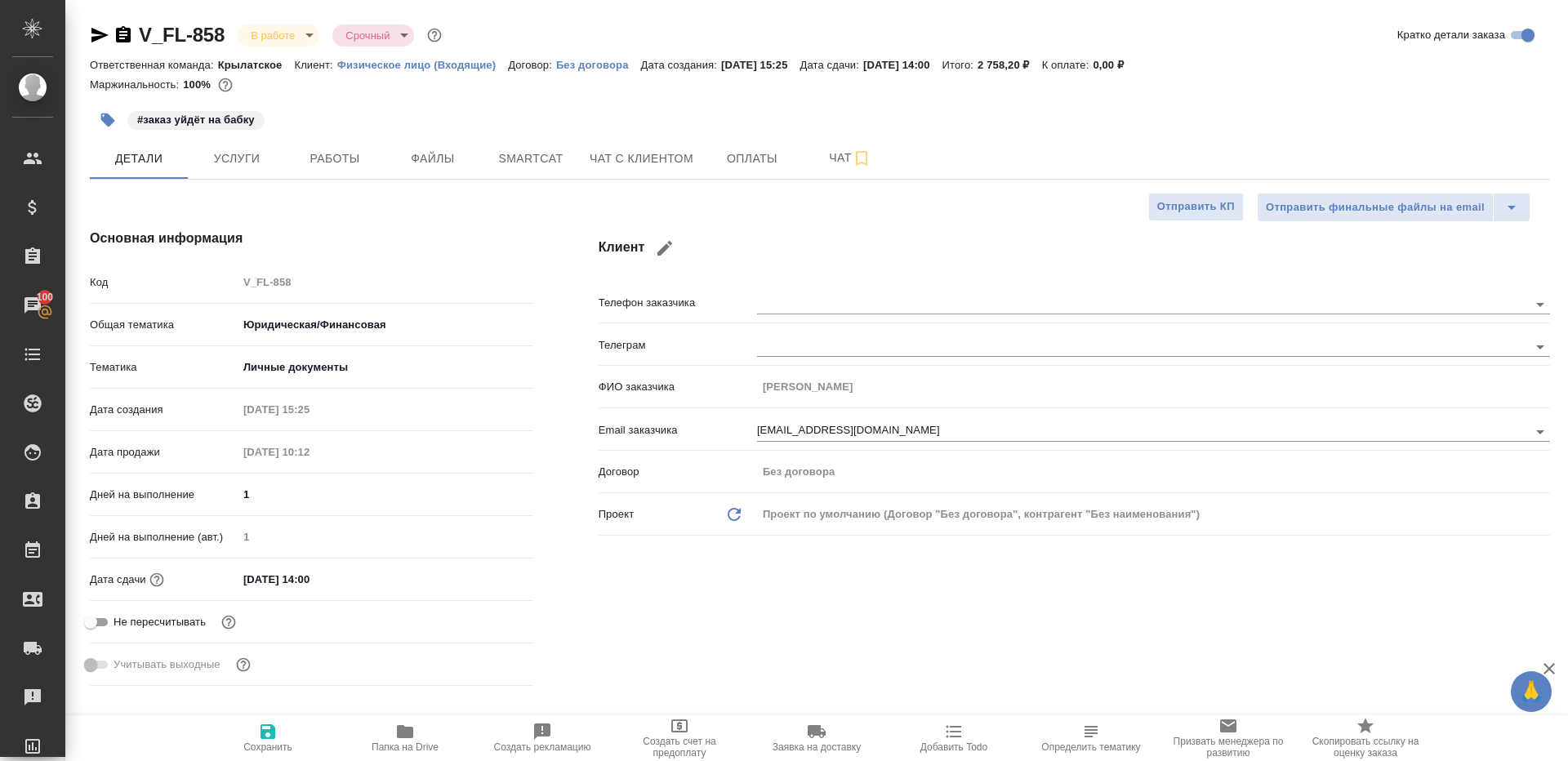
type textarea "x"
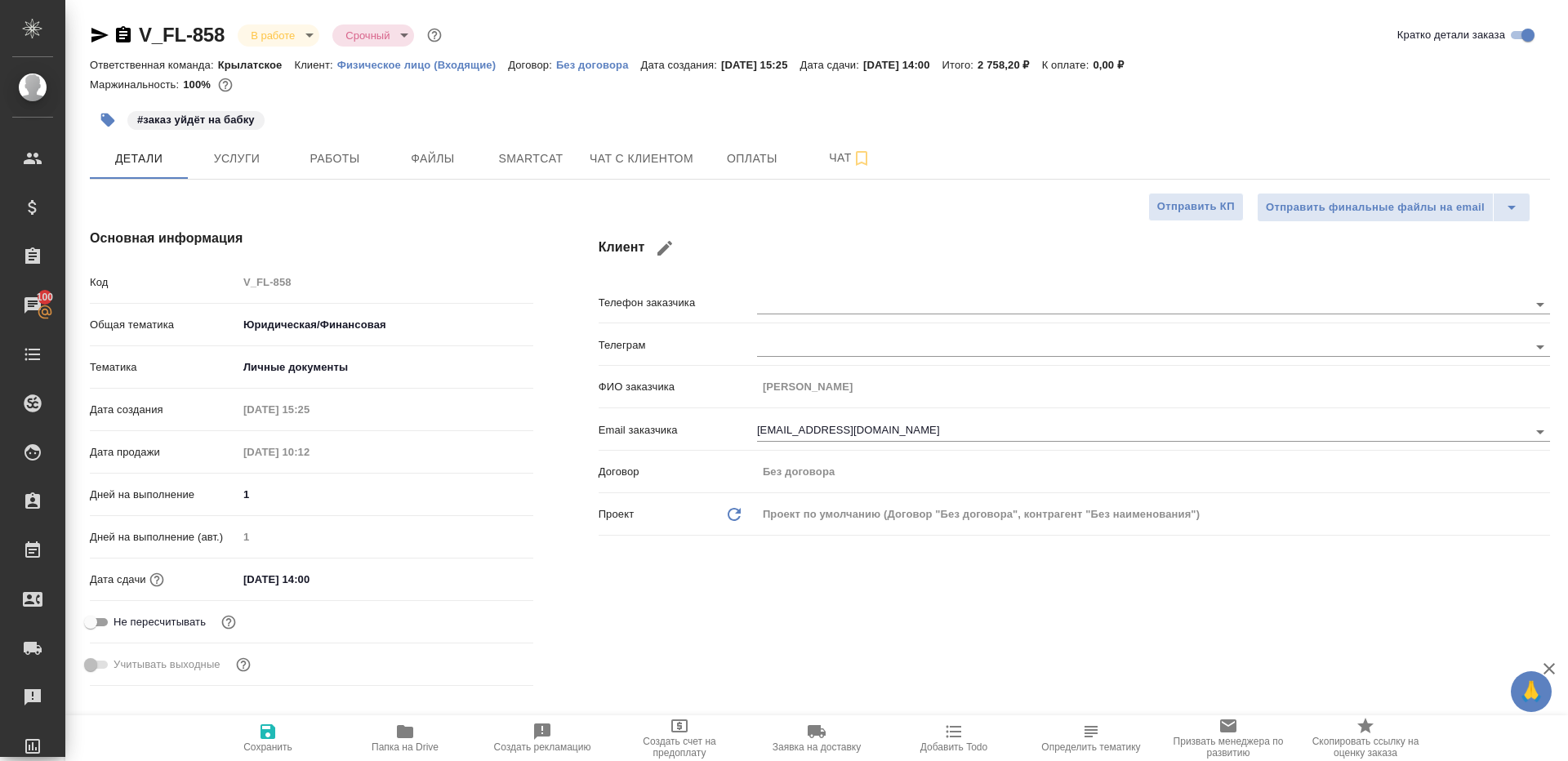
type textarea "x"
click at [342, 151] on span "Работы" at bounding box center [334, 159] width 78 height 21
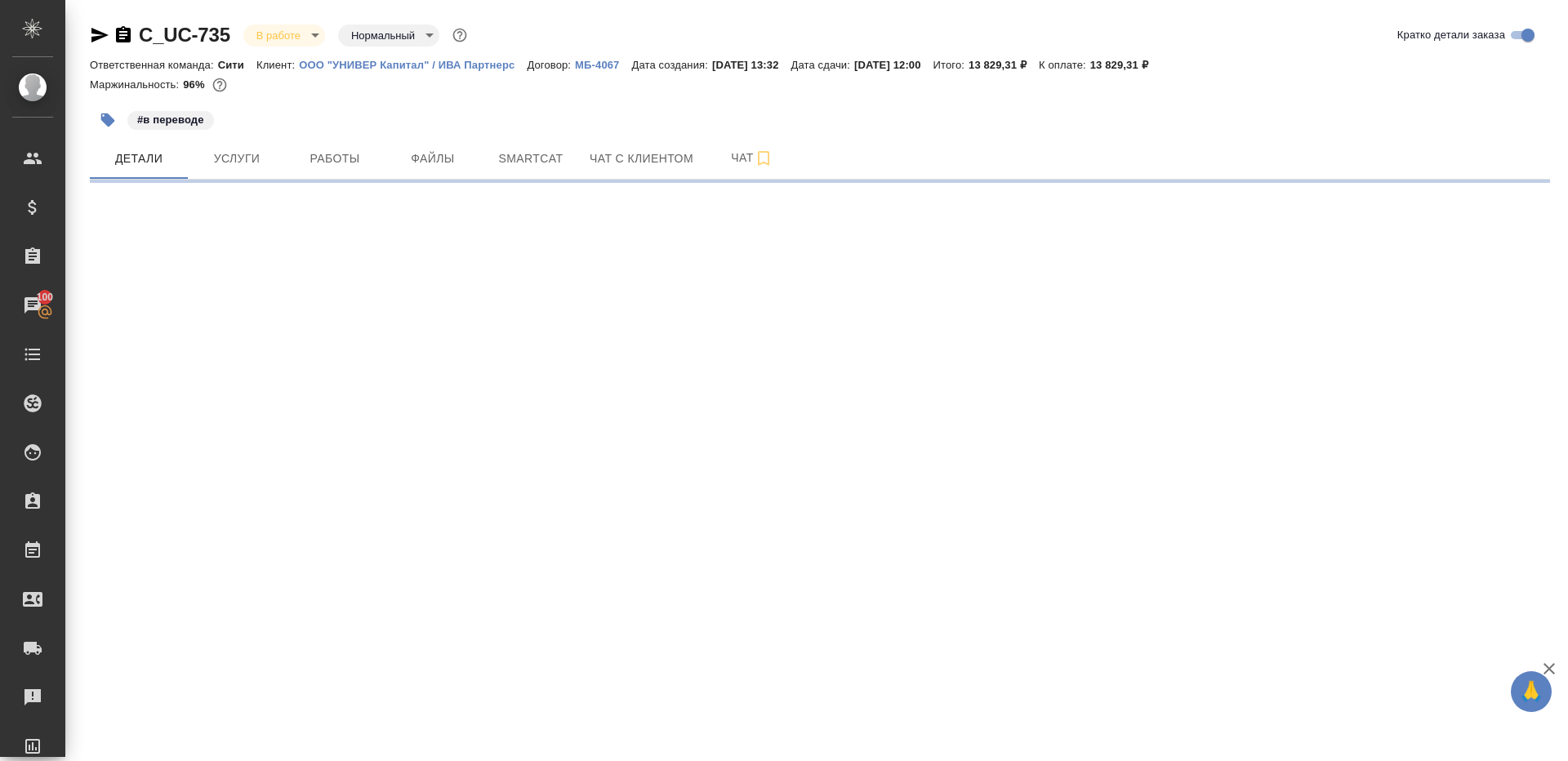
select select "RU"
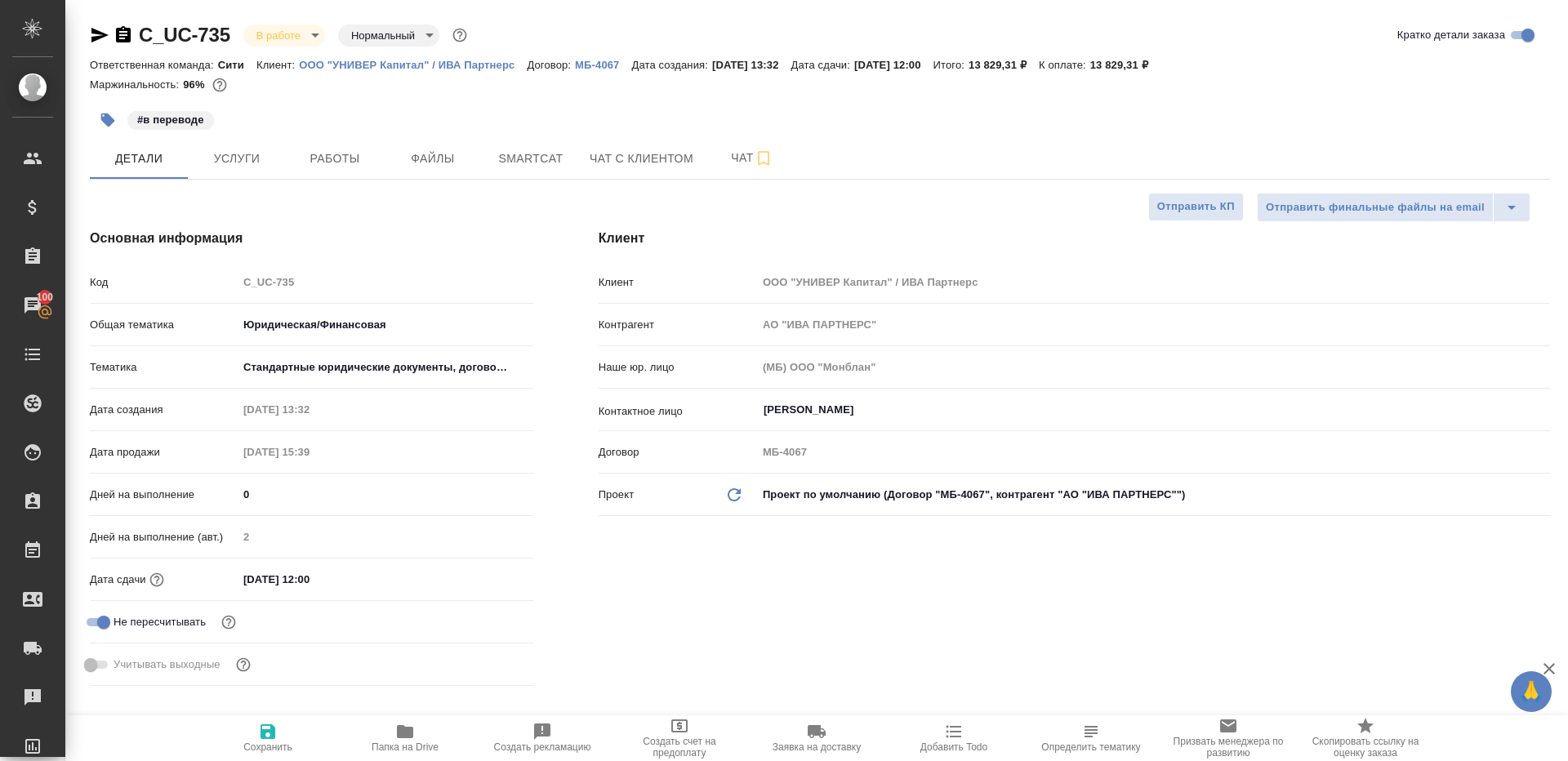
type textarea "x"
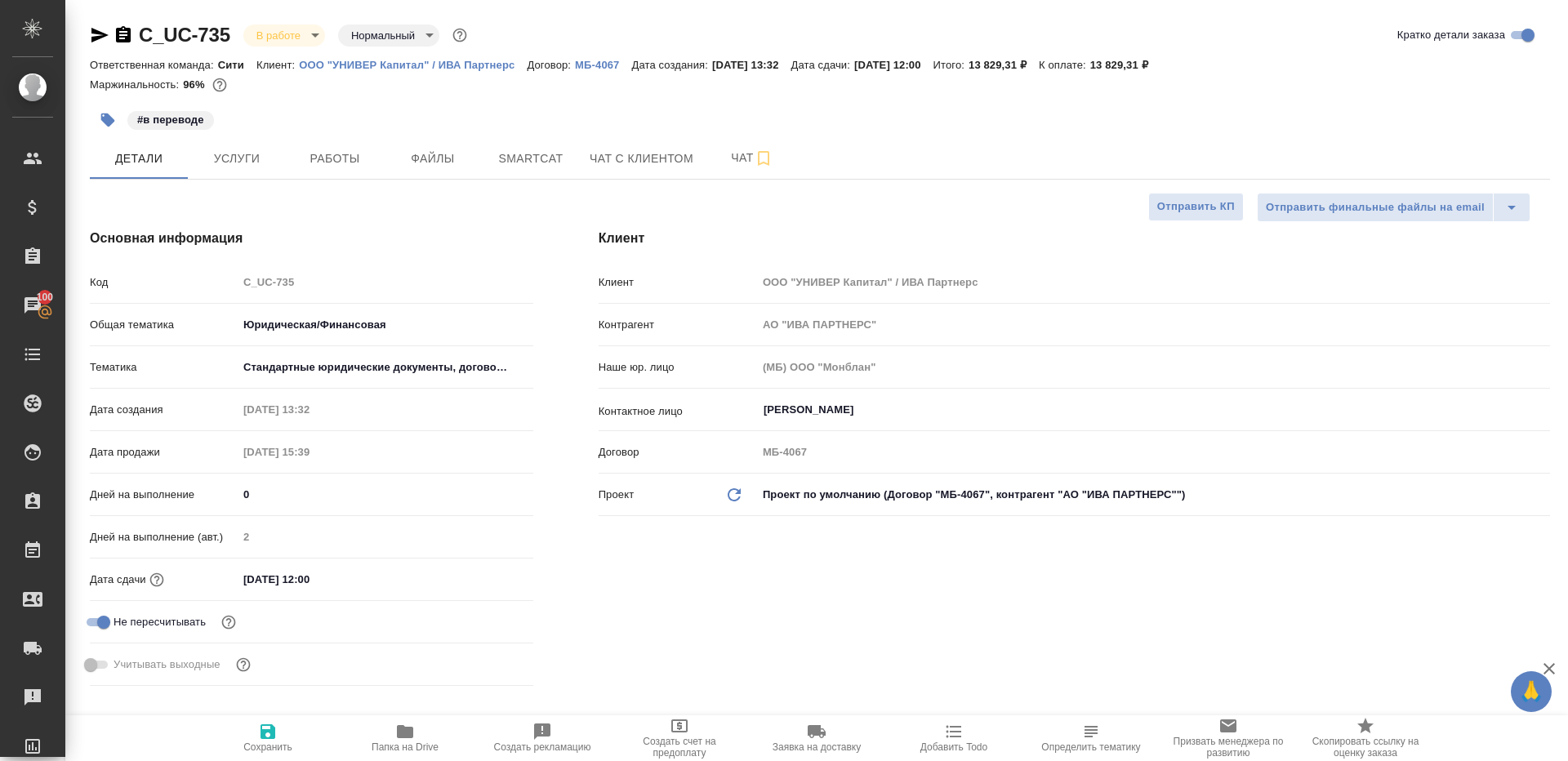
type textarea "x"
click at [332, 169] on button "Работы" at bounding box center [335, 157] width 98 height 41
type textarea "x"
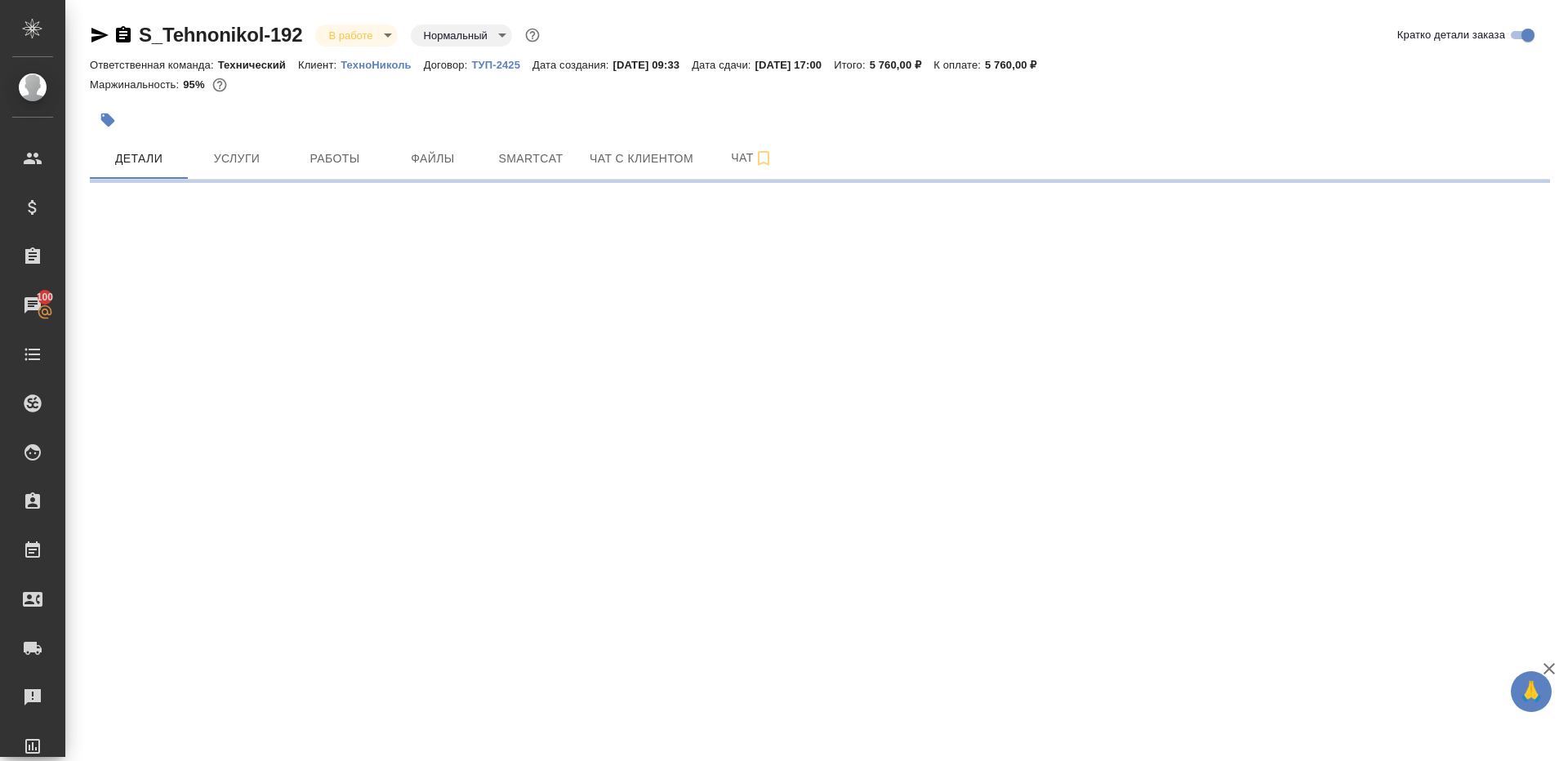
select select "RU"
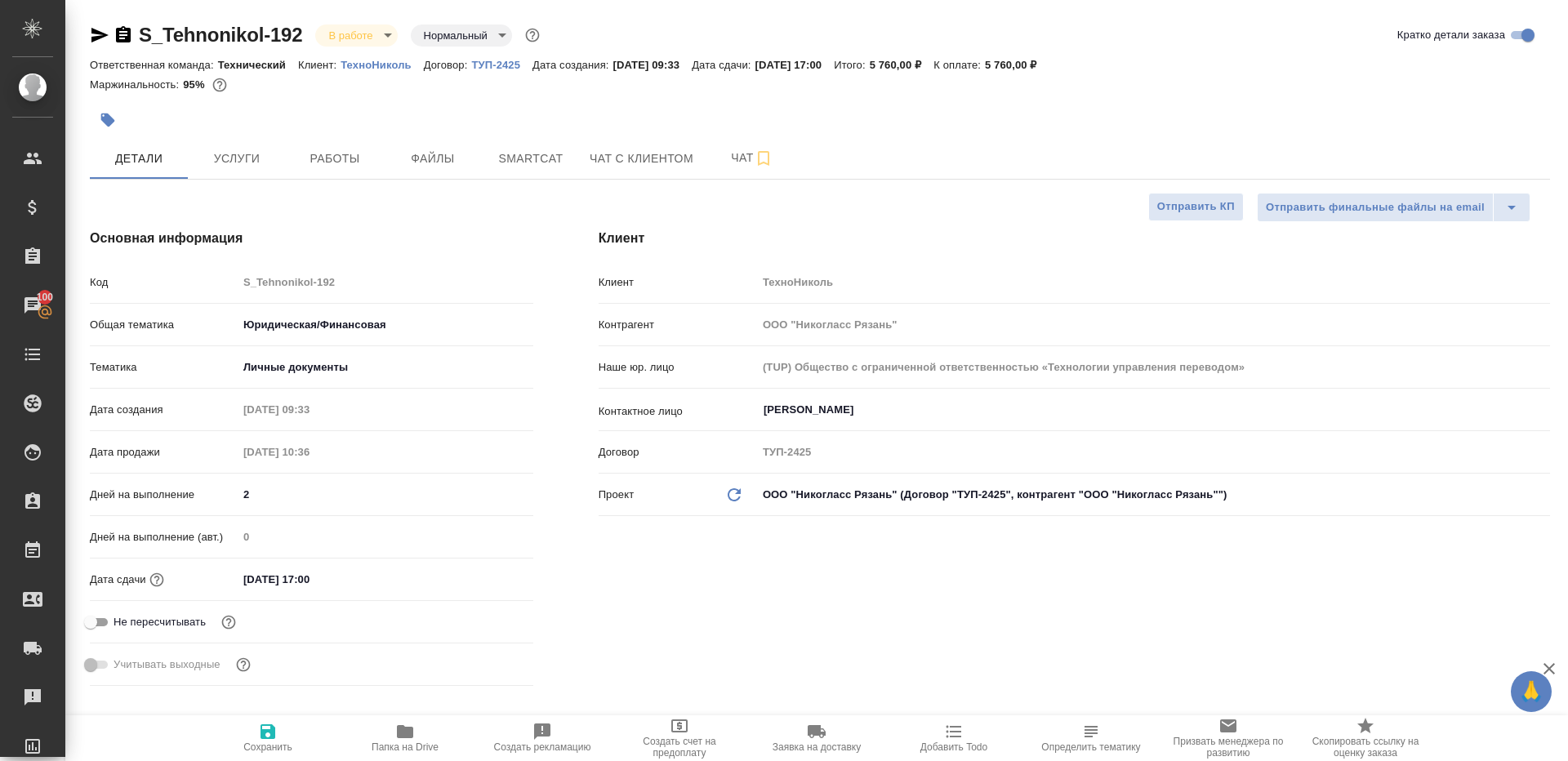
type textarea "x"
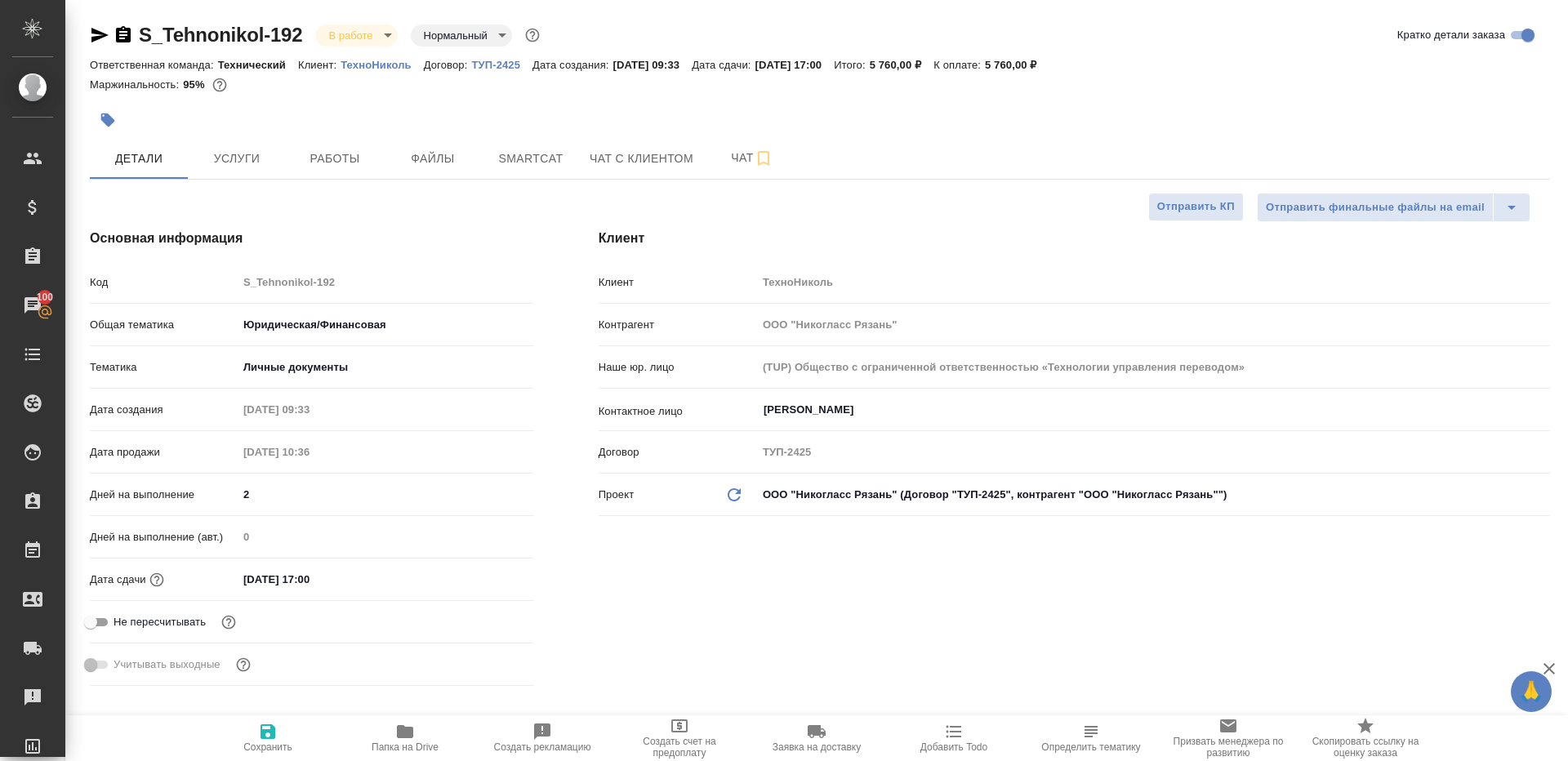
type textarea "x"
click at [336, 157] on span "Работы" at bounding box center [334, 159] width 78 height 21
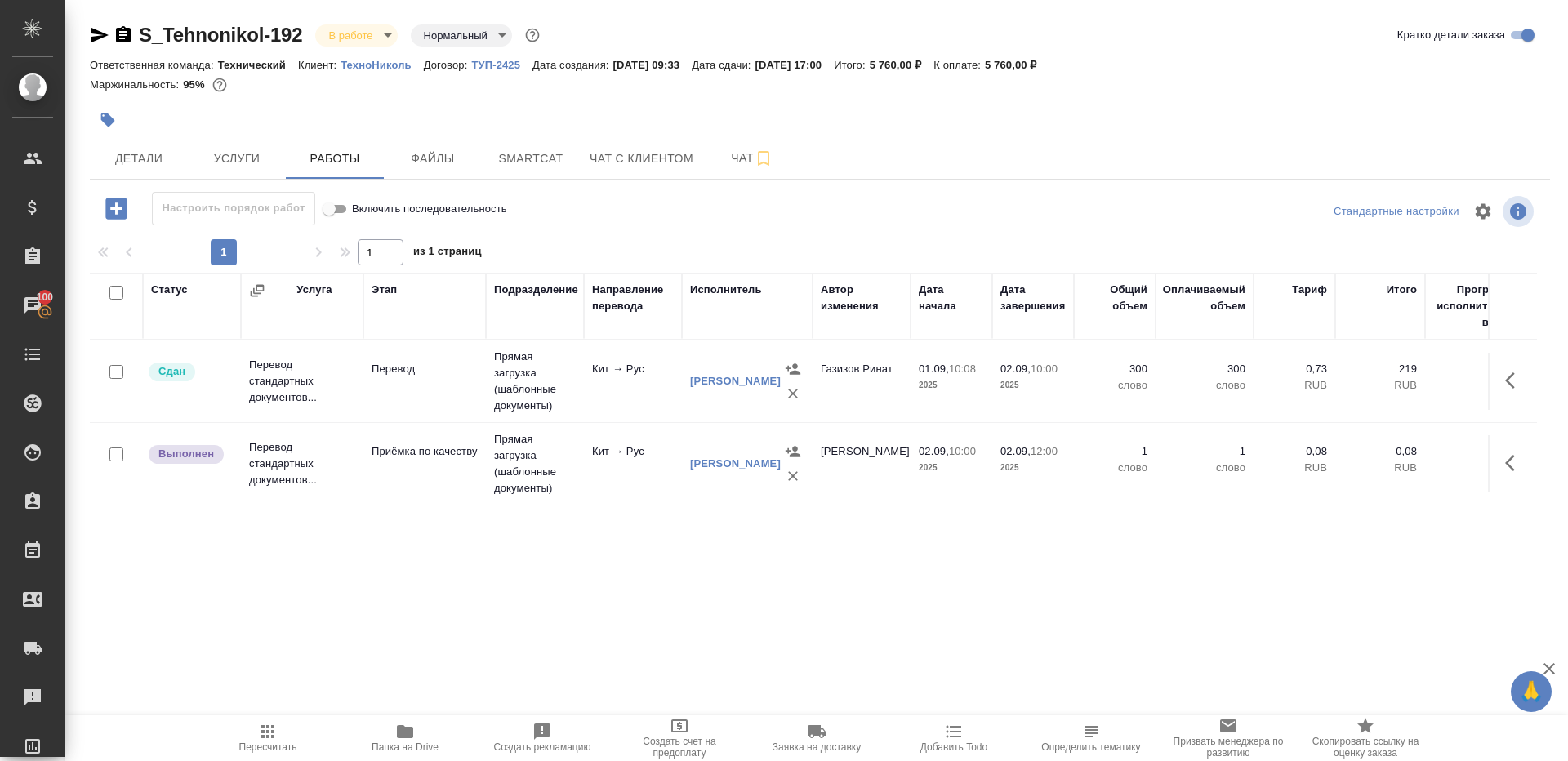
click at [1511, 468] on icon "button" at bounding box center [1510, 462] width 9 height 16
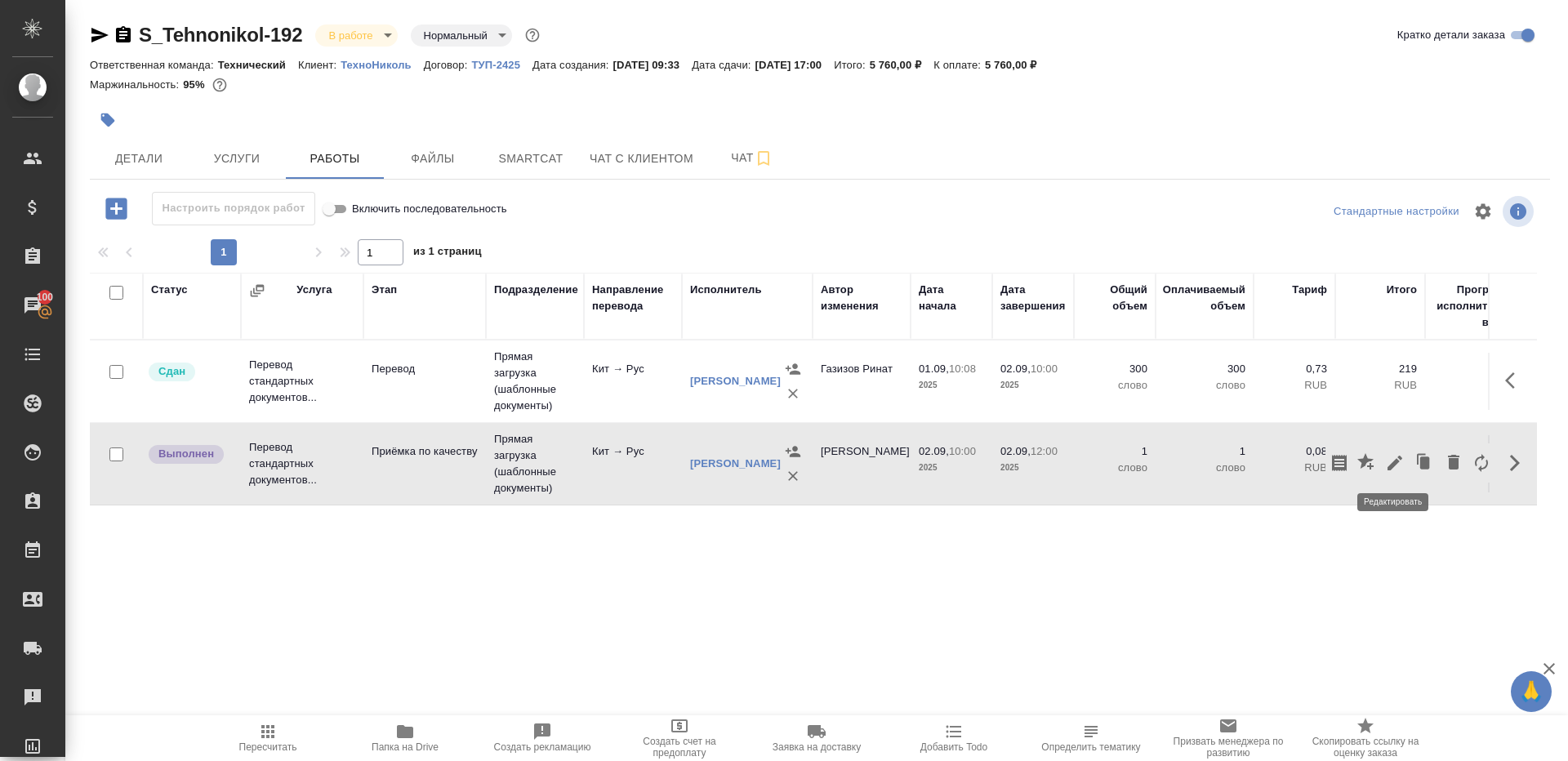
click at [1404, 461] on icon "button" at bounding box center [1394, 462] width 20 height 20
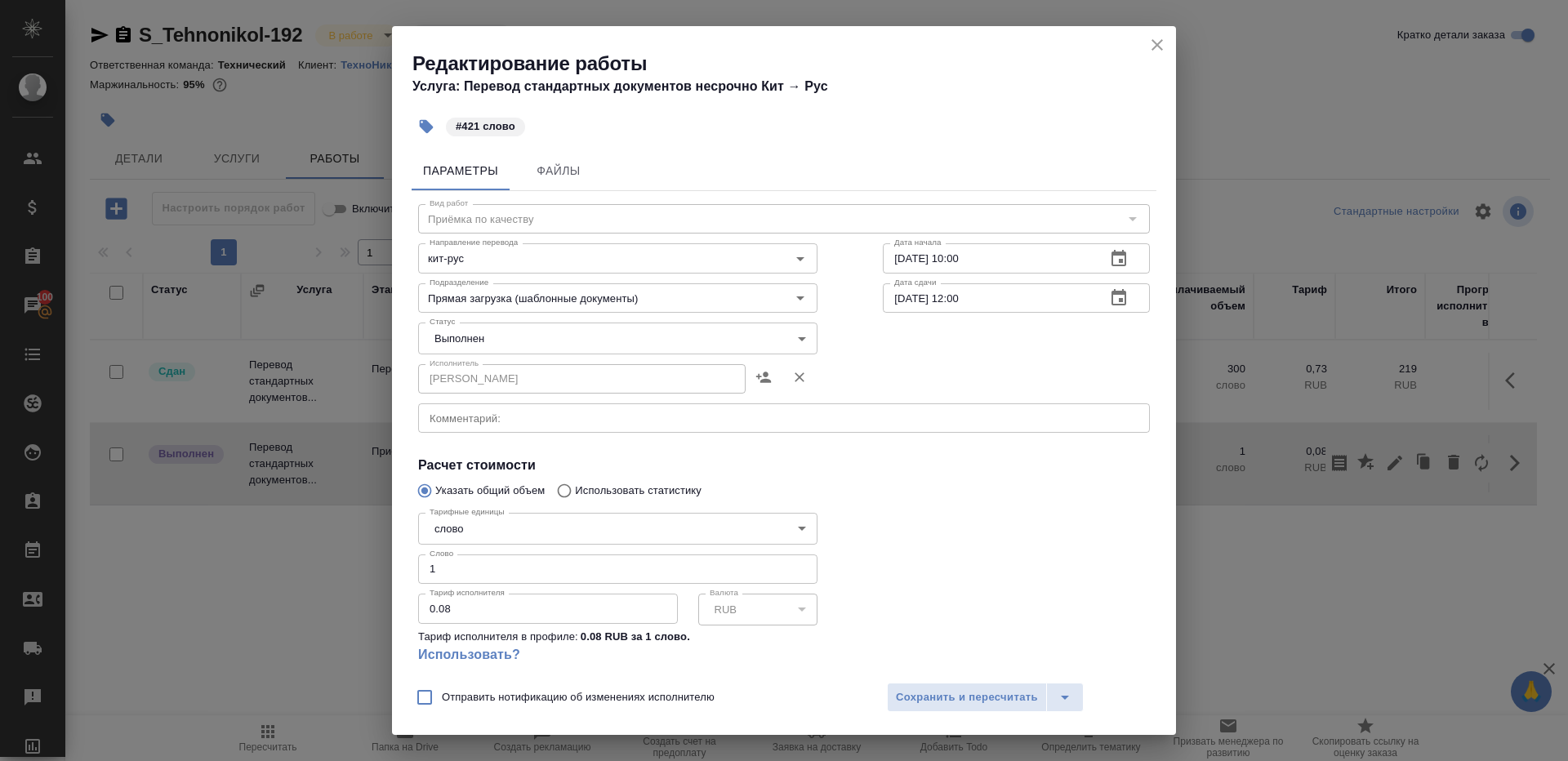
click at [517, 351] on body "🙏 .cls-1 fill:#fff; AWATERA Gazizov Rinat Клиенты Спецификации Заказы 100 Чаты …" at bounding box center [784, 380] width 1568 height 761
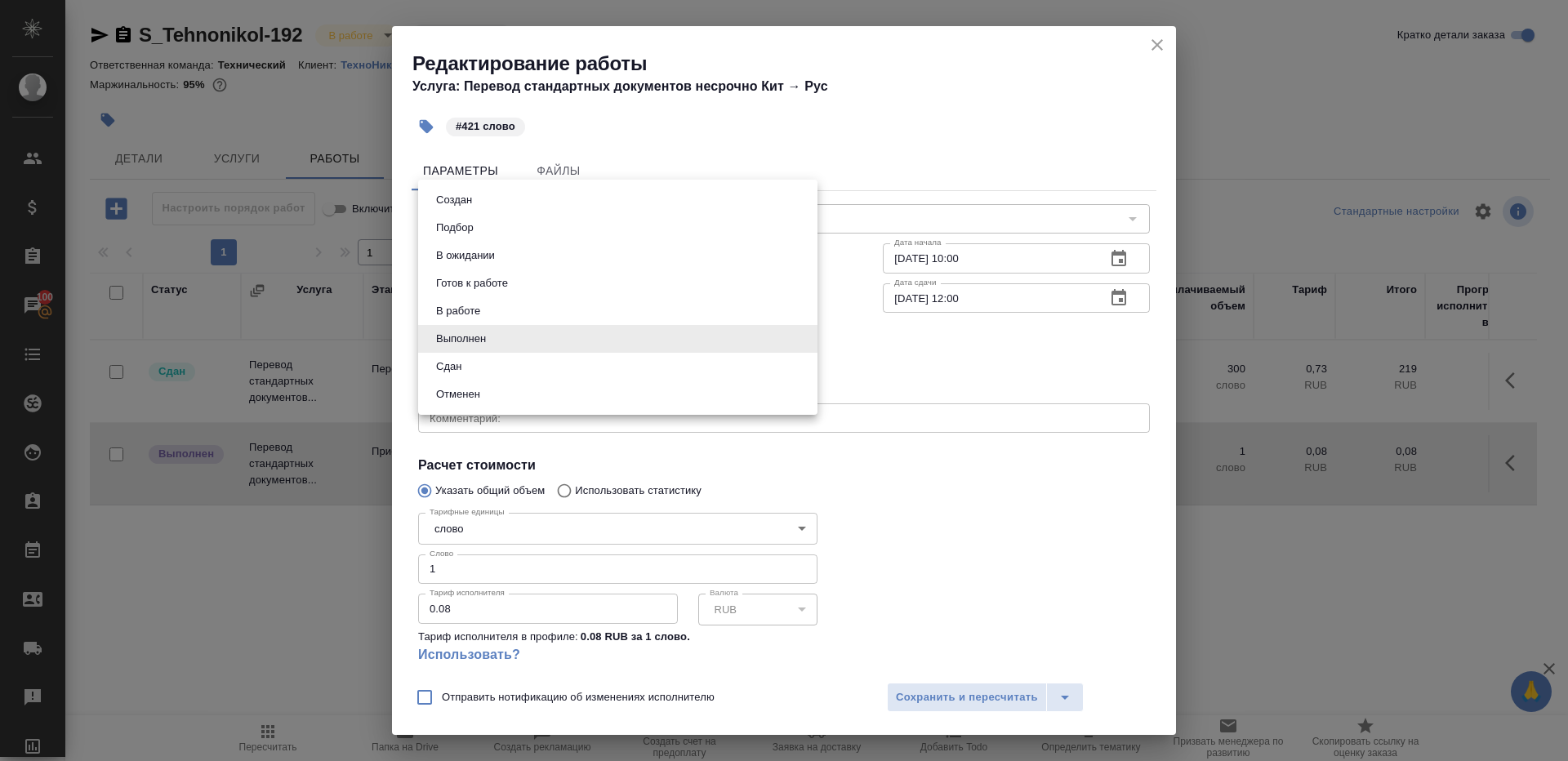
click at [494, 357] on li "Сдан" at bounding box center [617, 366] width 399 height 27
type input "closed"
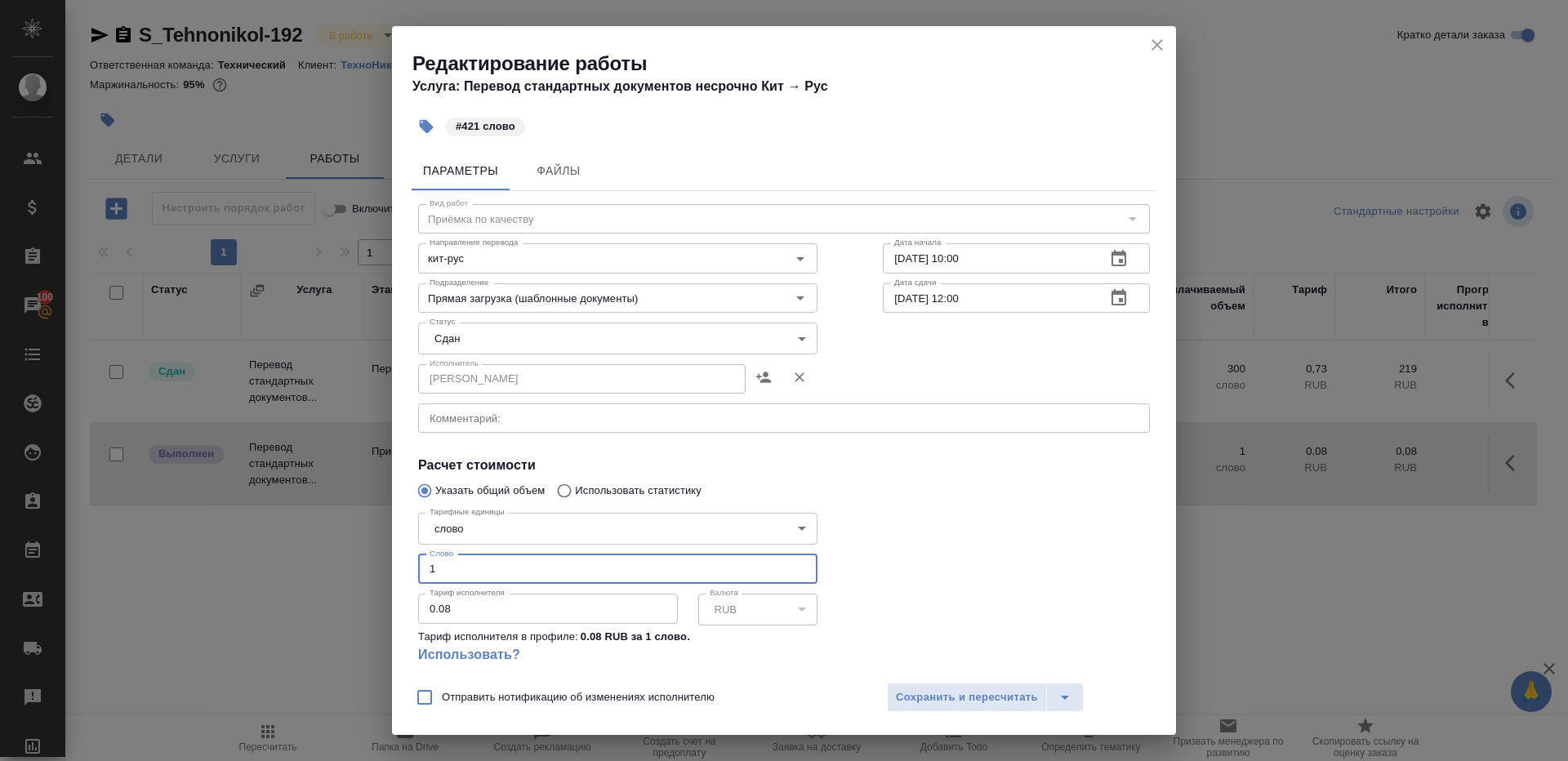
drag, startPoint x: 453, startPoint y: 562, endPoint x: 401, endPoint y: 561, distance: 52.0
click at [402, 562] on div "Параметры Файлы Вид работ Приёмка по качеству Вид работ Направление перевода ки…" at bounding box center [784, 407] width 784 height 527
drag, startPoint x: 461, startPoint y: 583, endPoint x: 271, endPoint y: 532, distance: 196.7
click at [271, 532] on div "Редактирование работы Услуга: Перевод стандартных документов несрочно Кит → Рус…" at bounding box center [784, 380] width 1568 height 761
type input "4"
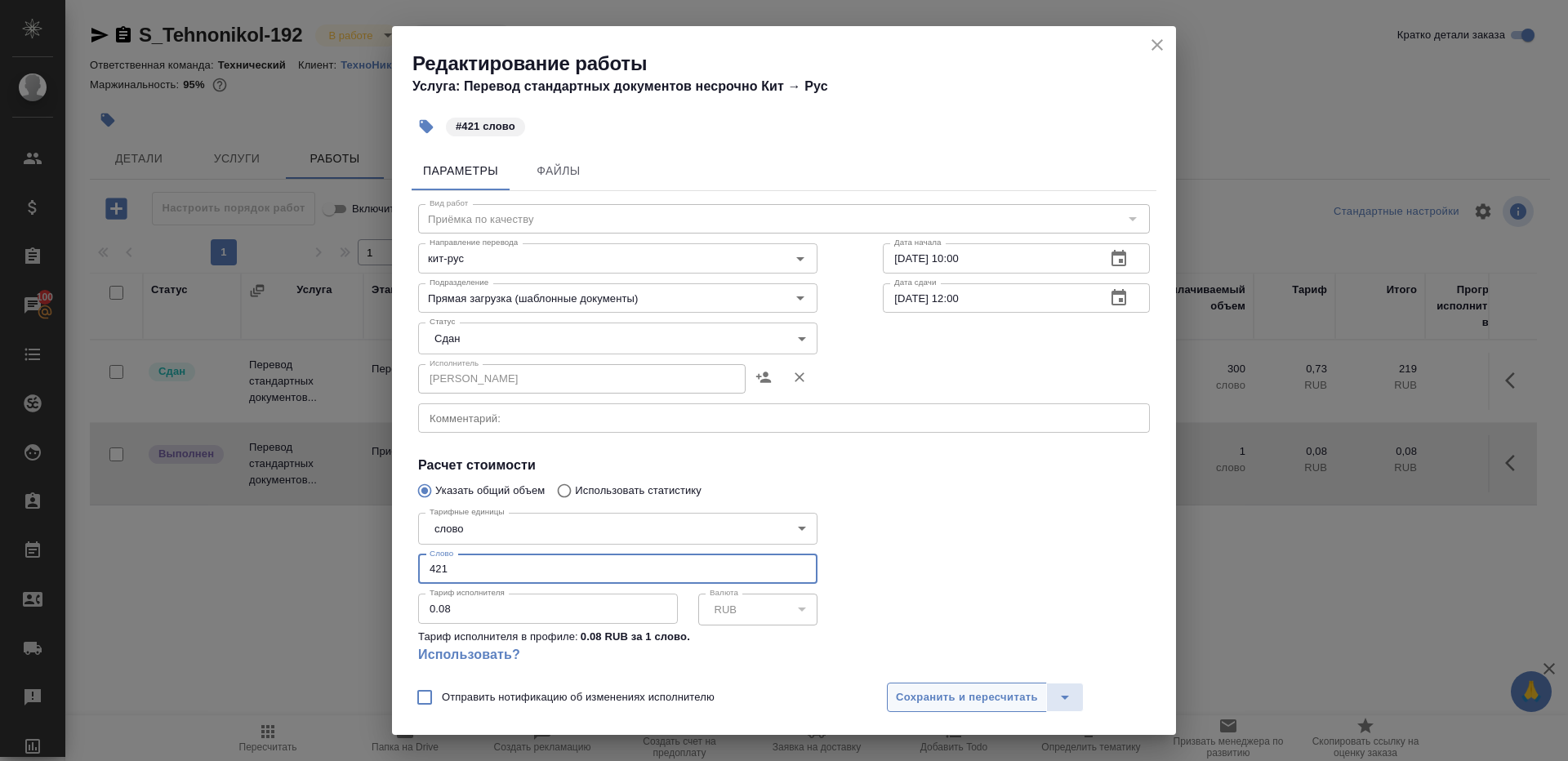
type input "421"
click at [968, 693] on span "Сохранить и пересчитать" at bounding box center [967, 698] width 142 height 19
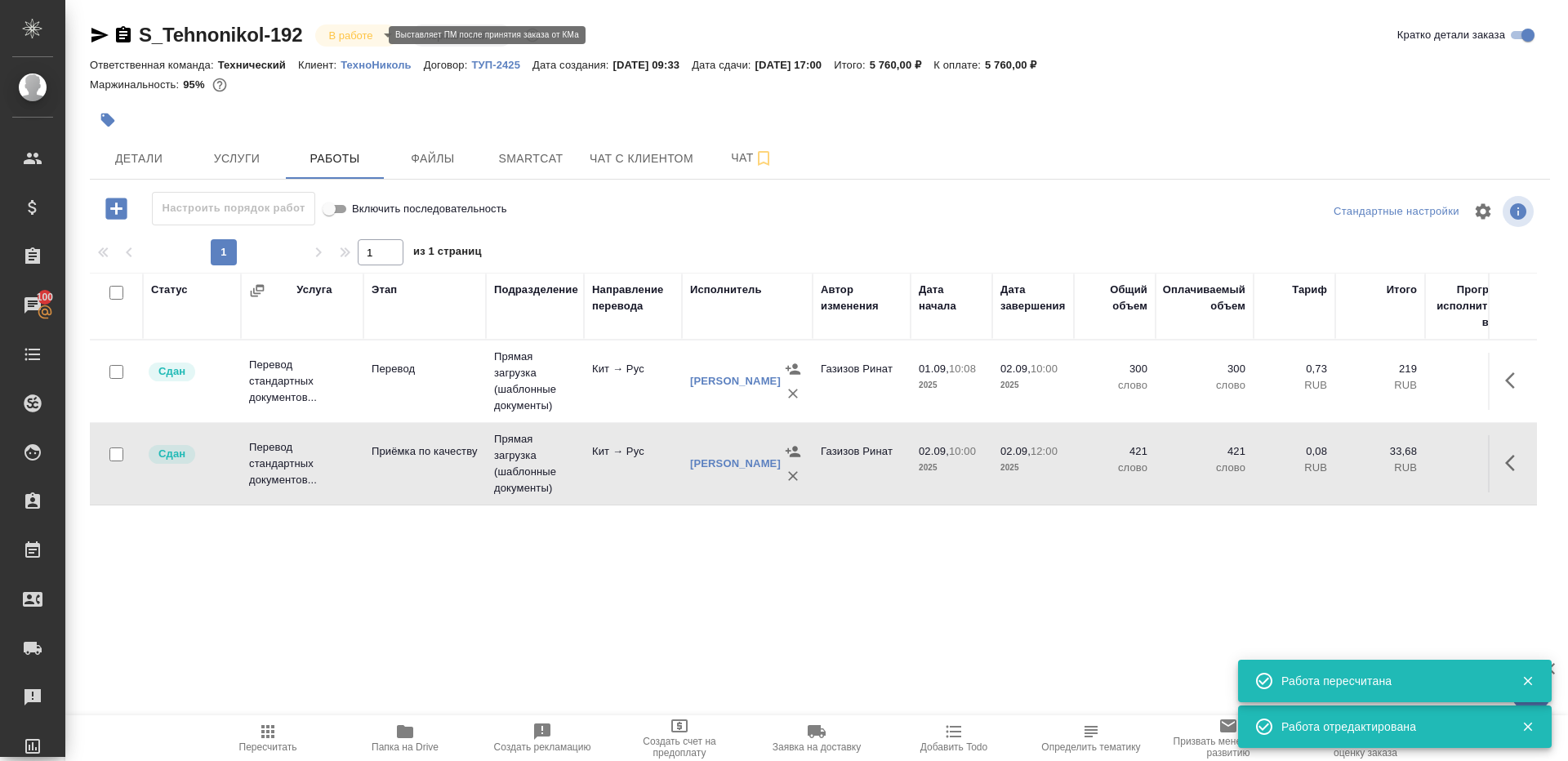
click at [349, 33] on body "🙏 .cls-1 fill:#fff; AWATERA Gazizov Rinat Клиенты Спецификации Заказы 100 Чаты …" at bounding box center [784, 380] width 1568 height 761
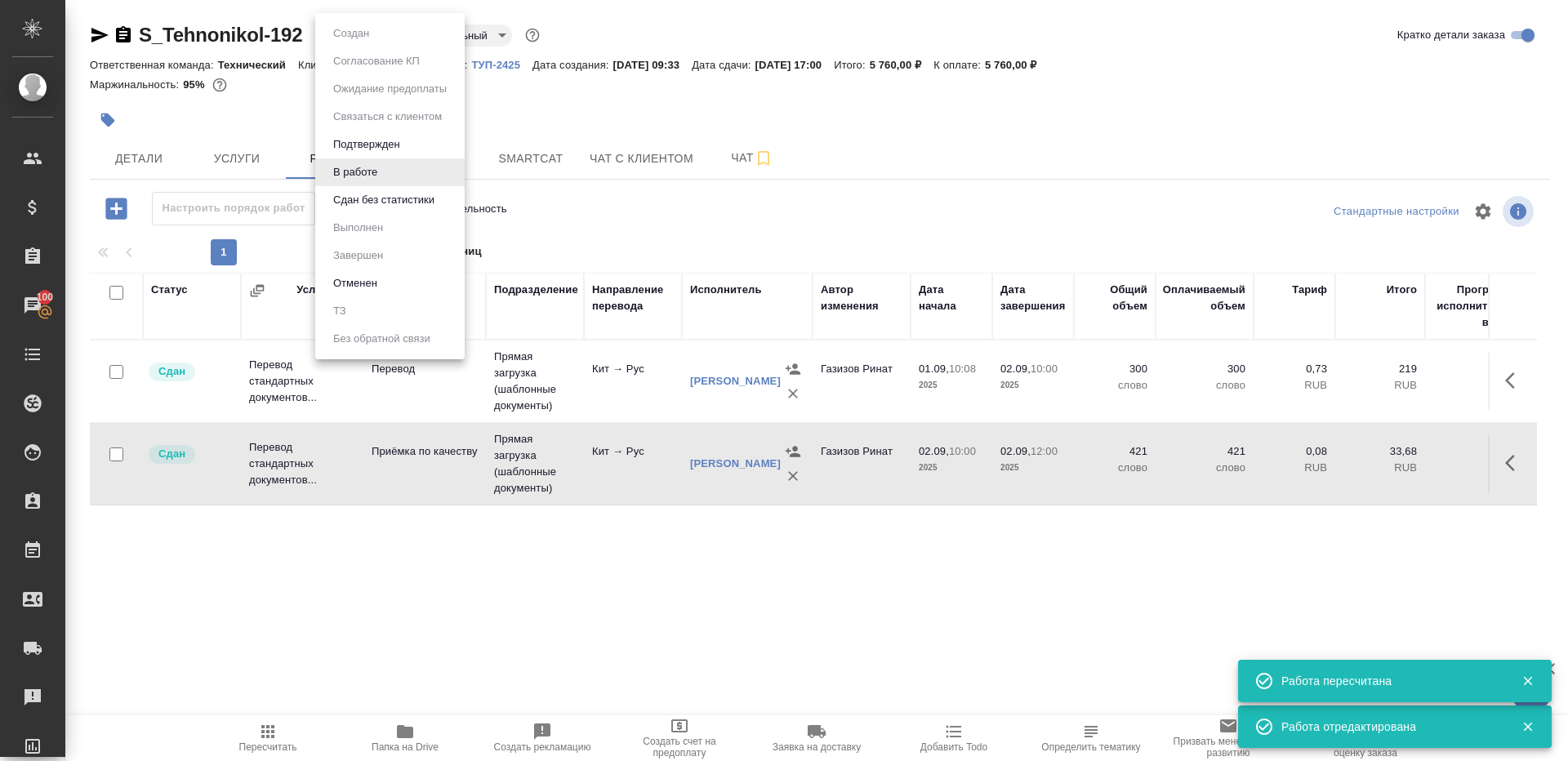
click at [392, 188] on li "Сдан без статистики" at bounding box center [390, 199] width 149 height 27
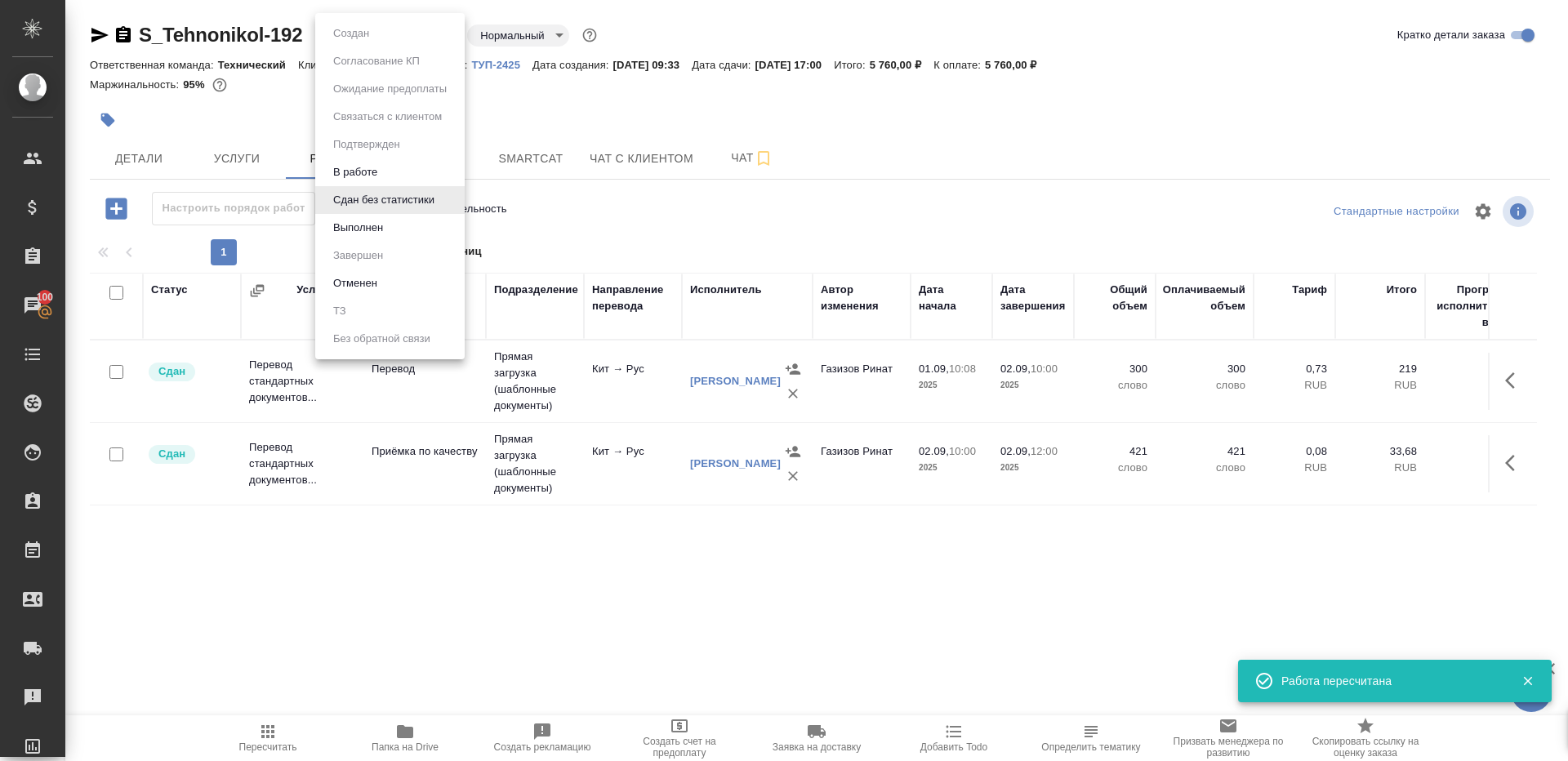
click at [409, 41] on body "🙏 .cls-1 fill:#fff; AWATERA Gazizov Rinat Клиенты Спецификации Заказы 100 Чаты …" at bounding box center [784, 380] width 1568 height 761
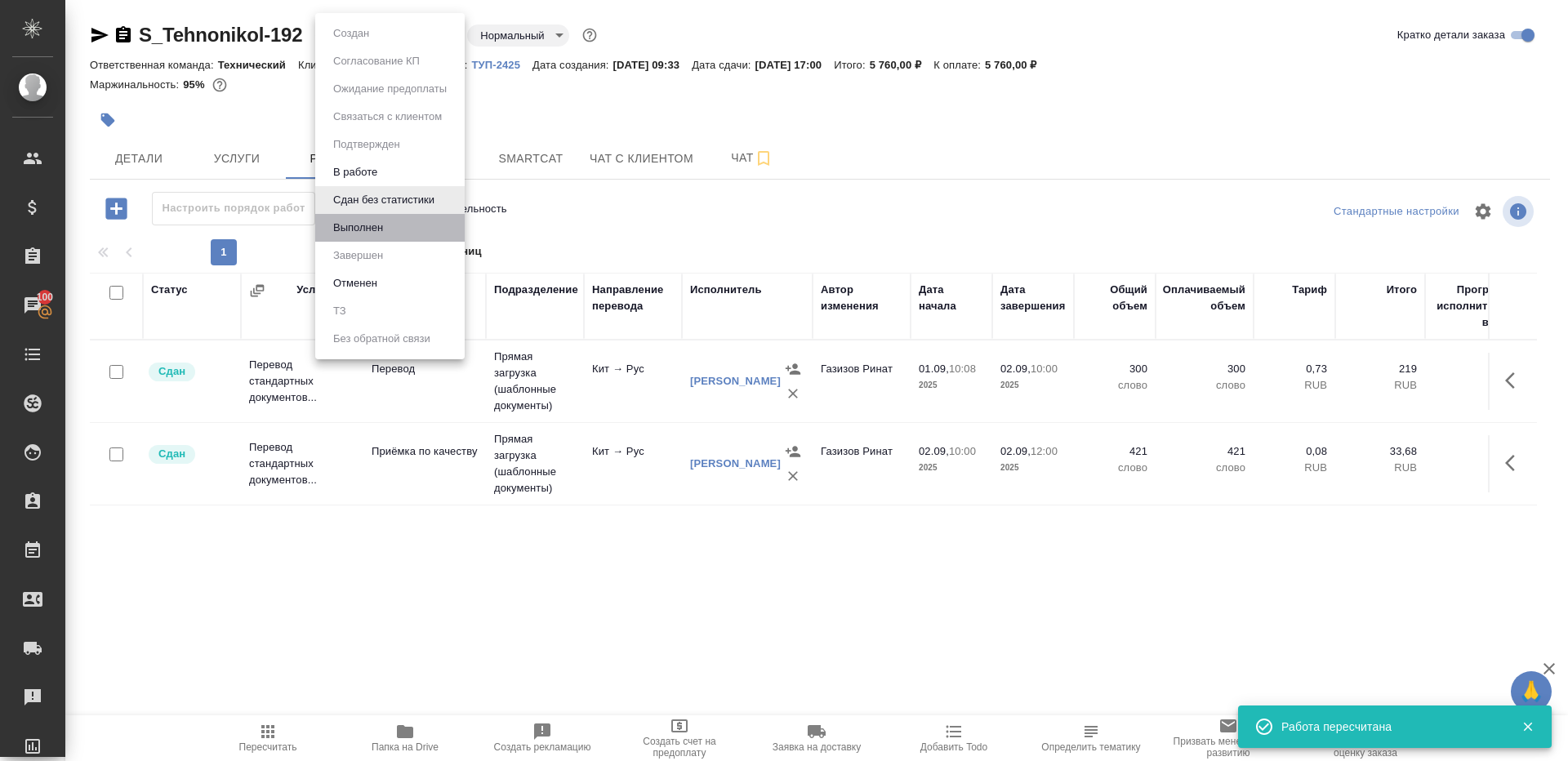
click at [405, 238] on li "Выполнен" at bounding box center [390, 227] width 149 height 27
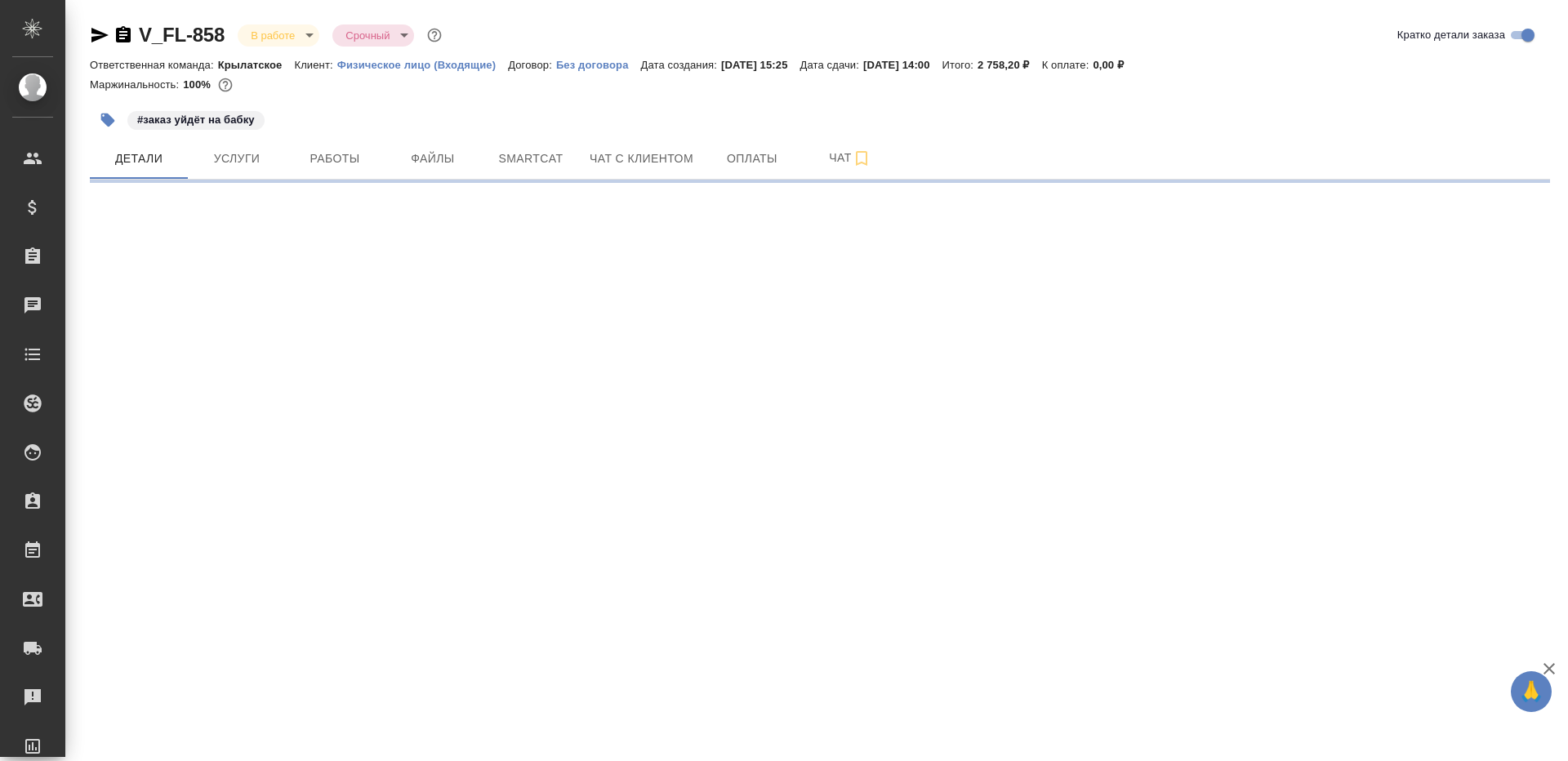
select select "RU"
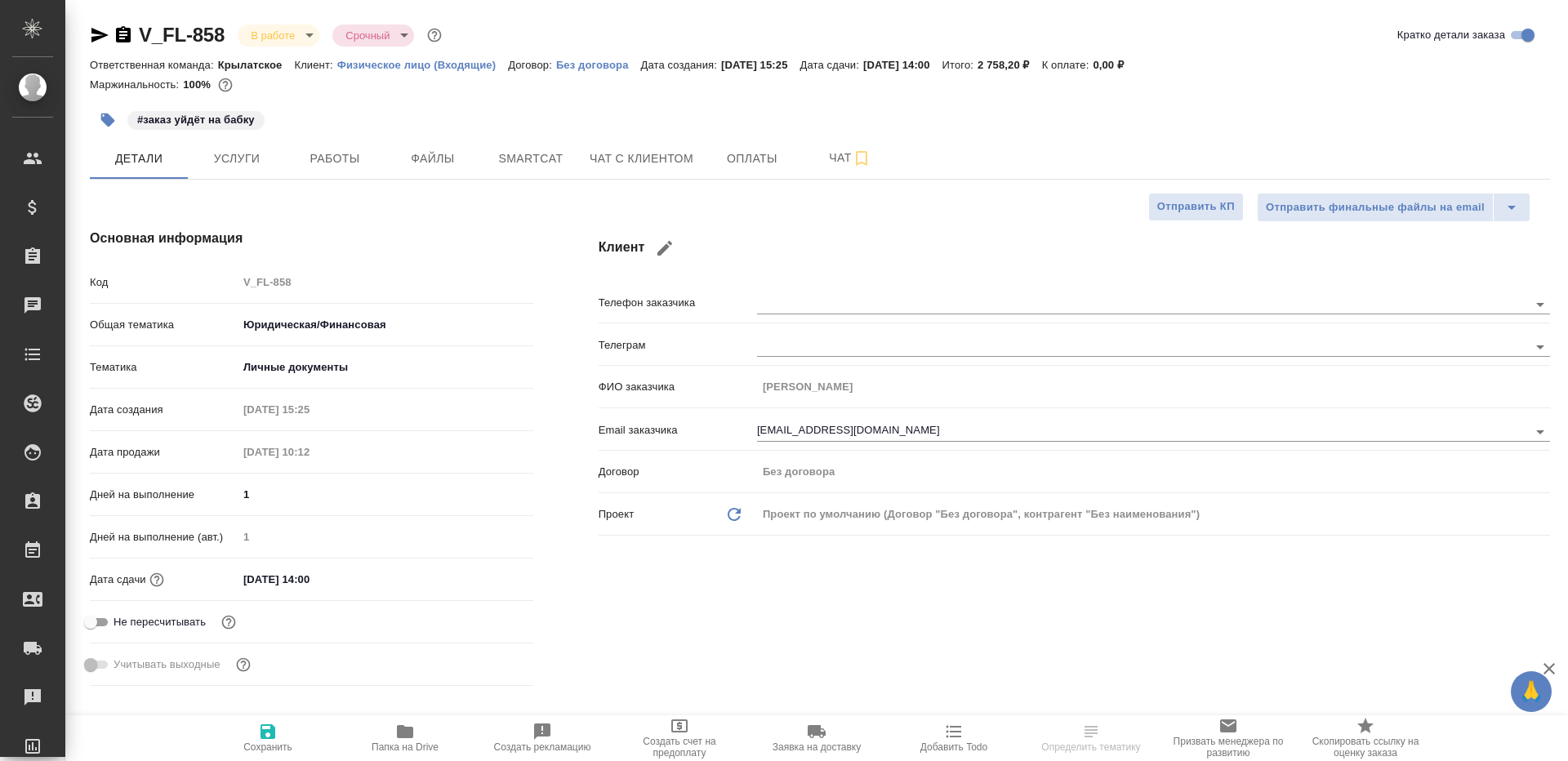
type textarea "x"
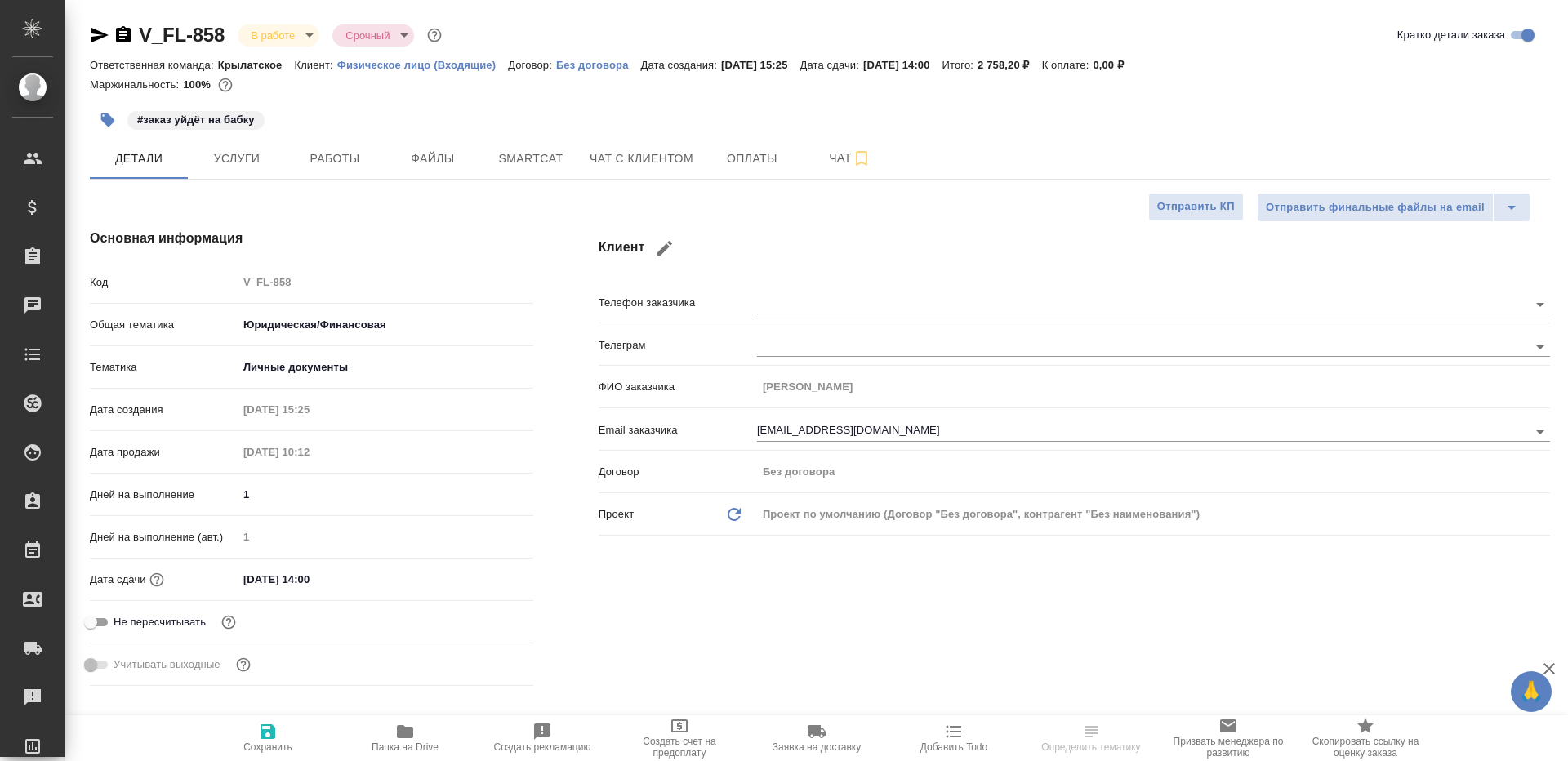
type textarea "x"
click at [329, 158] on span "Работы" at bounding box center [334, 159] width 78 height 21
type textarea "x"
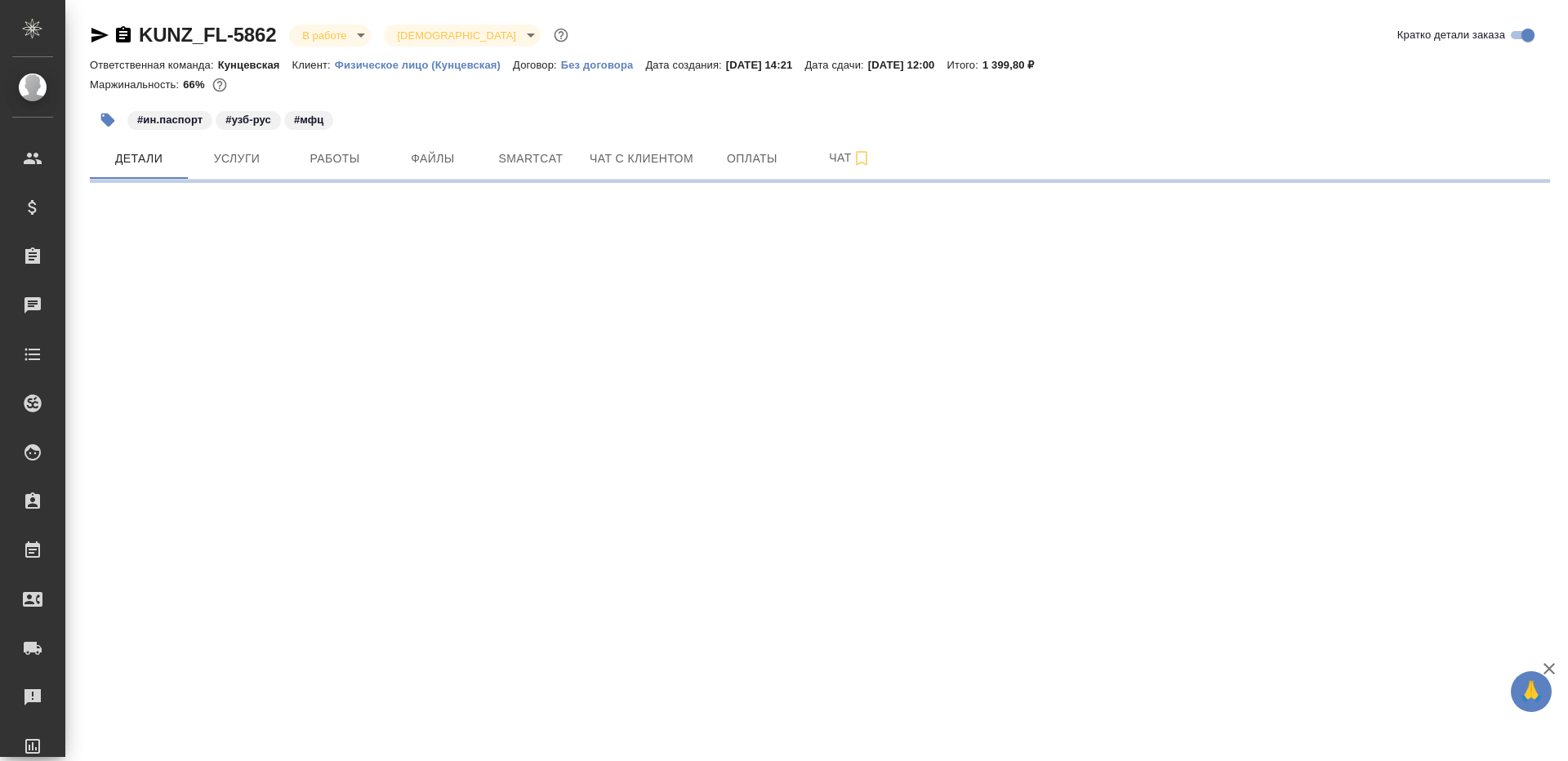
select select "RU"
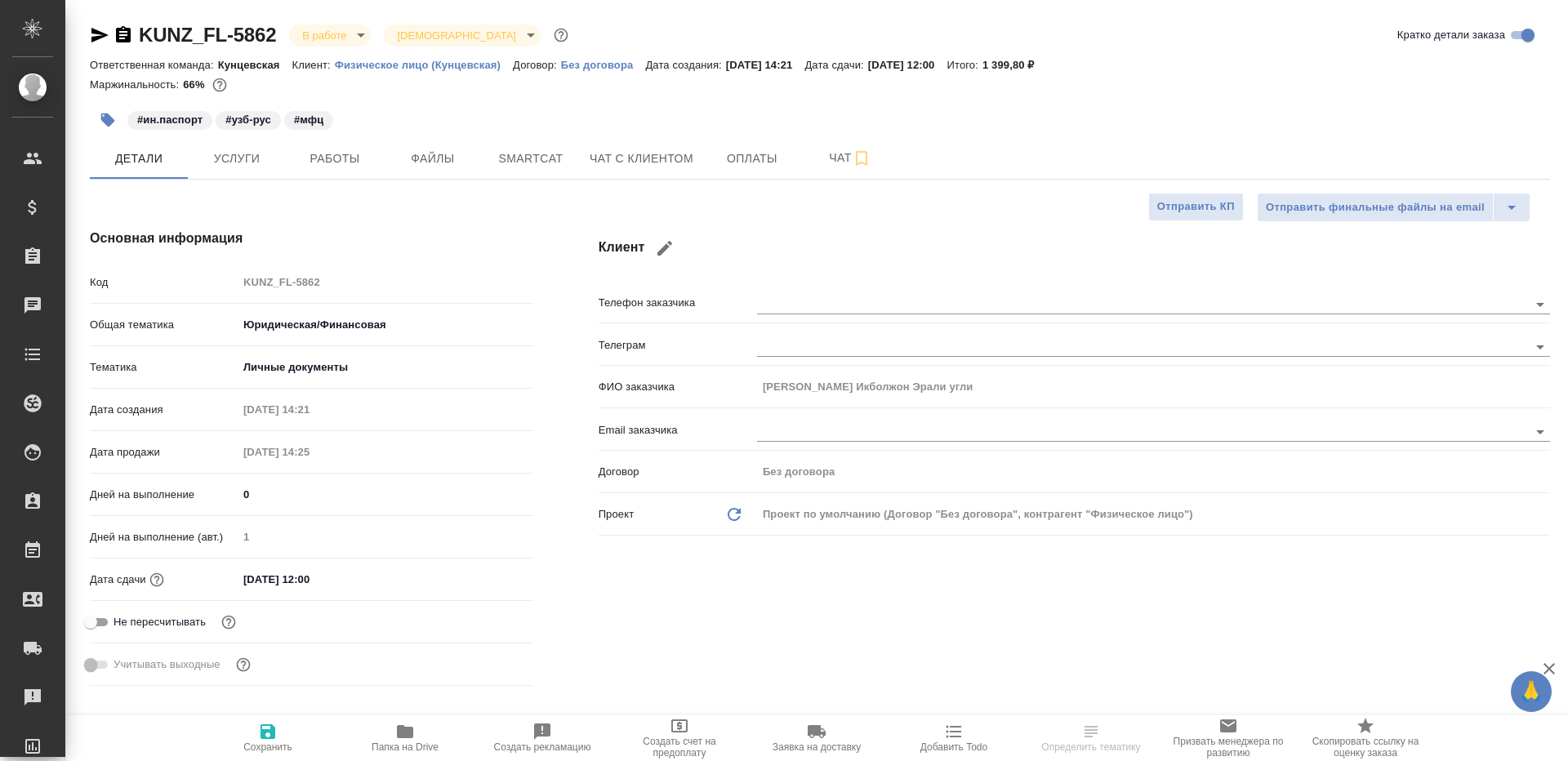
type textarea "x"
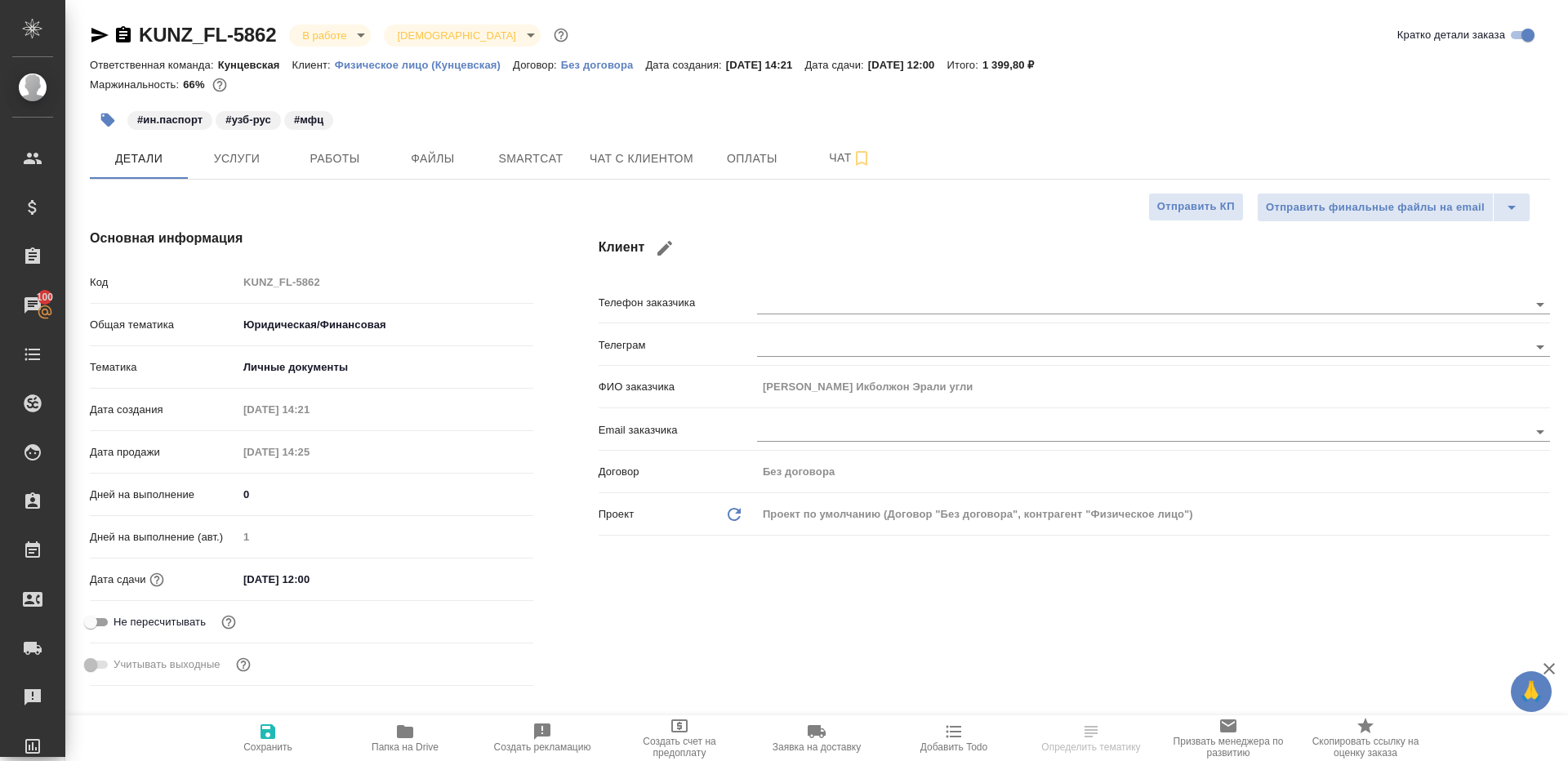
type textarea "x"
click at [325, 172] on button "Работы" at bounding box center [335, 157] width 98 height 41
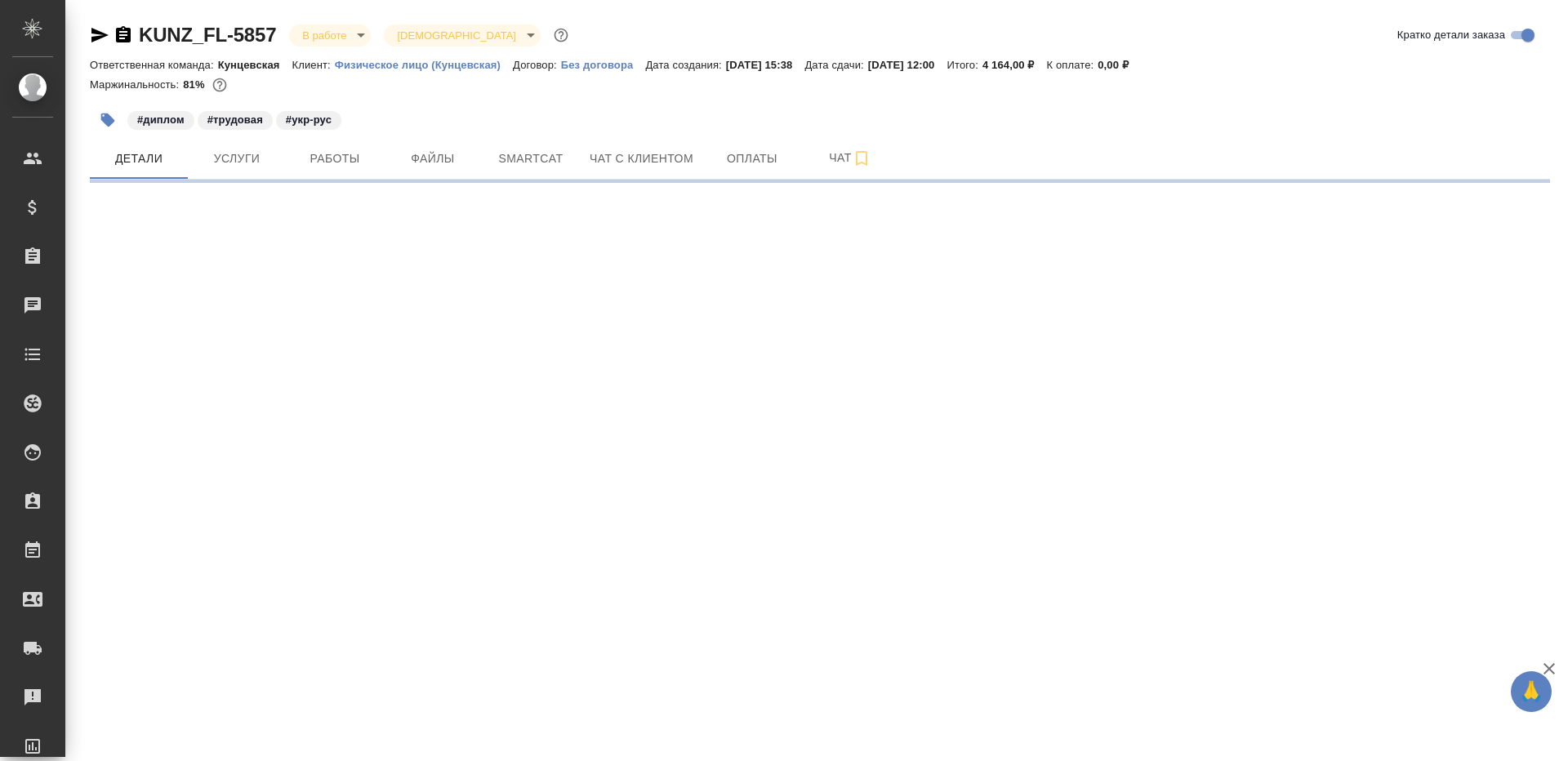
select select "RU"
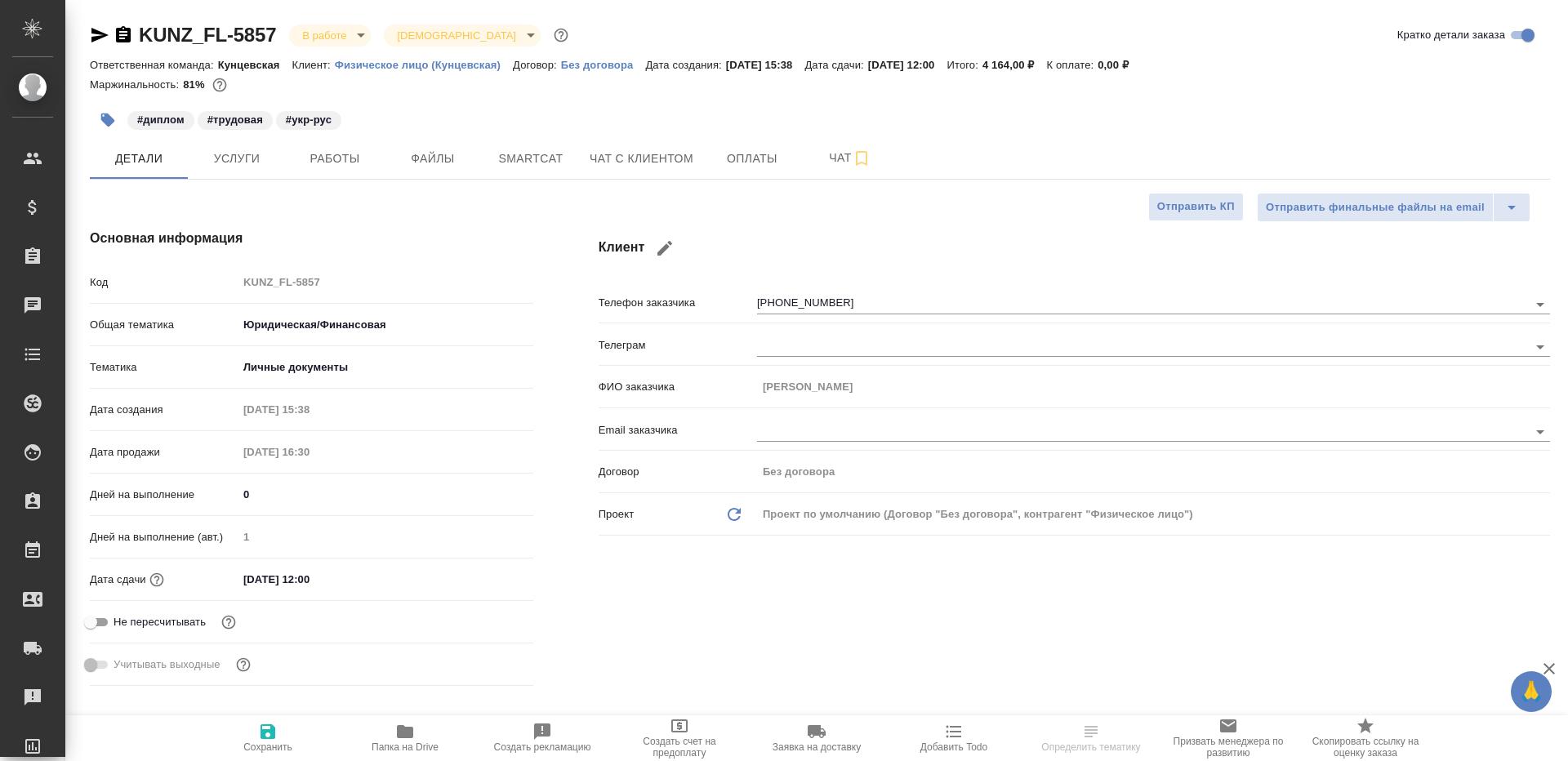
type textarea "x"
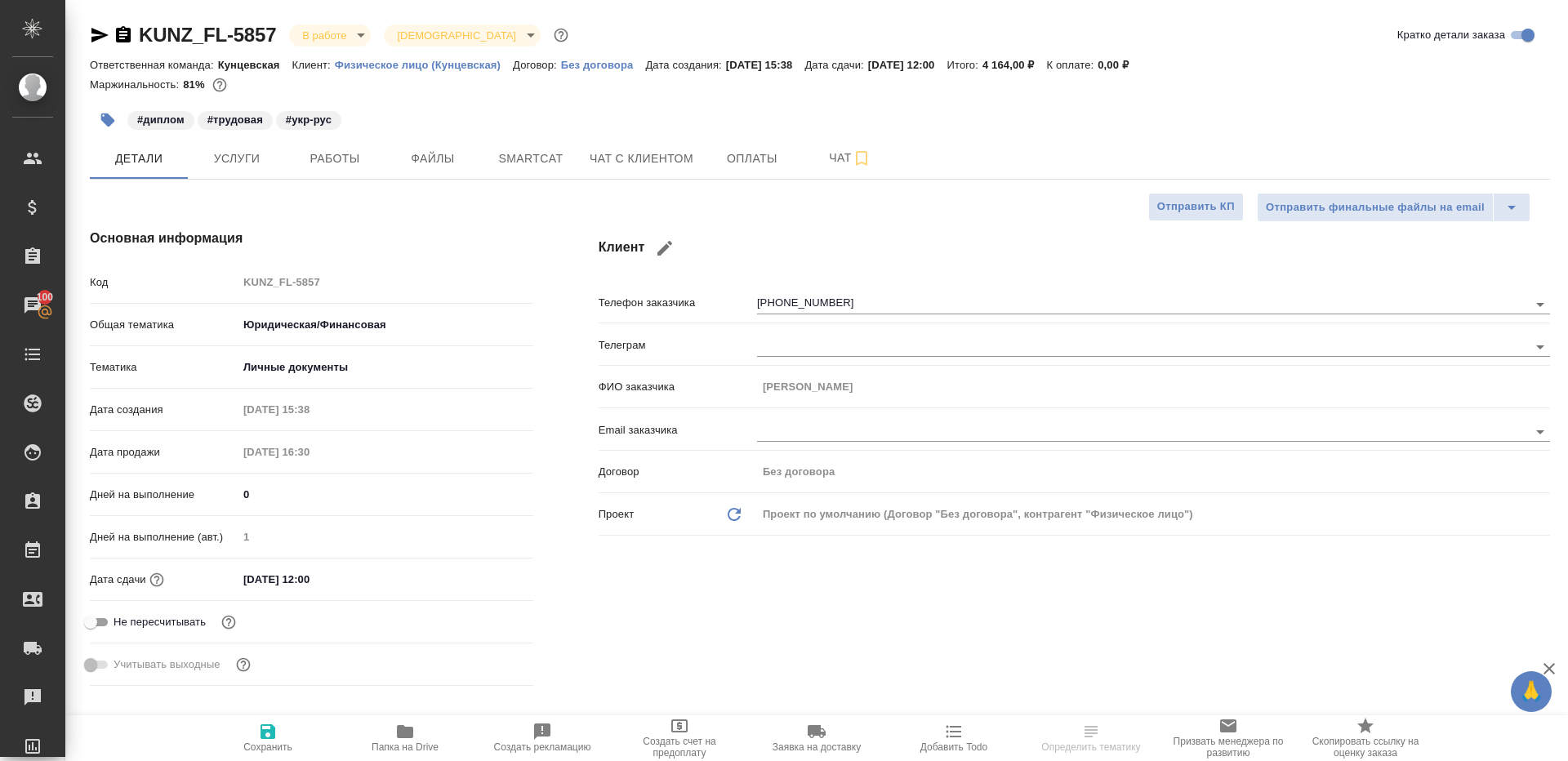
type textarea "x"
click at [361, 157] on span "Работы" at bounding box center [334, 159] width 78 height 21
type textarea "x"
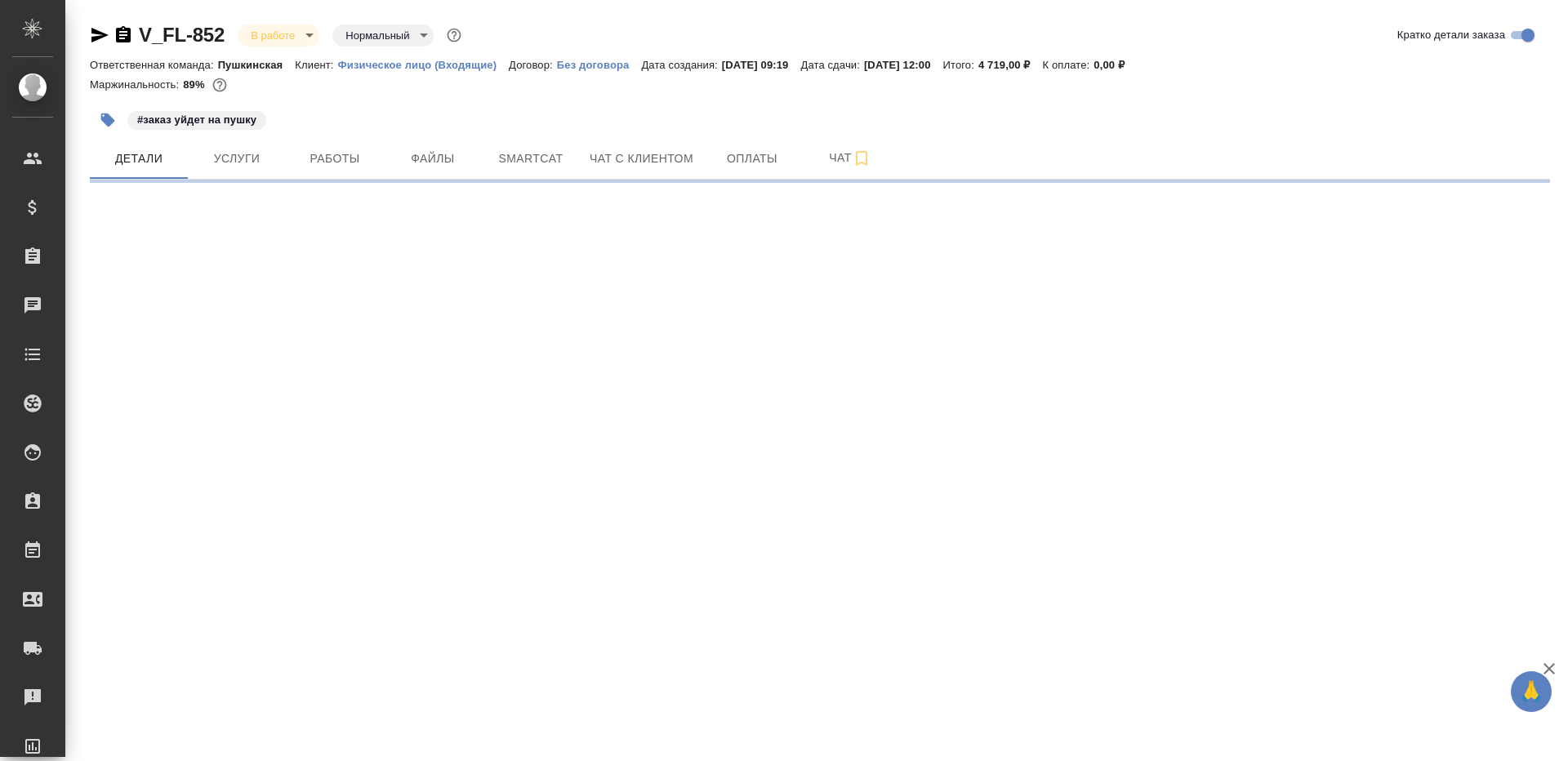
select select "RU"
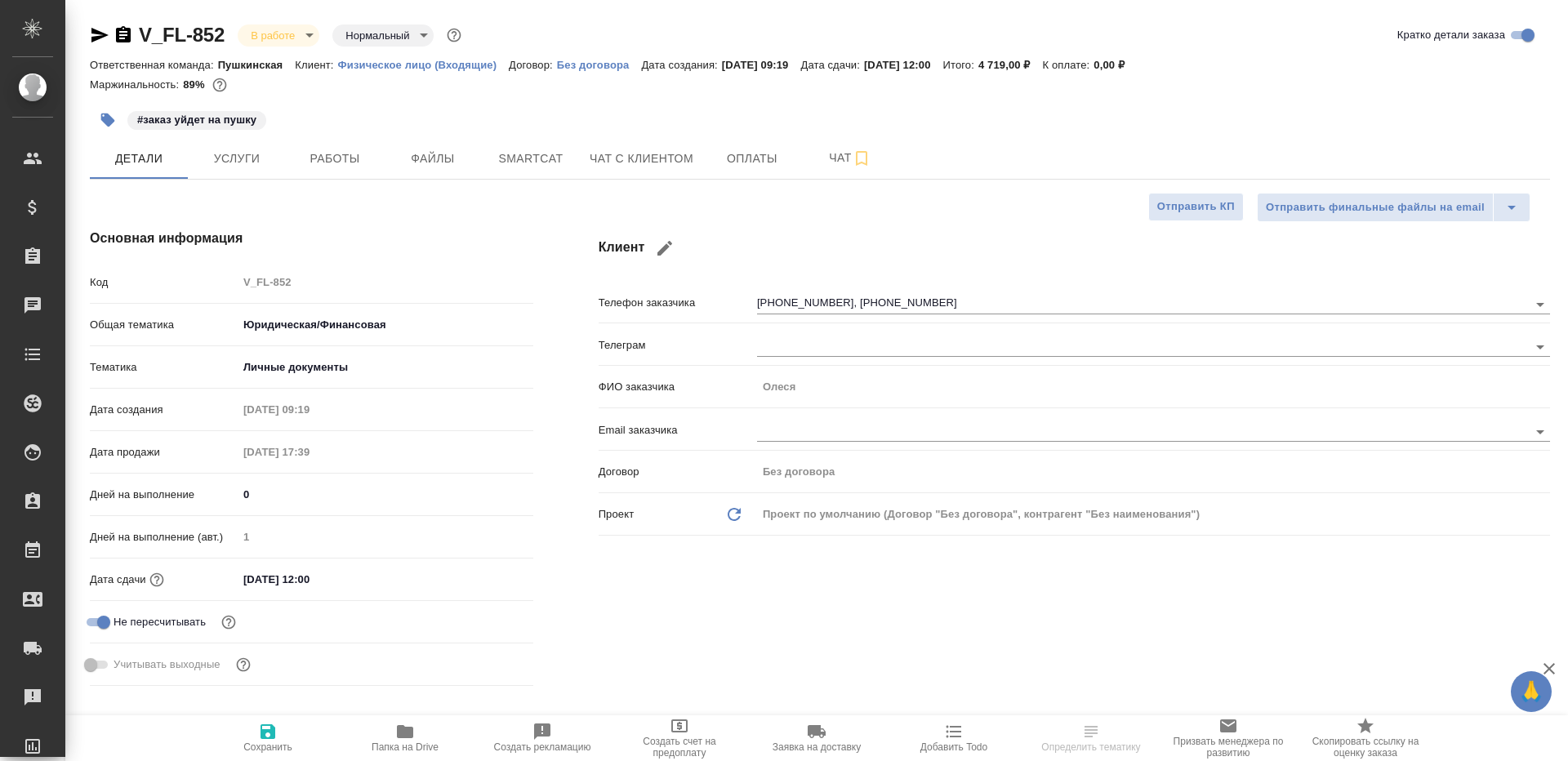
type textarea "x"
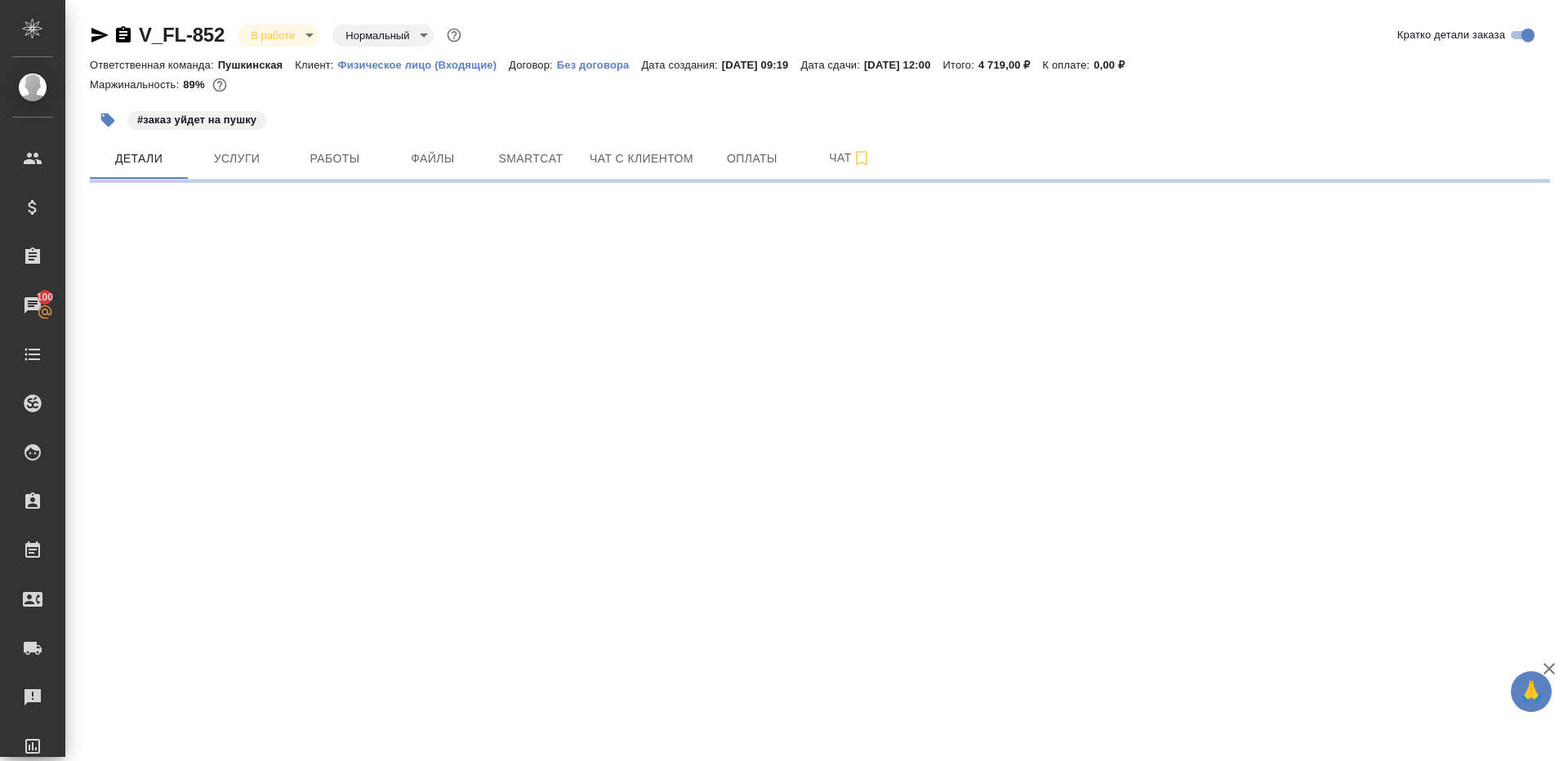
select select "RU"
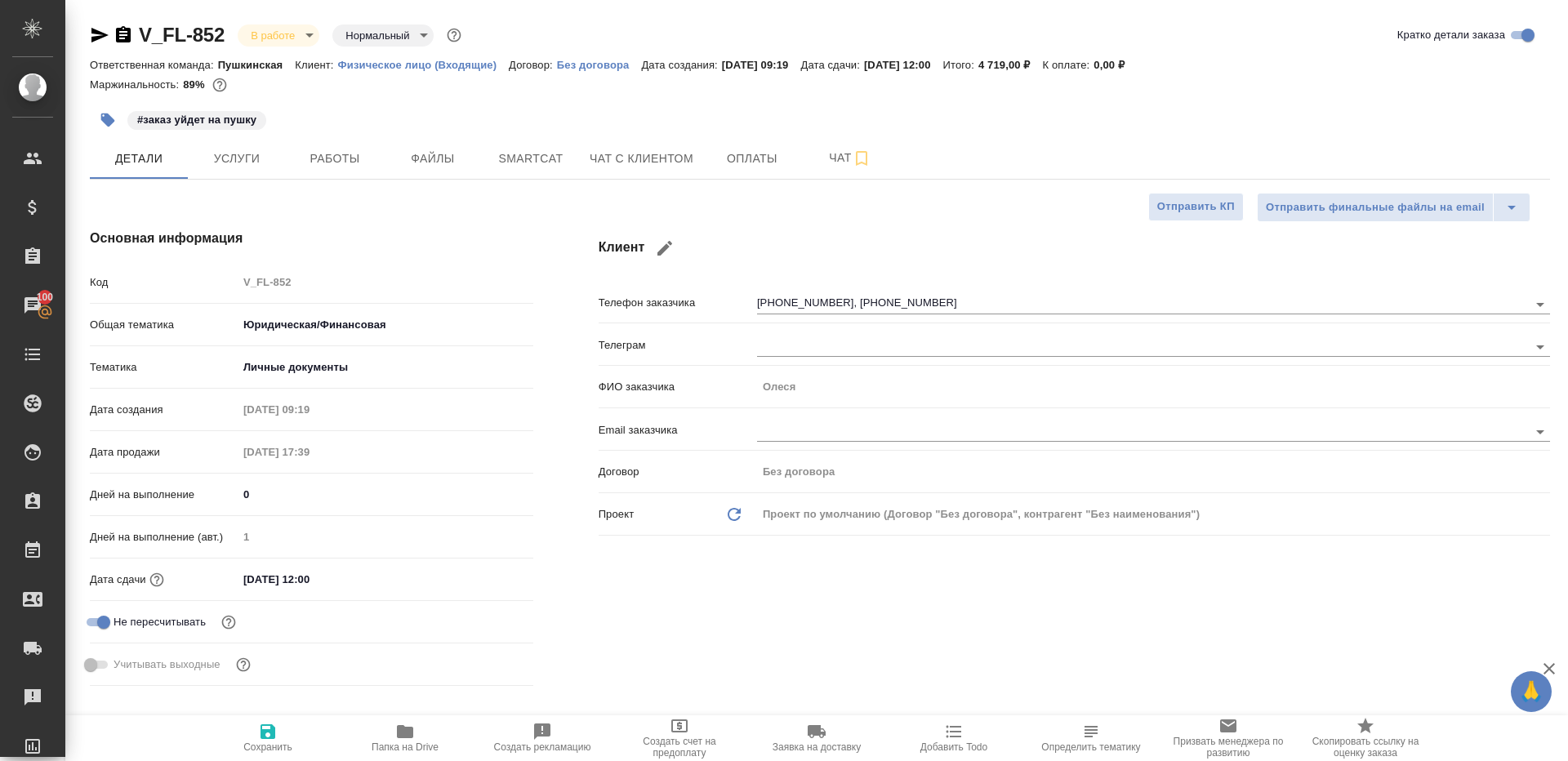
type textarea "x"
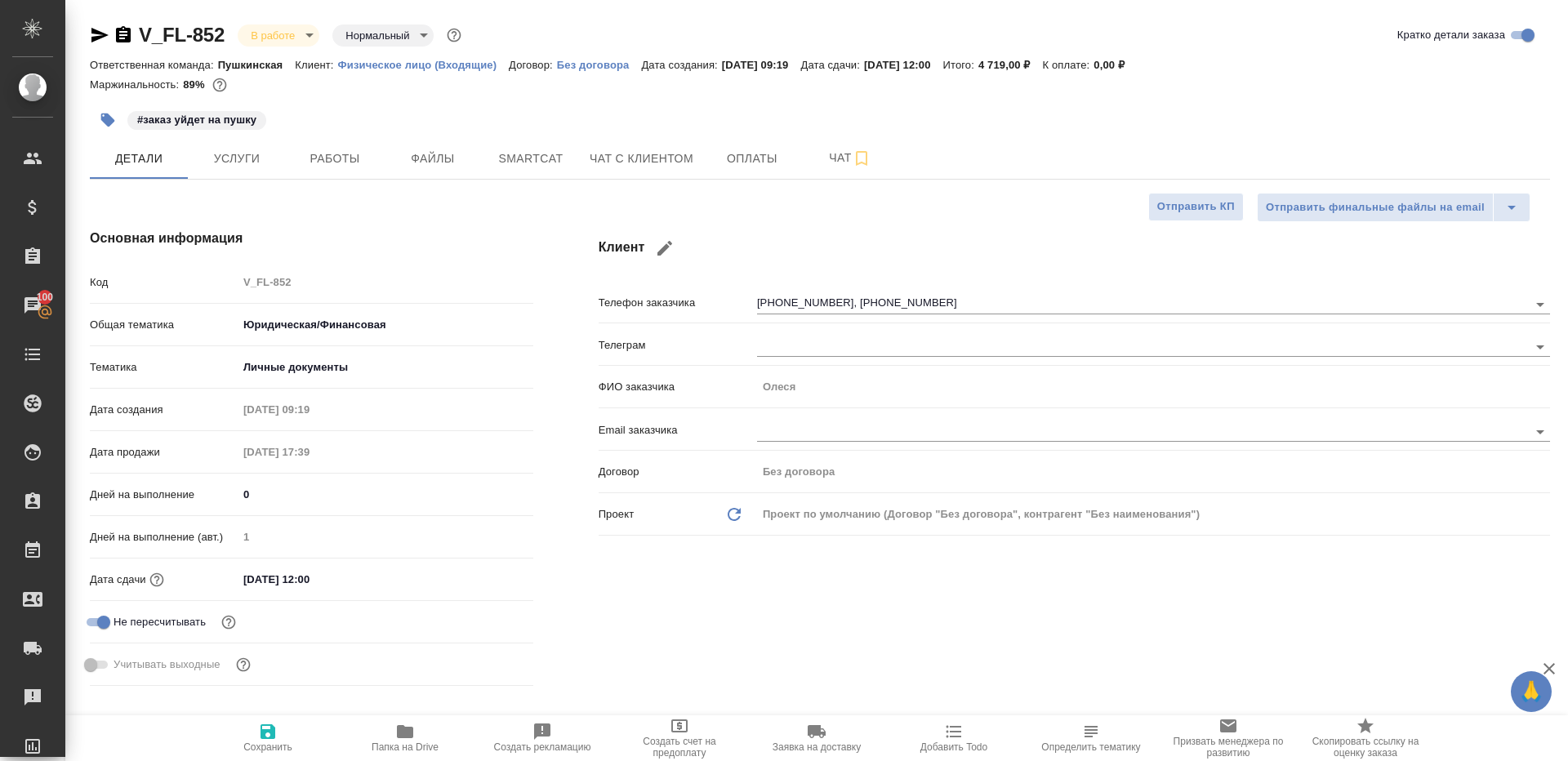
type textarea "x"
click at [343, 172] on button "Работы" at bounding box center [335, 157] width 98 height 41
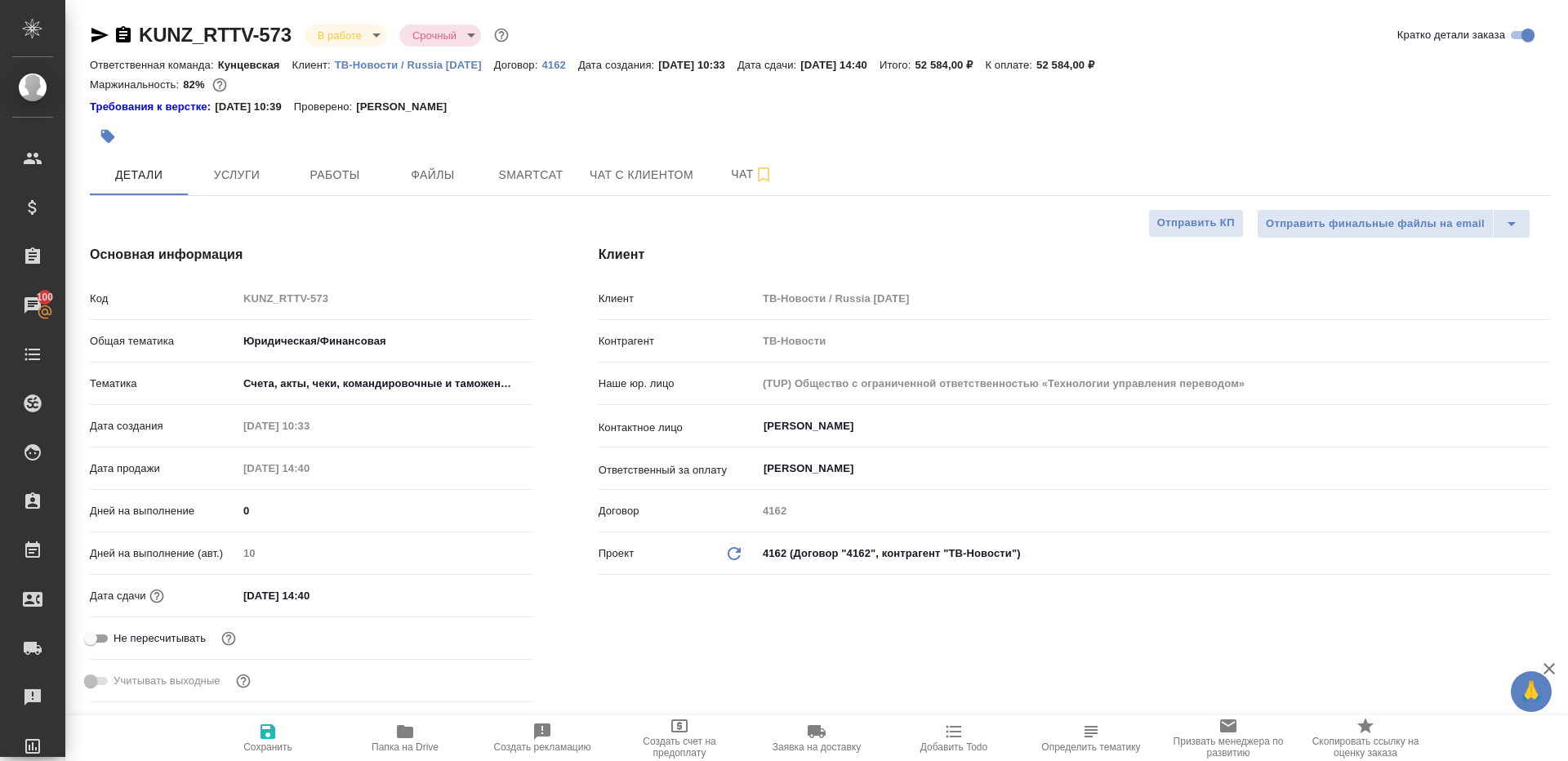
select select "RU"
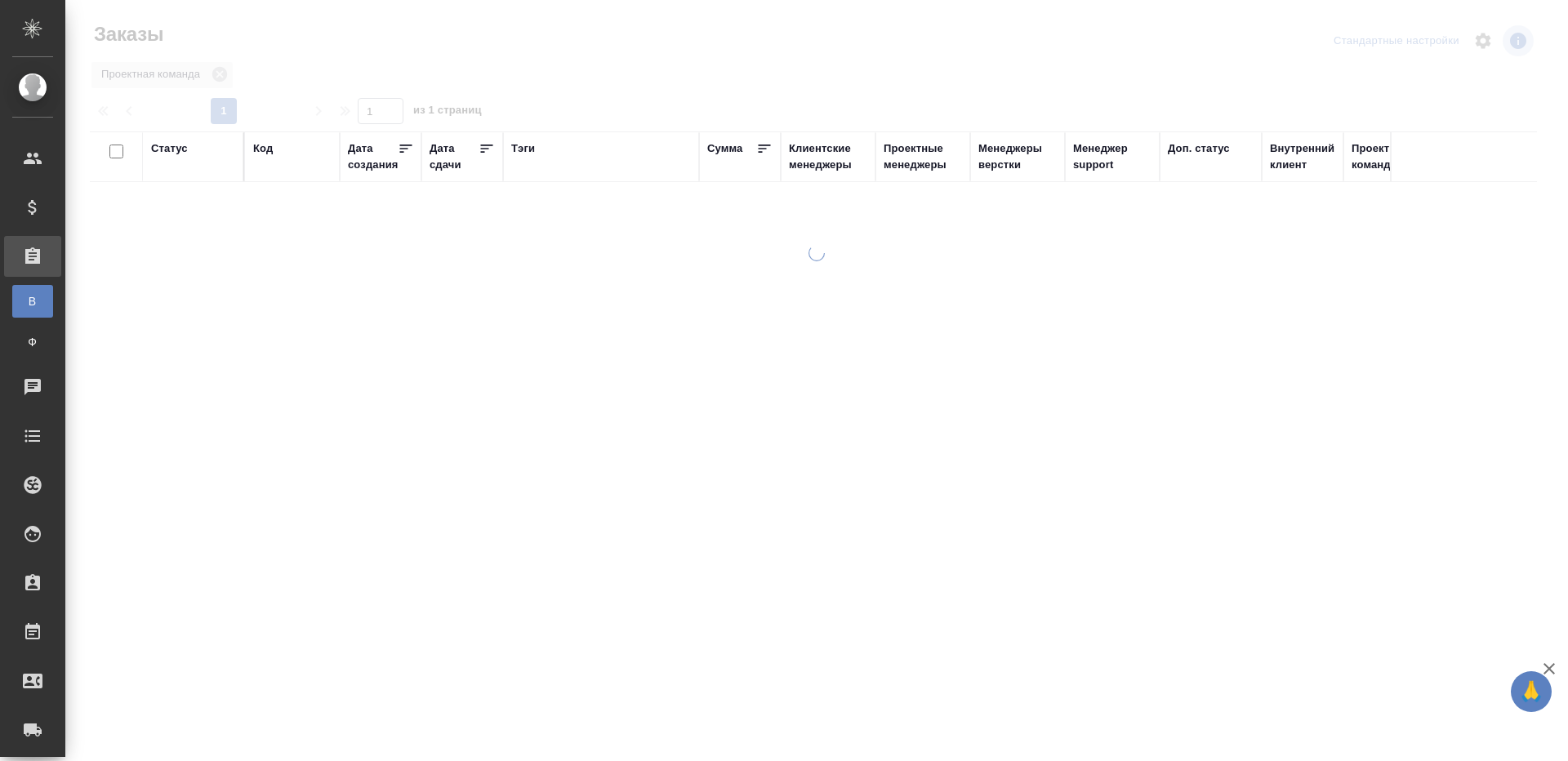
click at [525, 151] on div "Тэги" at bounding box center [523, 148] width 24 height 16
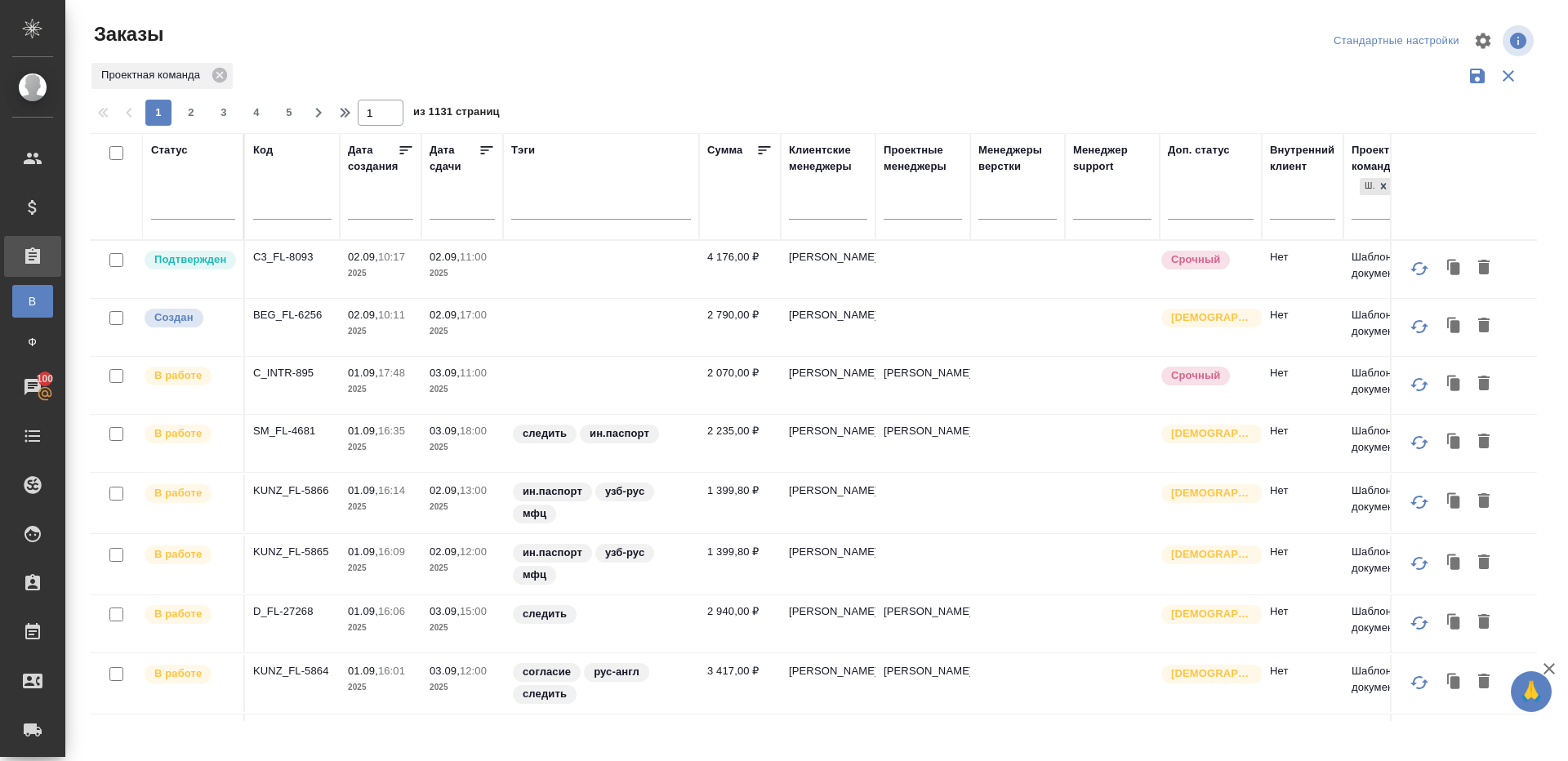
drag, startPoint x: 259, startPoint y: 203, endPoint x: 304, endPoint y: 186, distance: 48.1
click at [259, 203] on input "text" at bounding box center [292, 208] width 78 height 21
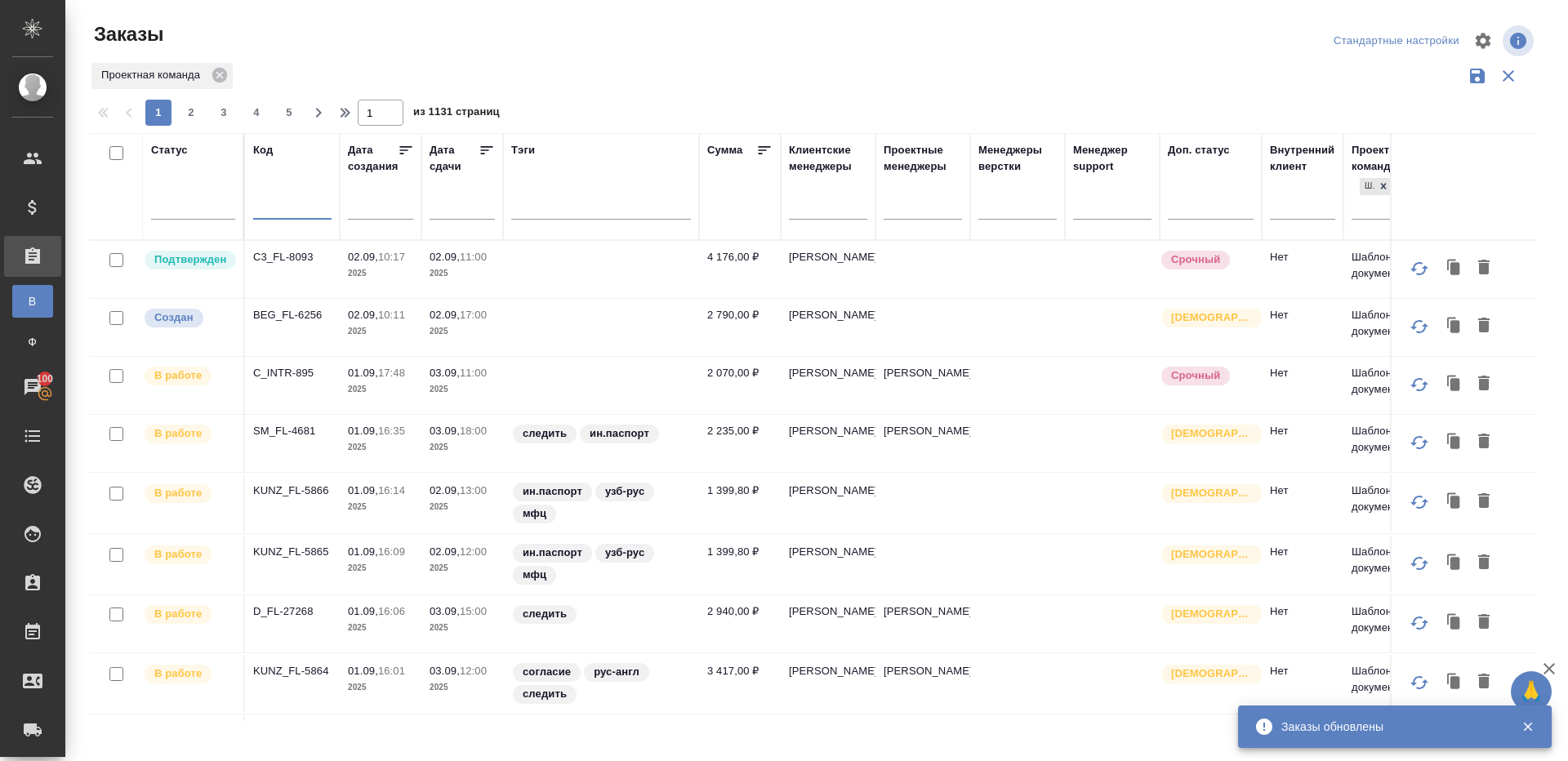
paste input "KUNZ_FL-5857"
type input "KUNZ_FL-5857"
click at [630, 68] on div "Проектная команда" at bounding box center [813, 75] width 1447 height 31
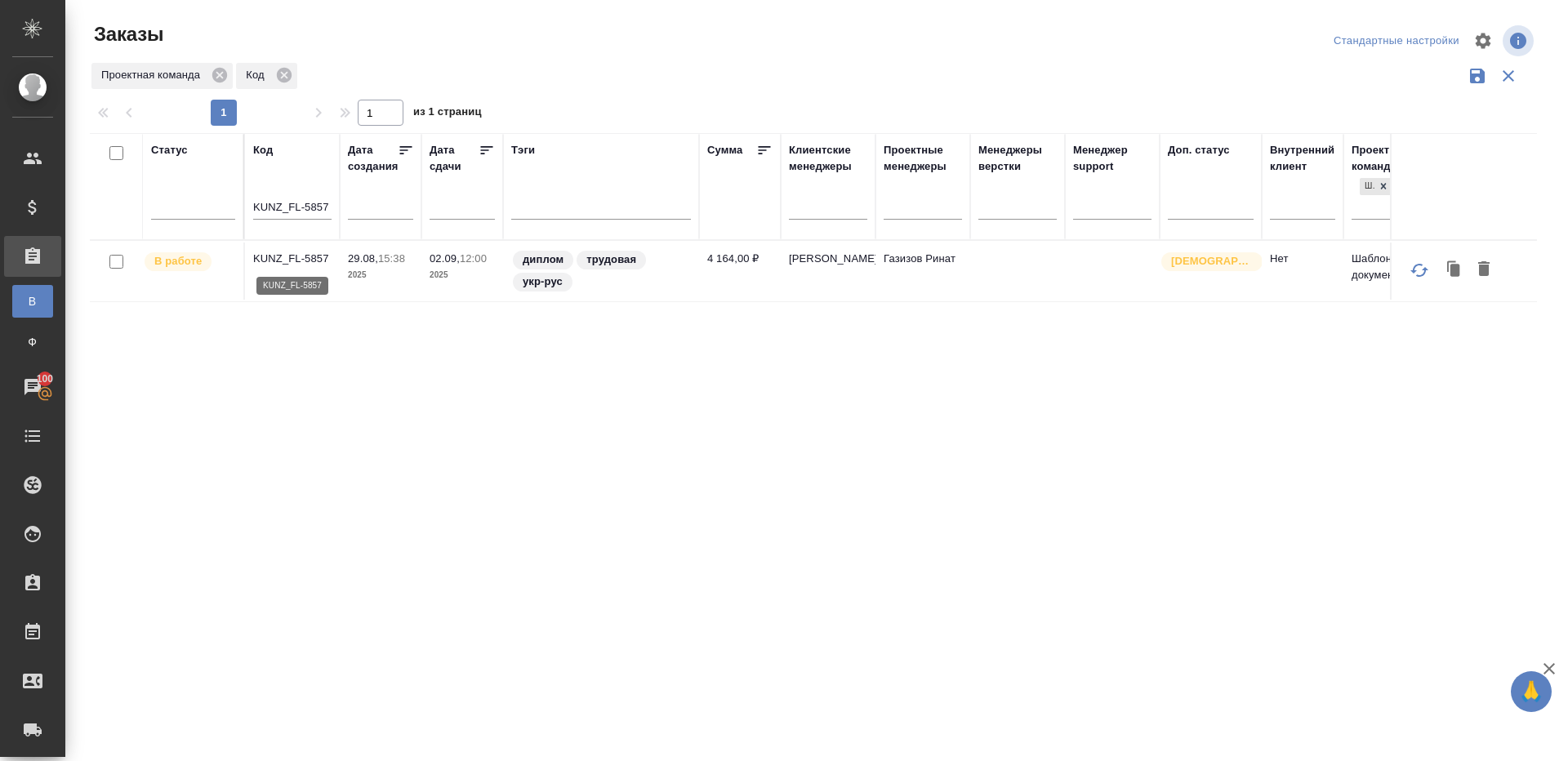
click at [287, 263] on p "KUNZ_FL-5857" at bounding box center [292, 258] width 78 height 16
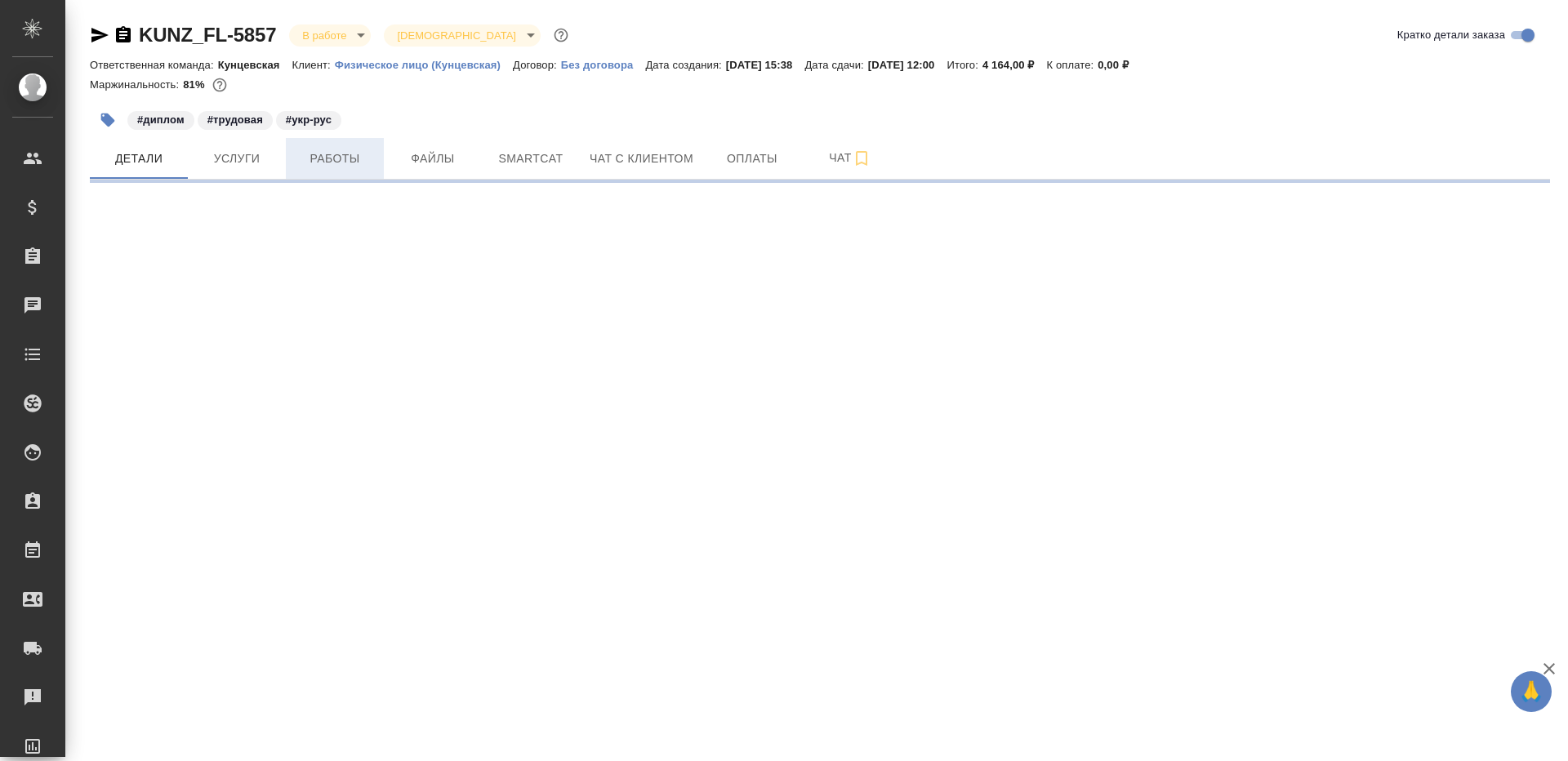
click at [343, 144] on button "Работы" at bounding box center [335, 157] width 98 height 41
